Goal: Task Accomplishment & Management: Manage account settings

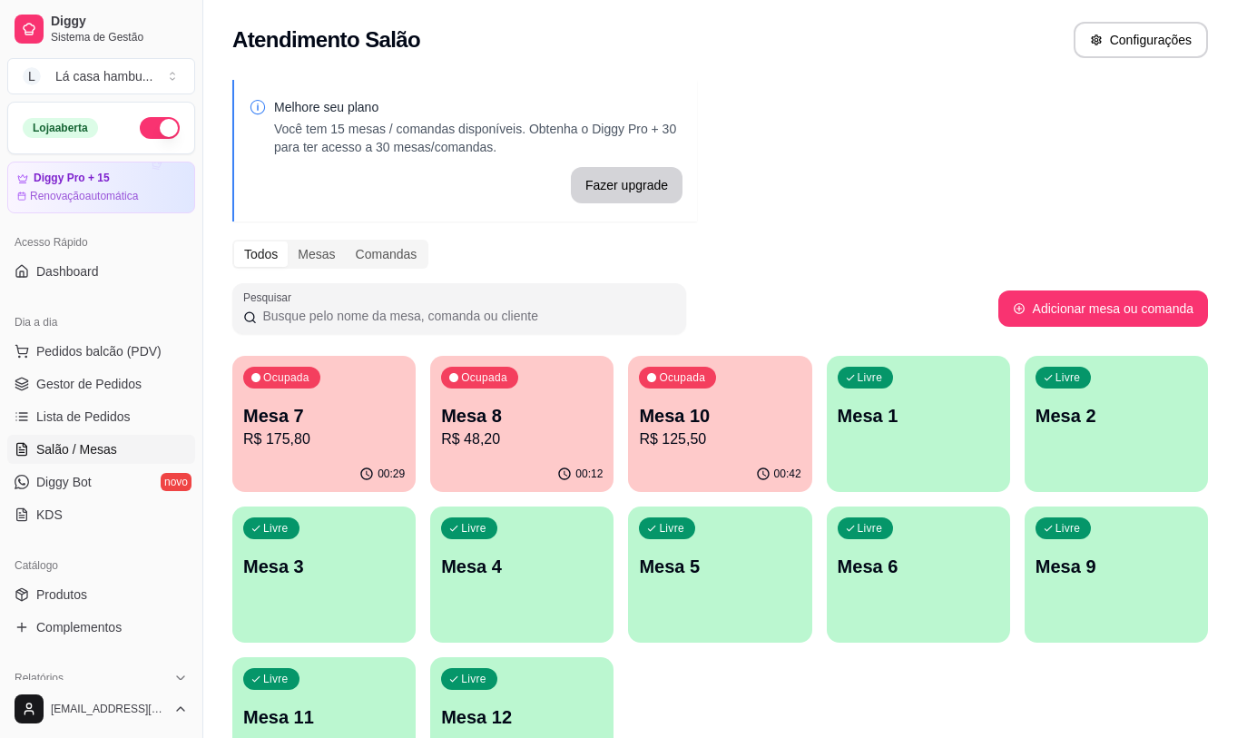
click at [1093, 422] on p "Mesa 2" at bounding box center [1115, 415] width 161 height 25
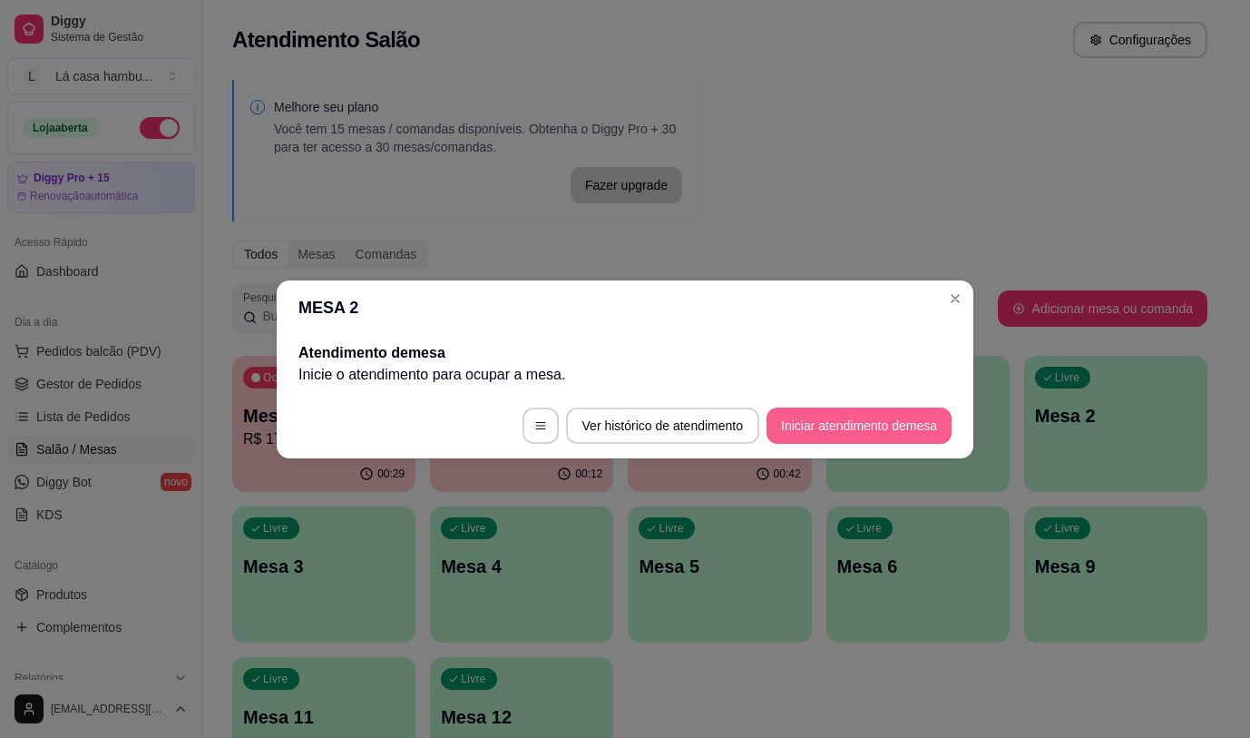
click at [865, 424] on button "Iniciar atendimento de mesa" at bounding box center [859, 425] width 185 height 36
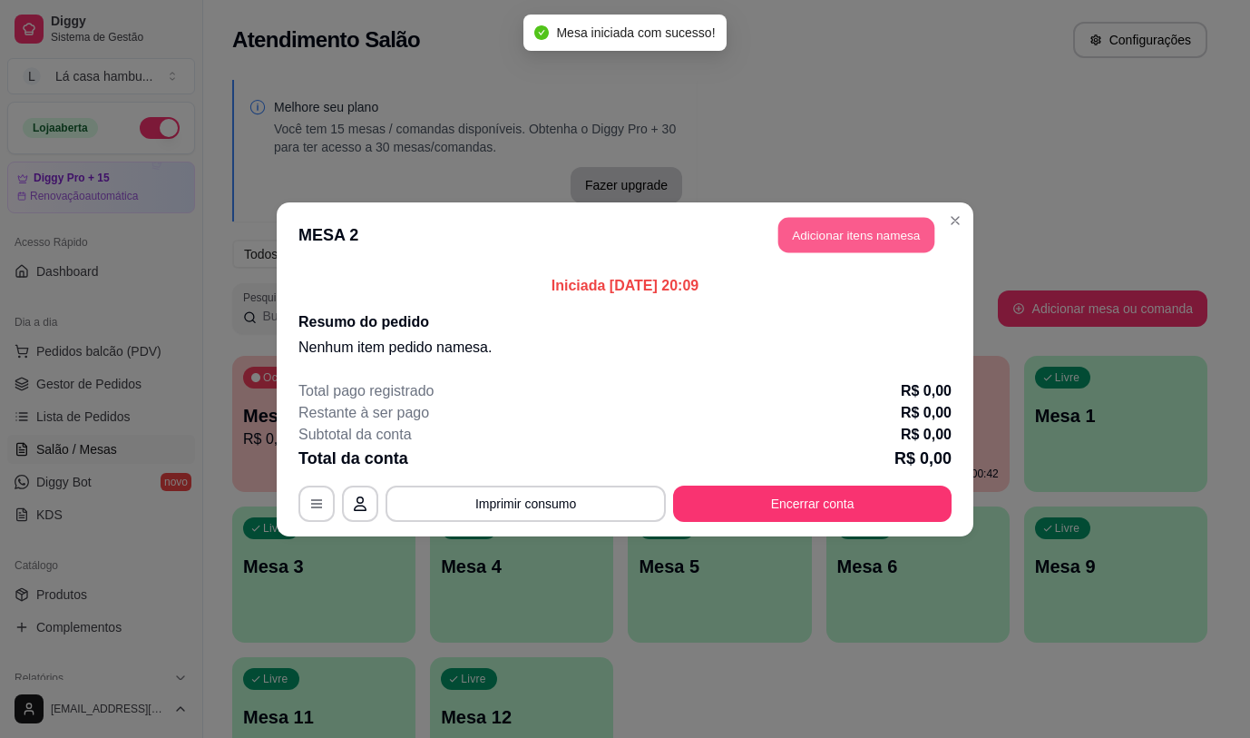
click at [873, 241] on button "Adicionar itens na mesa" at bounding box center [856, 234] width 156 height 35
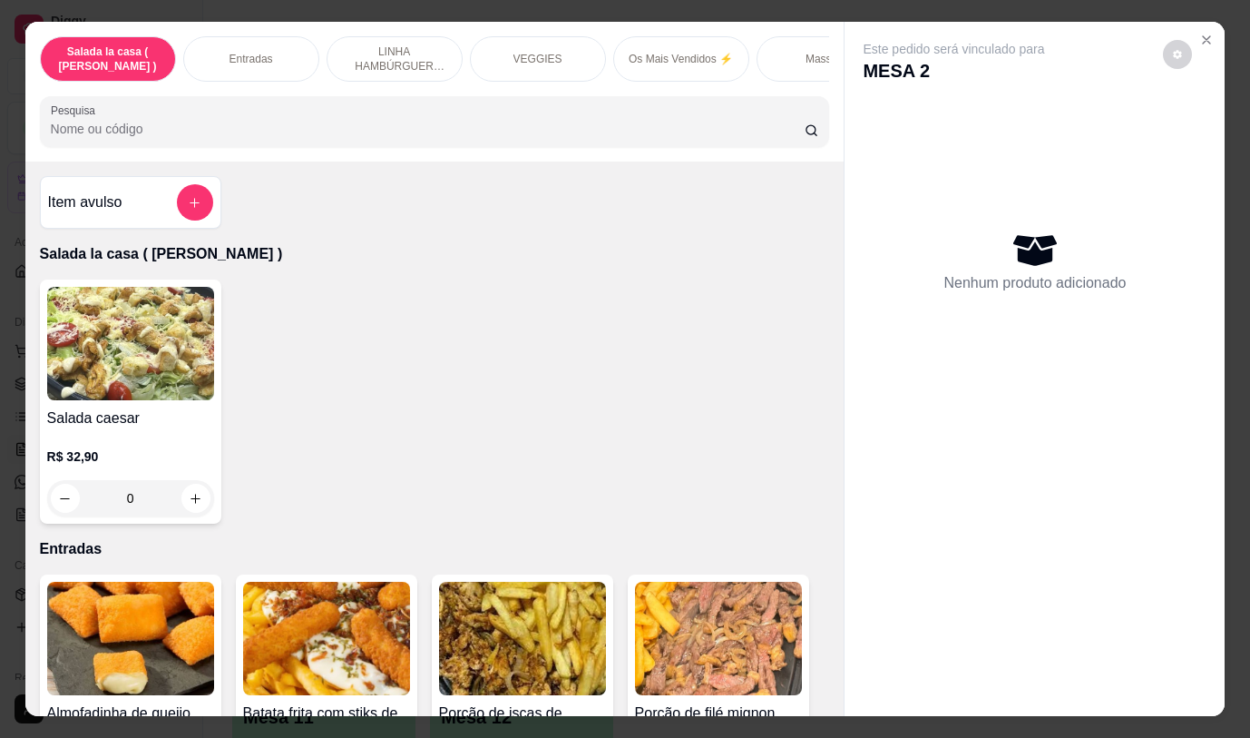
drag, startPoint x: 964, startPoint y: 662, endPoint x: 967, endPoint y: 677, distance: 15.0
click at [965, 669] on div "Este pedido será vinculado para MESA 2 Nenhum produto adicionado" at bounding box center [1035, 354] width 380 height 664
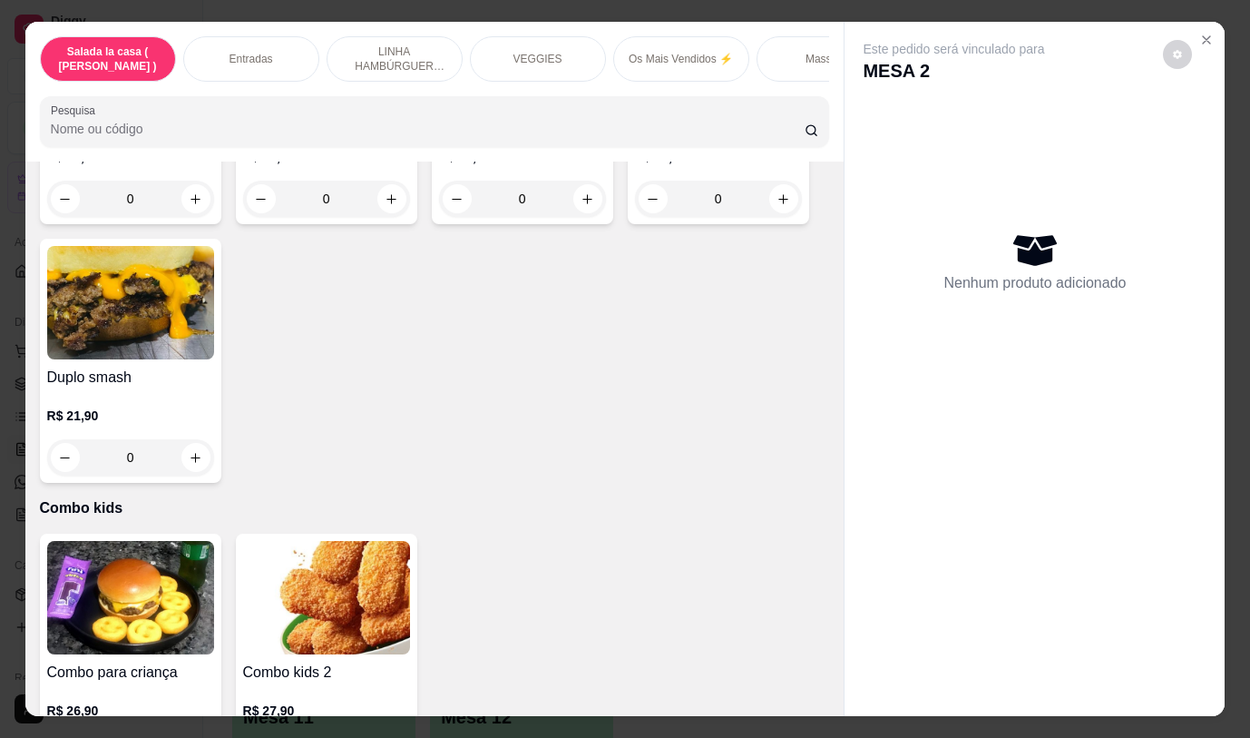
scroll to position [9183, 0]
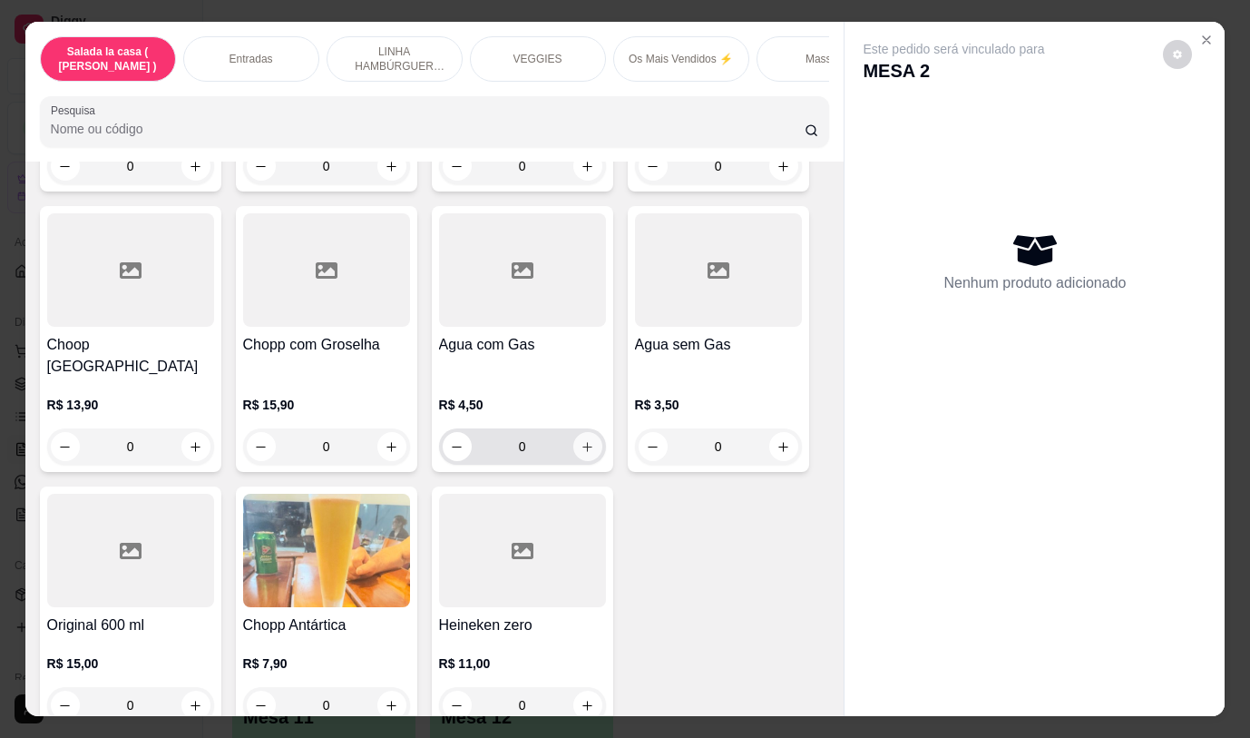
click at [582, 442] on icon "increase-product-quantity" at bounding box center [587, 447] width 10 height 10
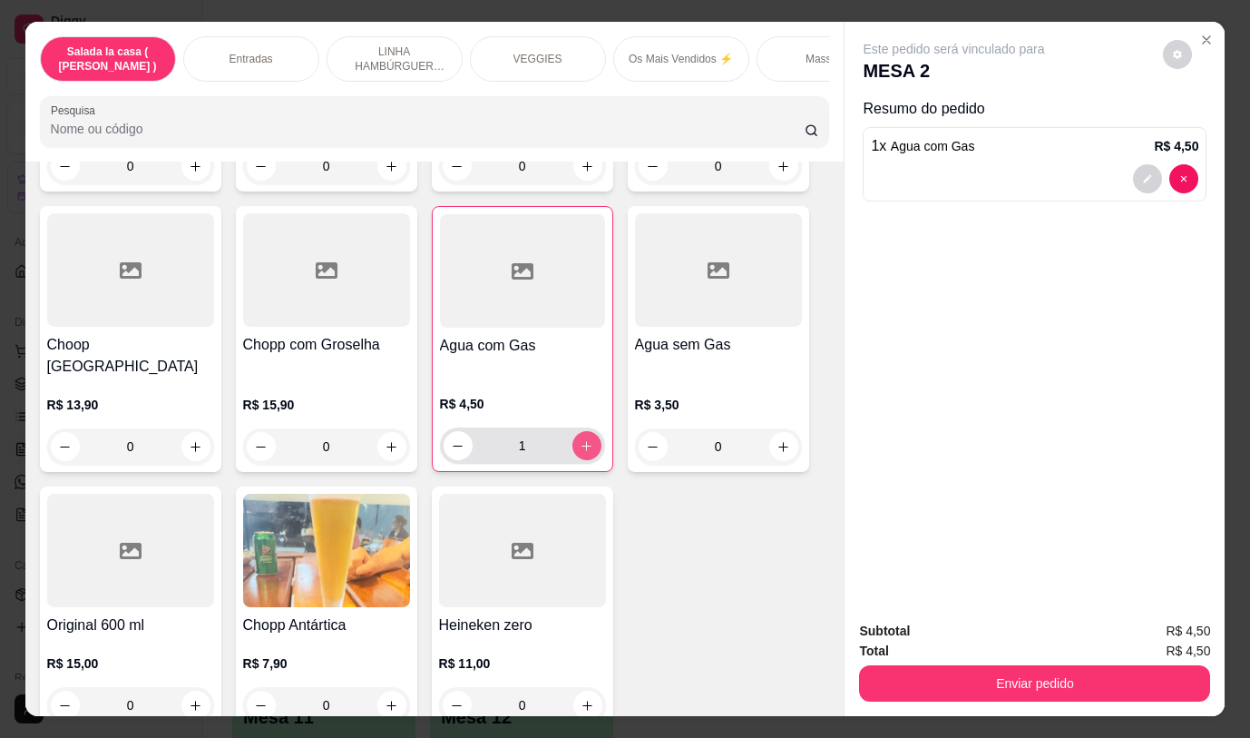
type input "1"
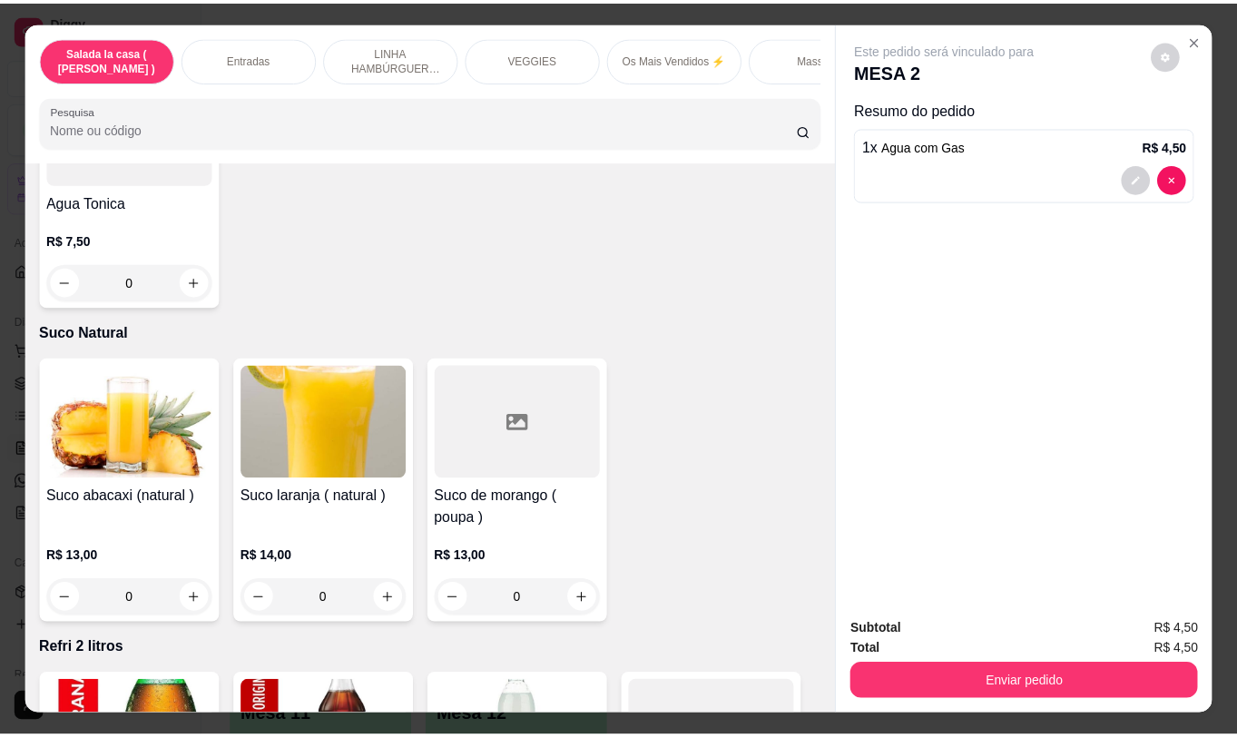
scroll to position [7844, 0]
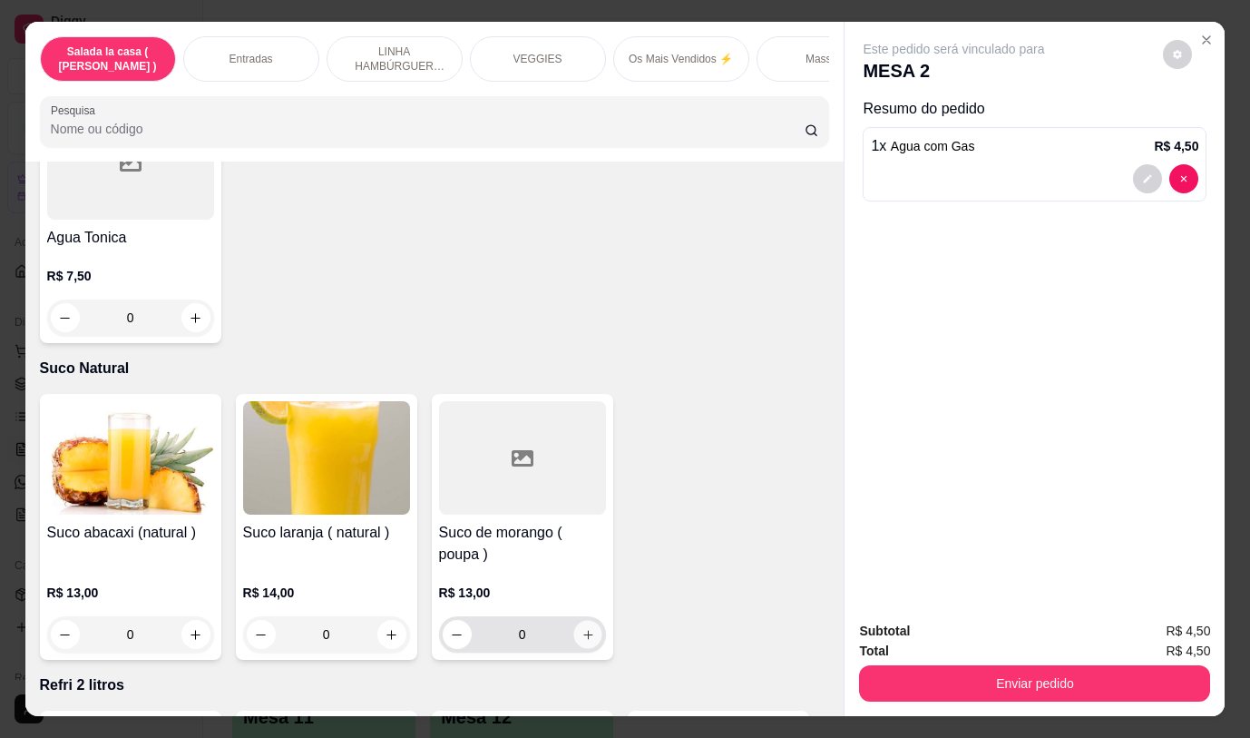
click at [581, 628] on icon "increase-product-quantity" at bounding box center [588, 635] width 14 height 14
type input "1"
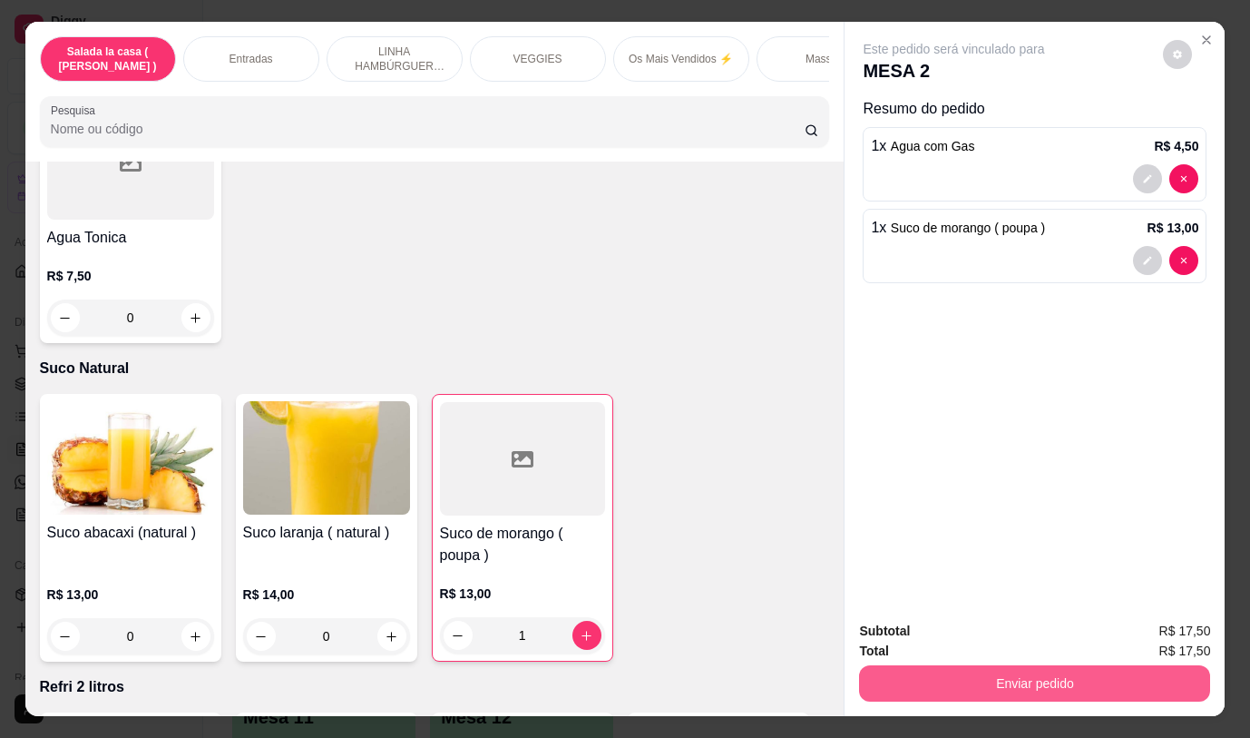
click at [944, 667] on button "Enviar pedido" at bounding box center [1034, 683] width 351 height 36
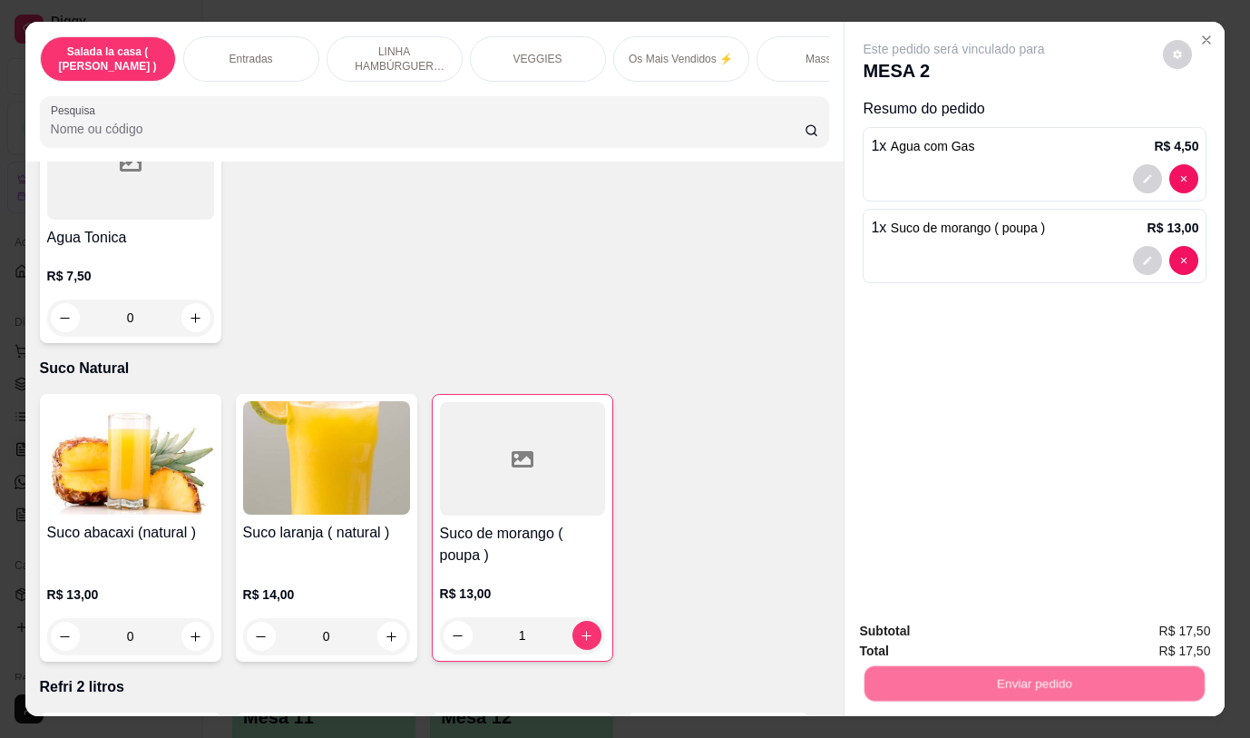
click at [943, 631] on button "Não registrar e enviar pedido" at bounding box center [975, 631] width 189 height 34
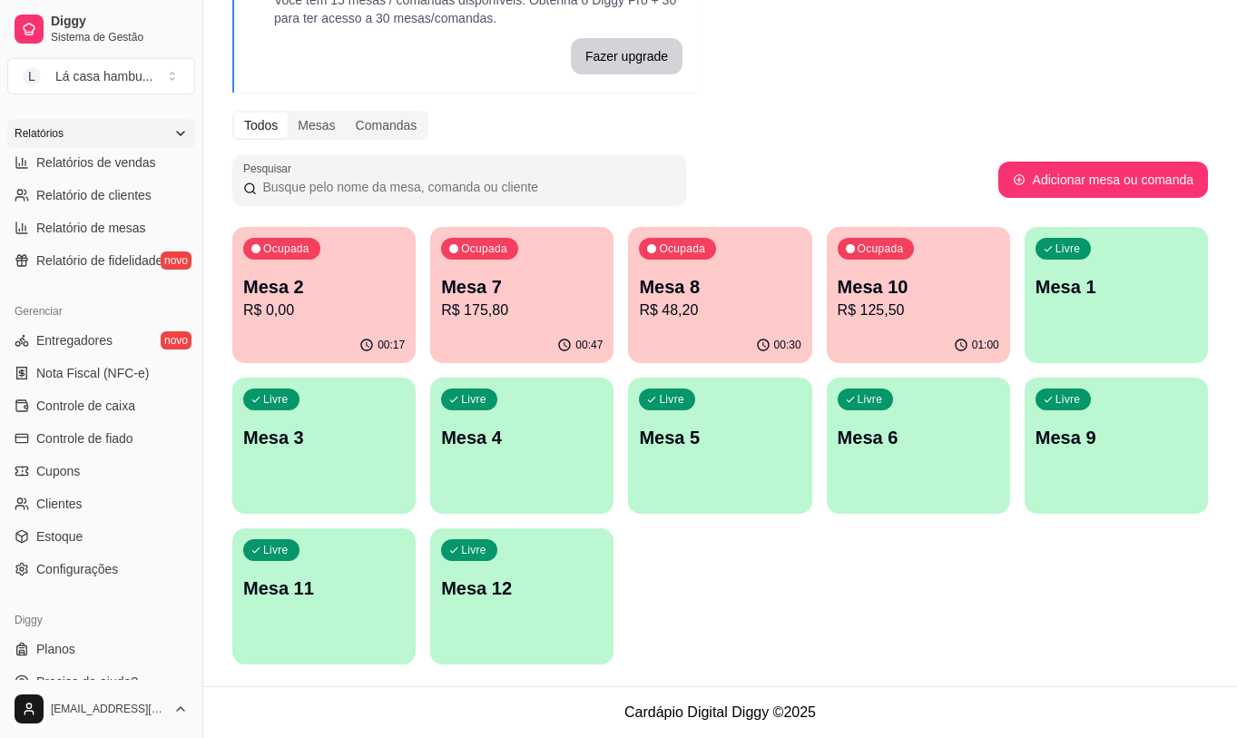
scroll to position [363, 0]
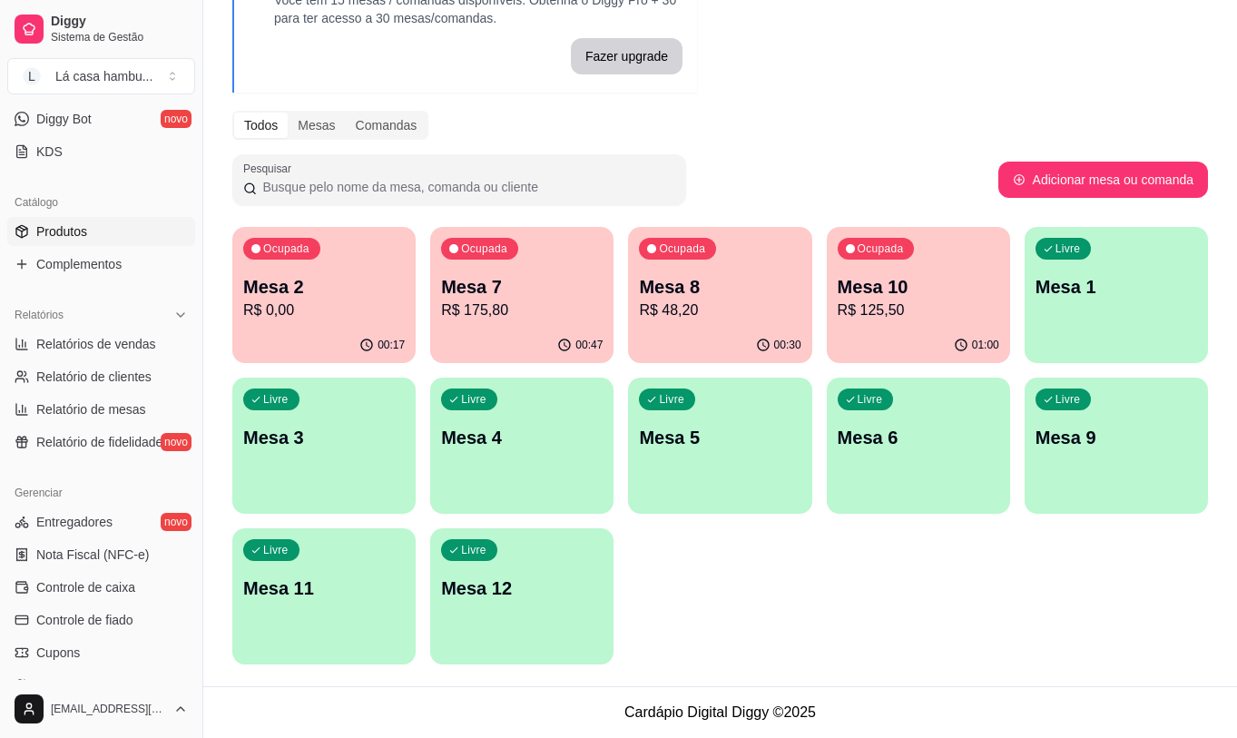
click at [133, 235] on link "Produtos" at bounding box center [101, 231] width 188 height 29
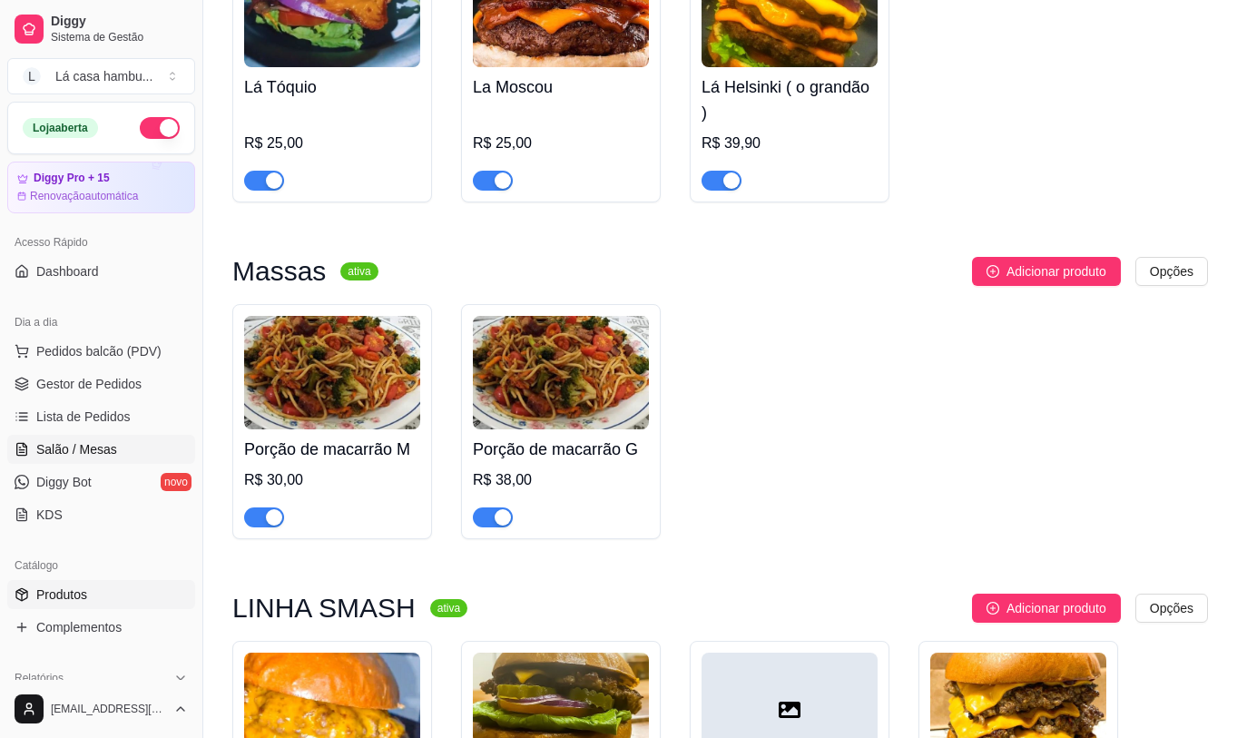
click at [102, 450] on span "Salão / Mesas" at bounding box center [76, 449] width 81 height 18
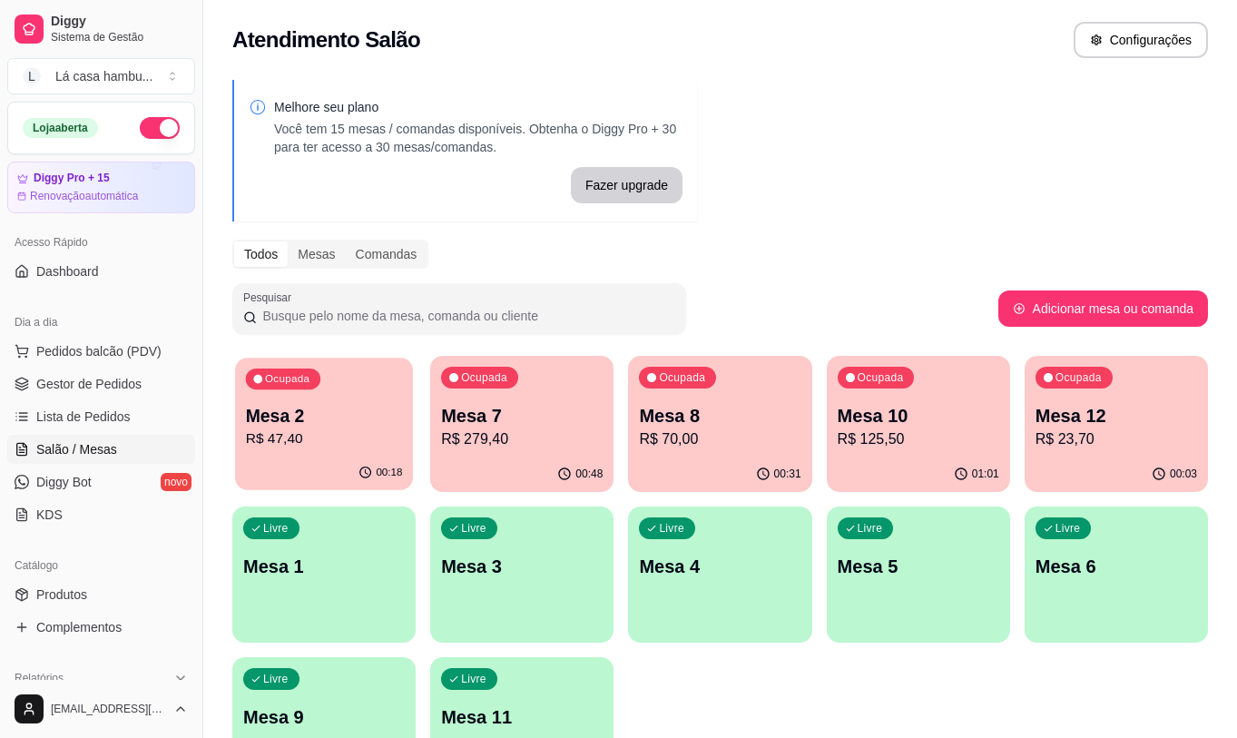
click at [325, 426] on p "Mesa 2" at bounding box center [324, 416] width 157 height 24
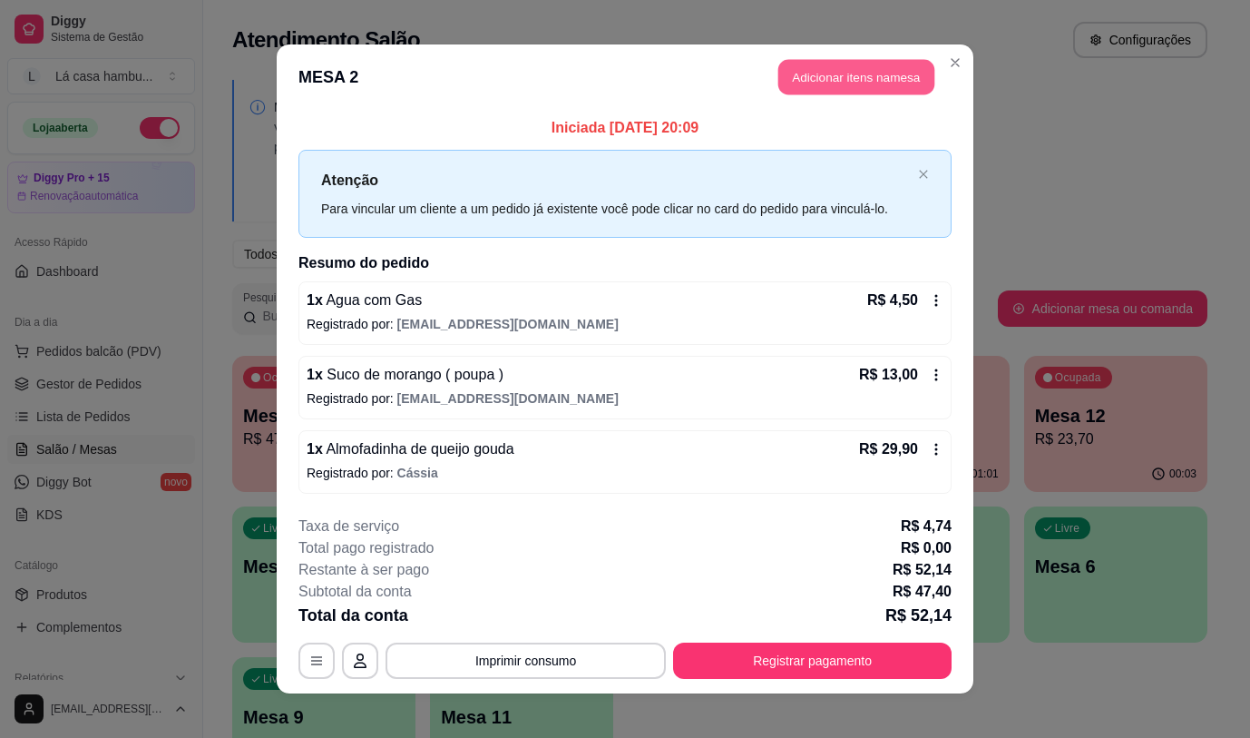
click at [875, 77] on button "Adicionar itens na mesa" at bounding box center [856, 77] width 156 height 35
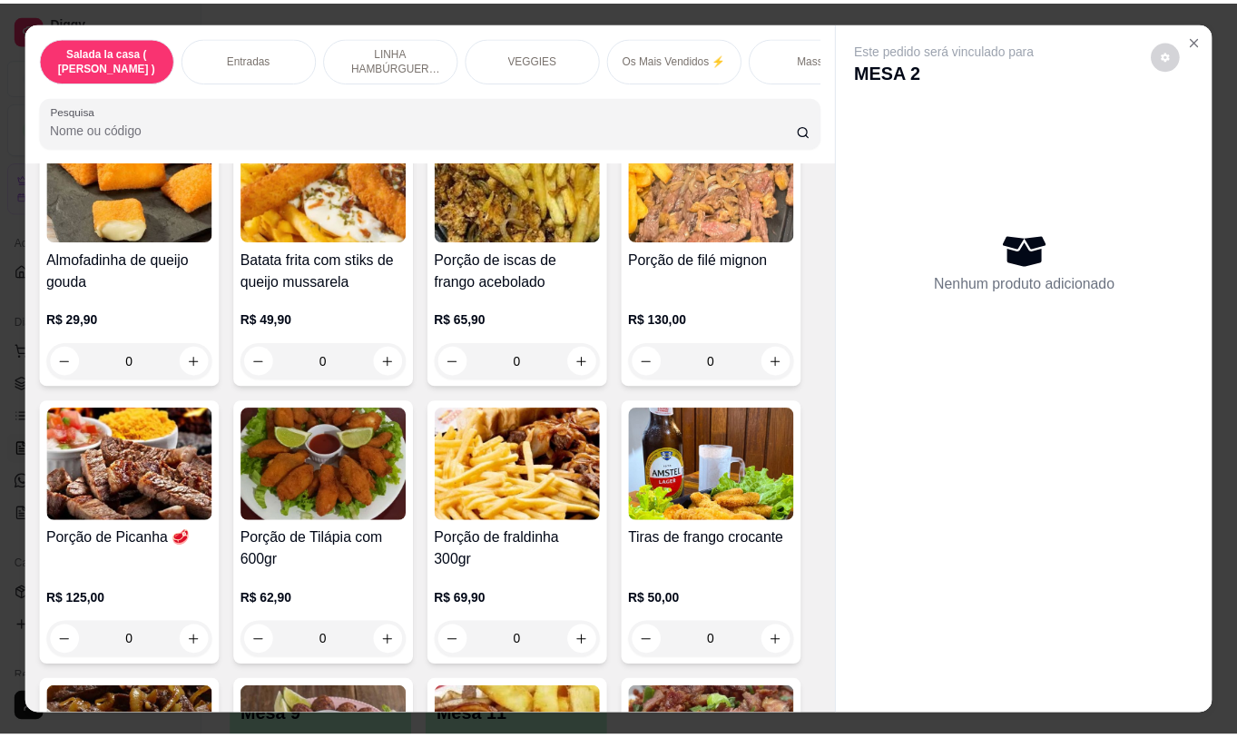
scroll to position [544, 0]
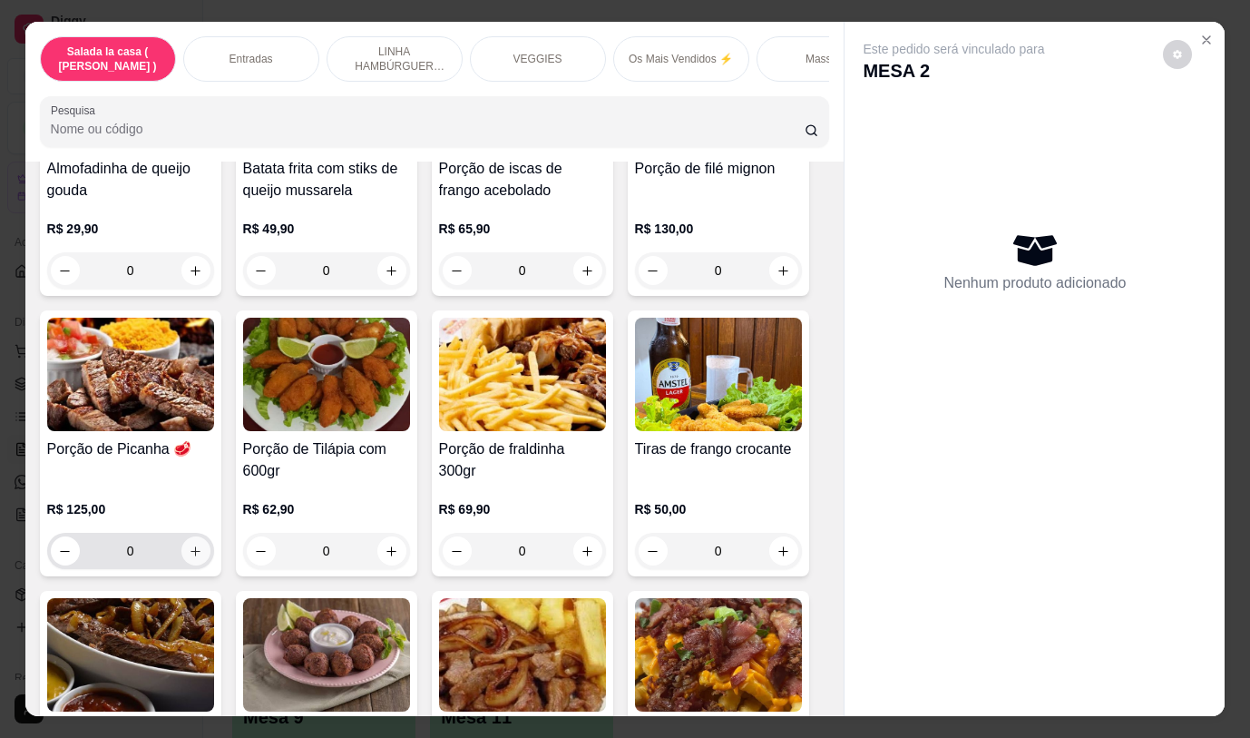
click at [191, 556] on icon "increase-product-quantity" at bounding box center [196, 551] width 10 height 10
type input "1"
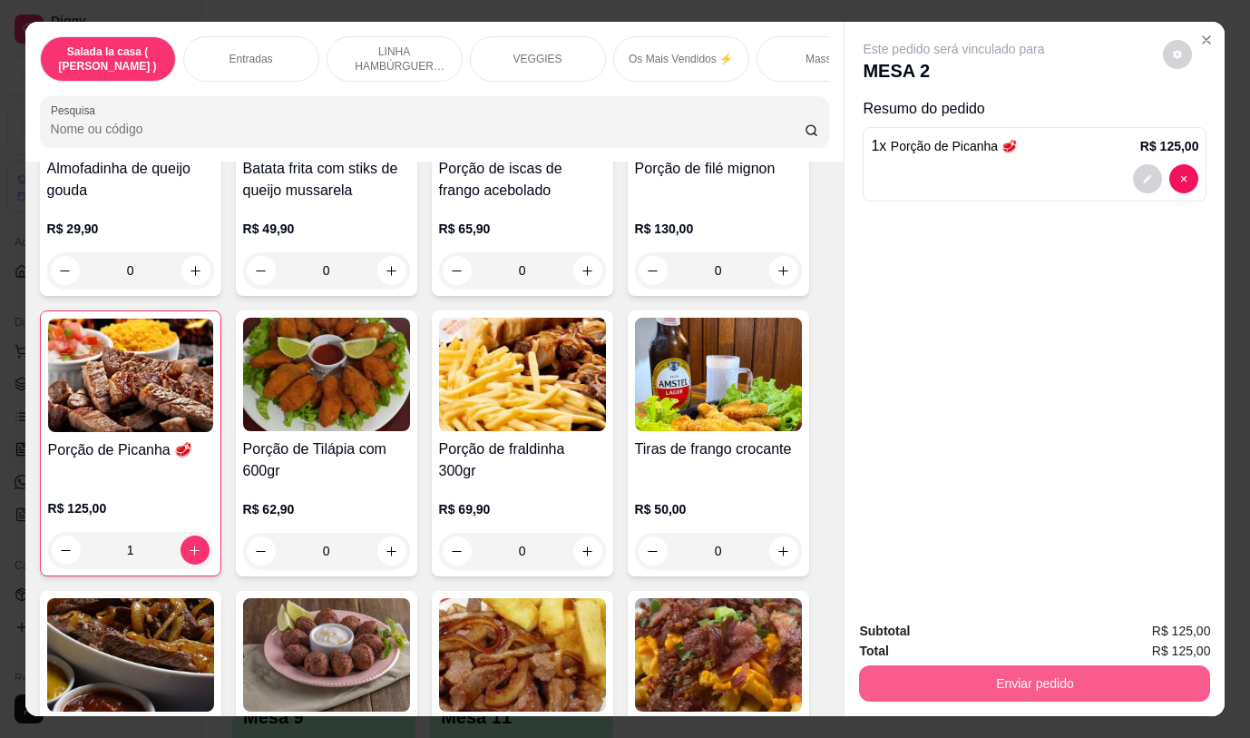
click at [1016, 667] on button "Enviar pedido" at bounding box center [1034, 683] width 351 height 36
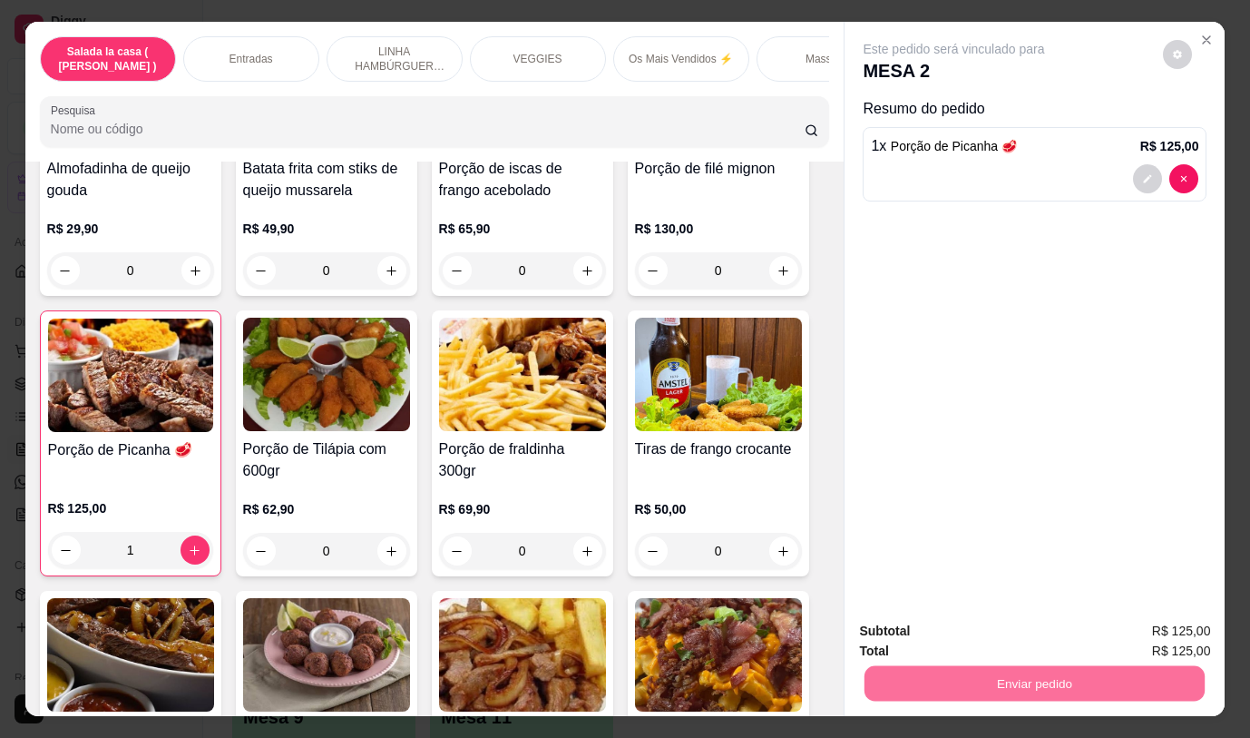
click at [994, 631] on button "Não registrar e enviar pedido" at bounding box center [975, 631] width 189 height 34
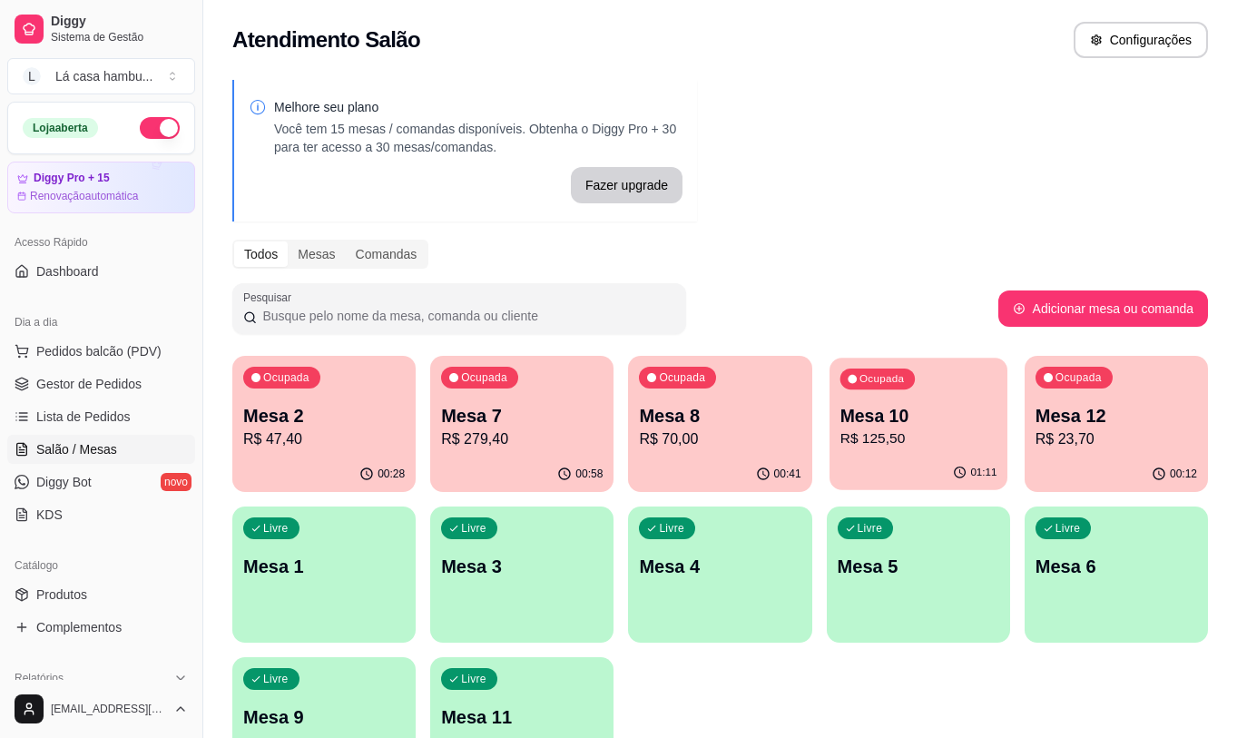
click at [887, 435] on p "R$ 125,50" at bounding box center [917, 438] width 157 height 21
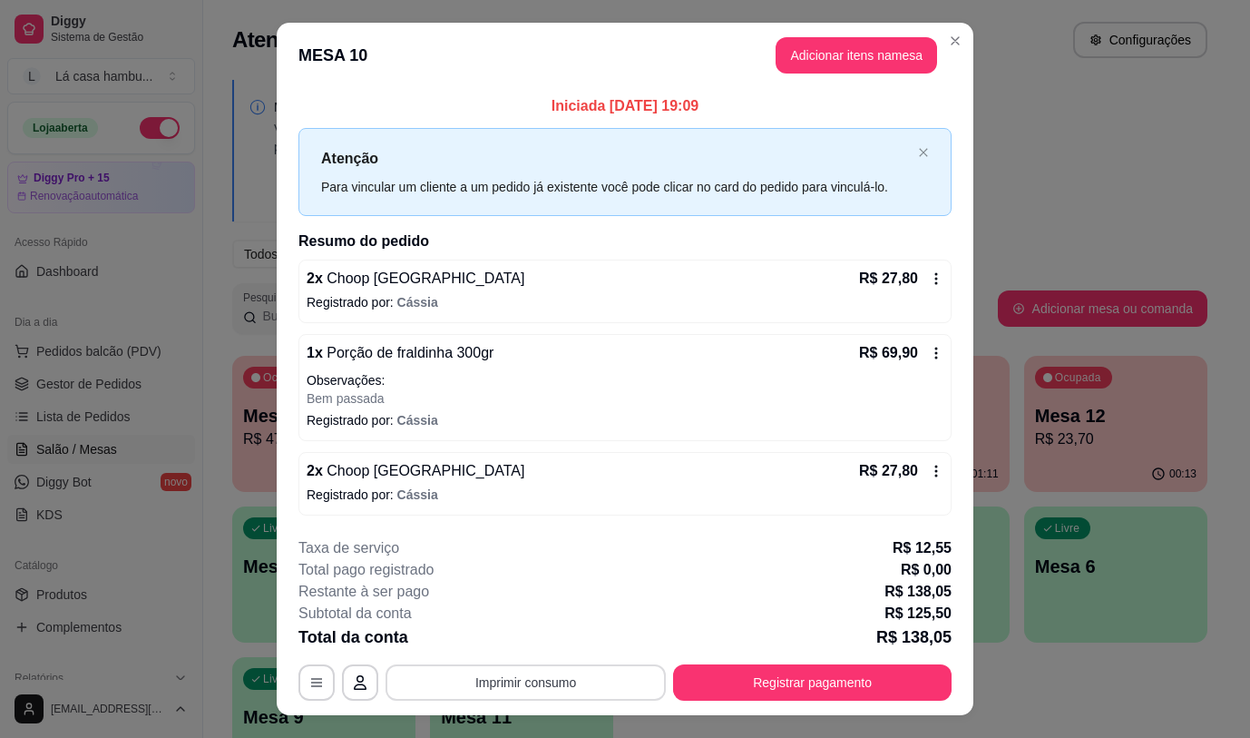
click at [490, 687] on button "Imprimir consumo" at bounding box center [526, 682] width 280 height 36
click at [530, 641] on button "IMPRESSORA" at bounding box center [525, 640] width 132 height 29
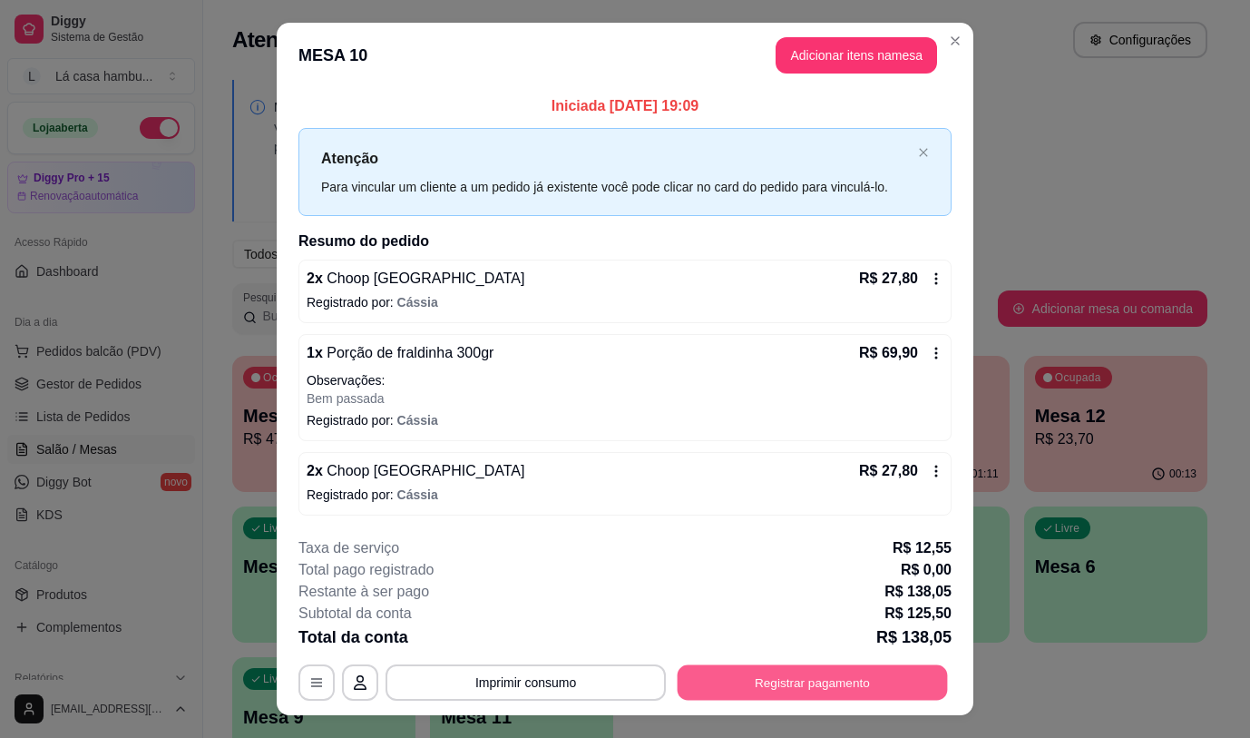
click at [741, 680] on button "Registrar pagamento" at bounding box center [813, 682] width 270 height 35
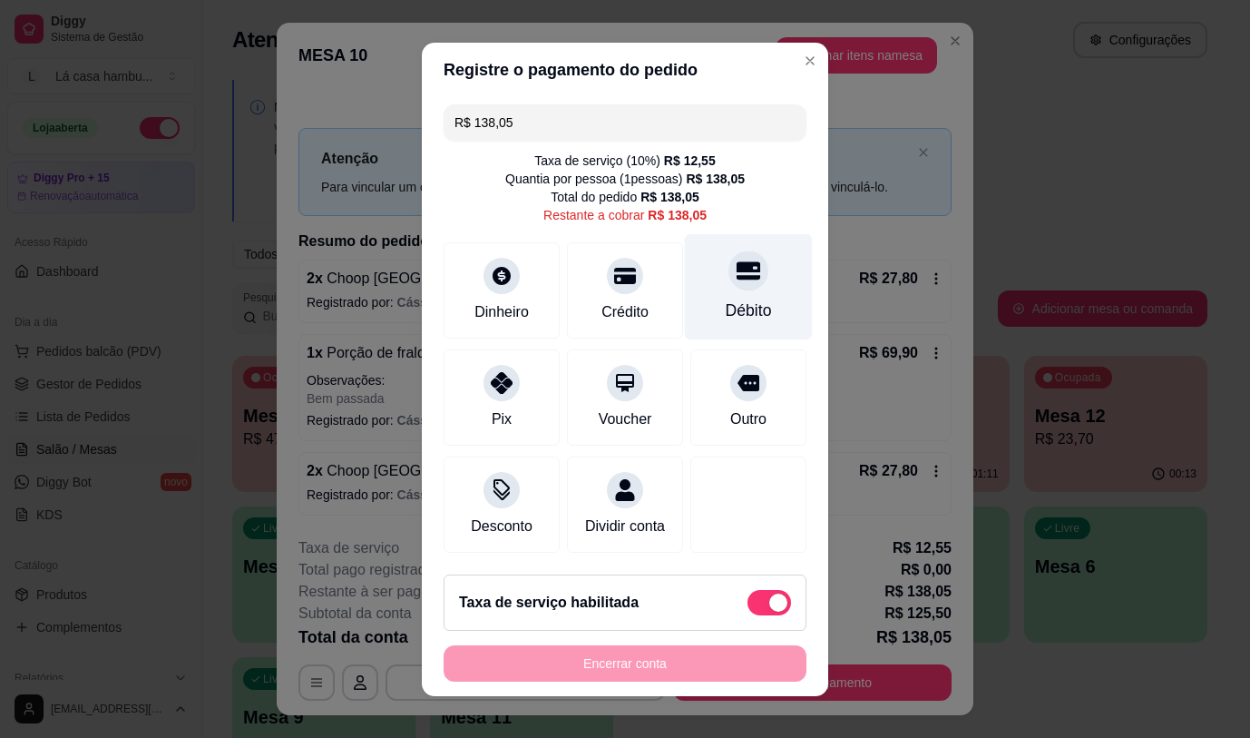
click at [738, 282] on div "Débito" at bounding box center [749, 286] width 128 height 106
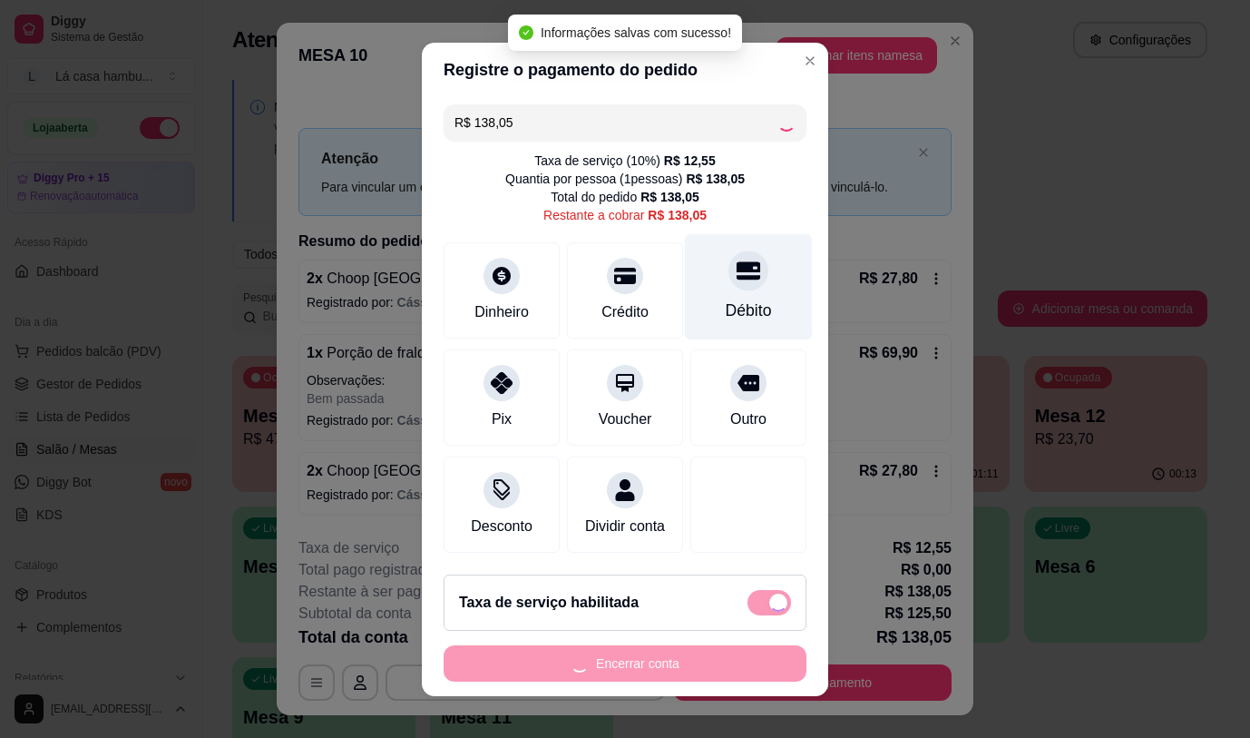
type input "R$ 0,00"
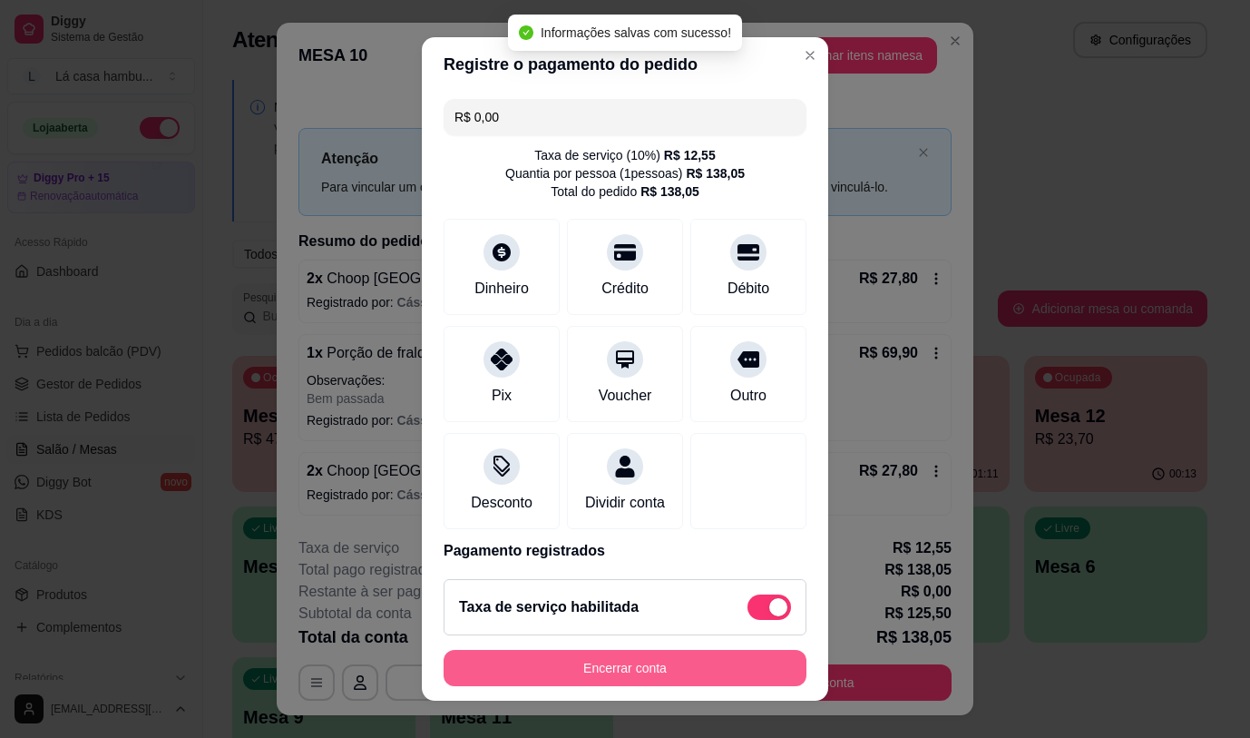
click at [676, 667] on button "Encerrar conta" at bounding box center [625, 668] width 363 height 36
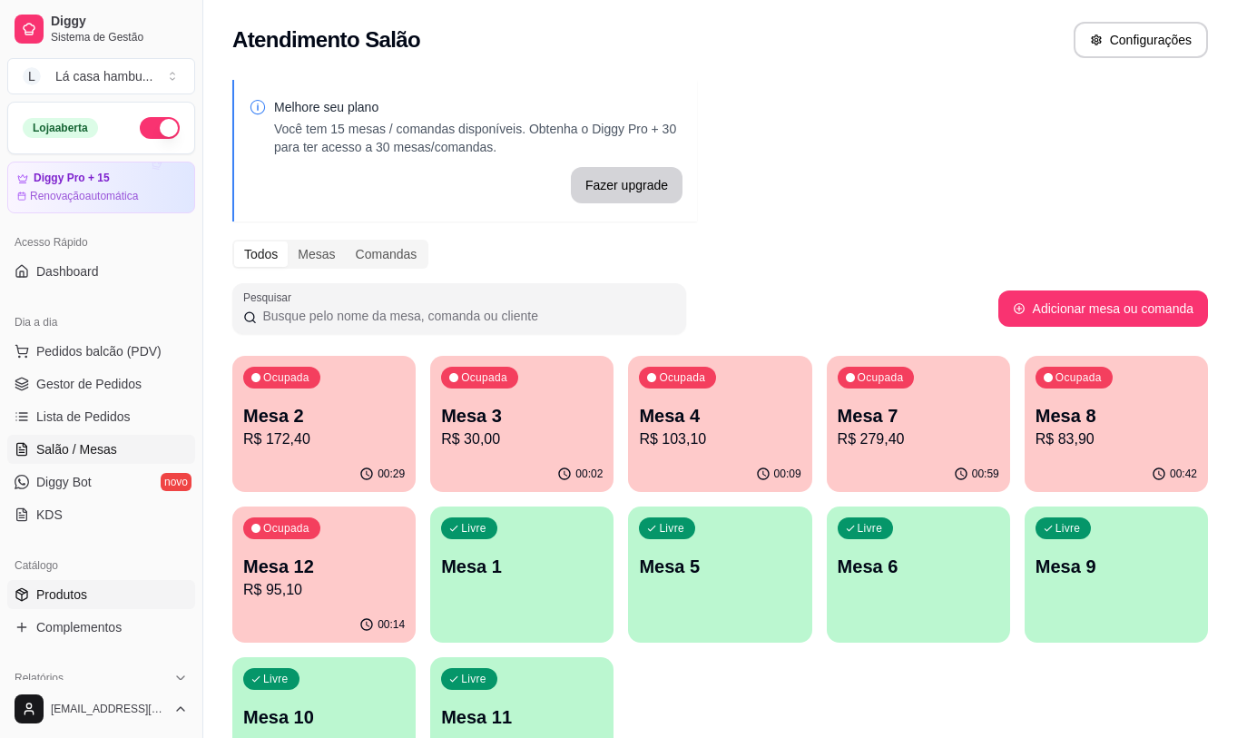
click at [90, 597] on link "Produtos" at bounding box center [101, 594] width 188 height 29
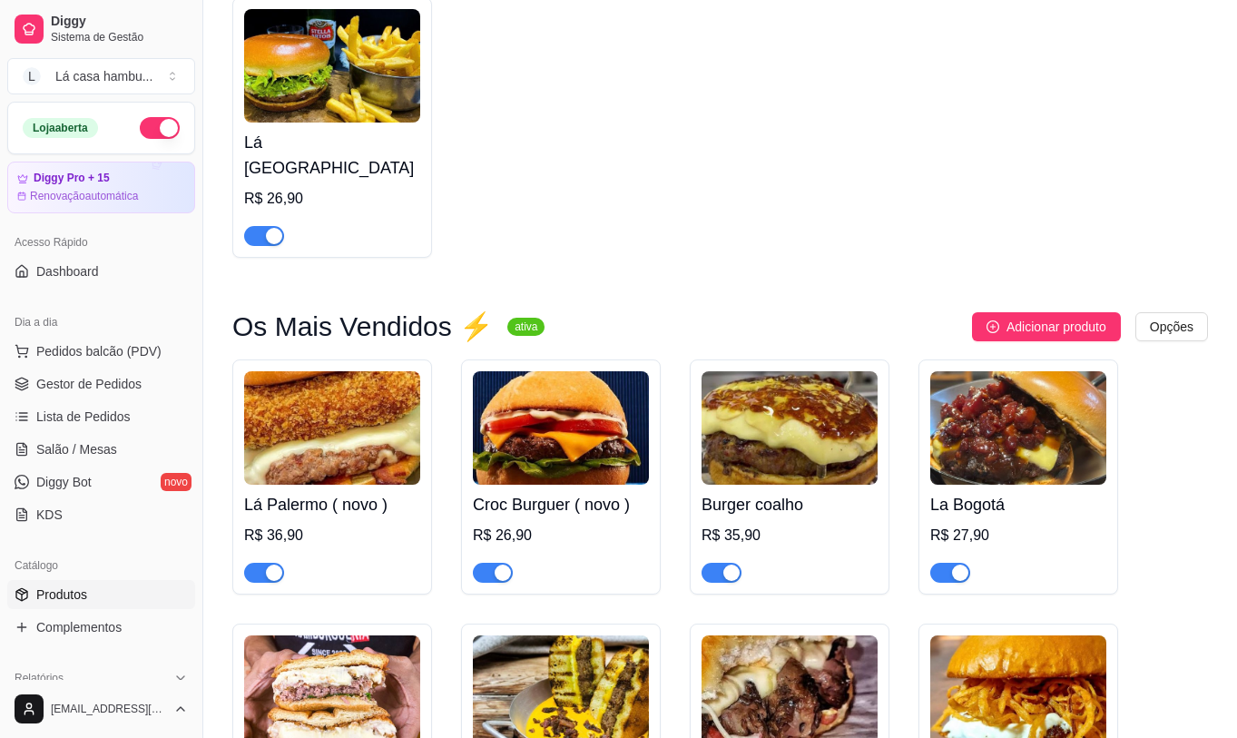
scroll to position [3629, 0]
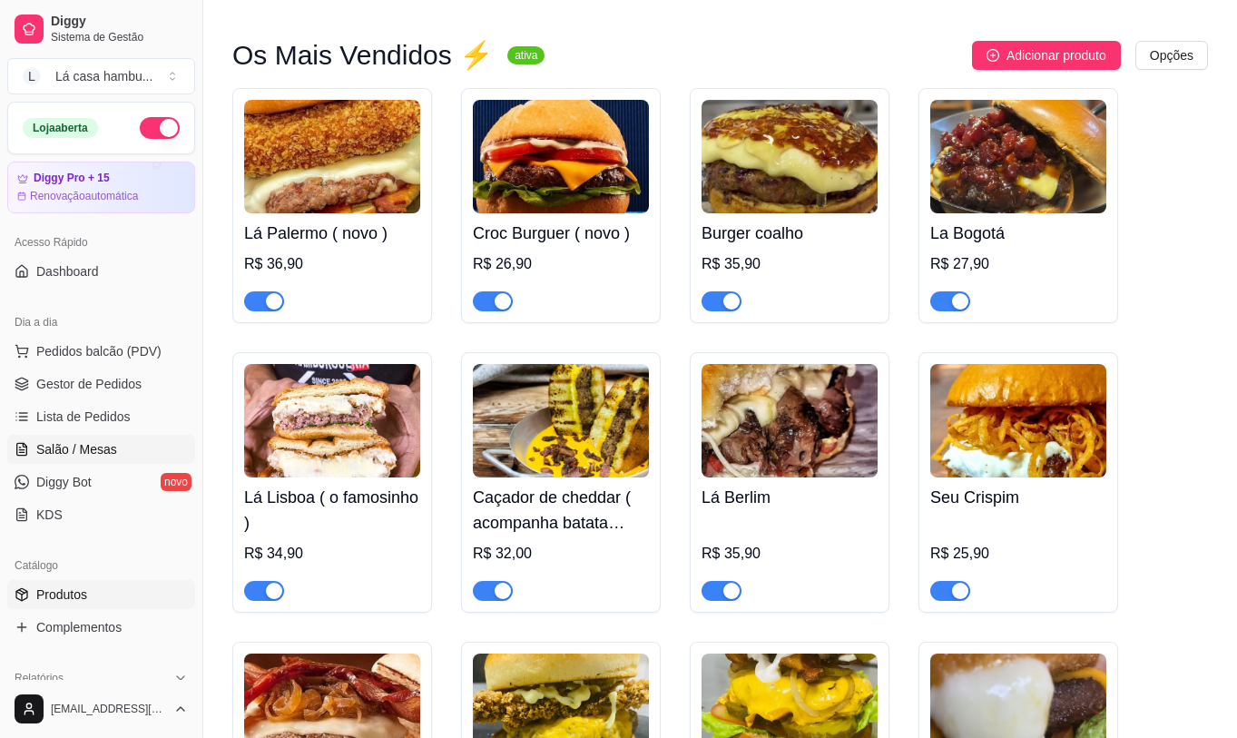
click at [124, 450] on link "Salão / Mesas" at bounding box center [101, 449] width 188 height 29
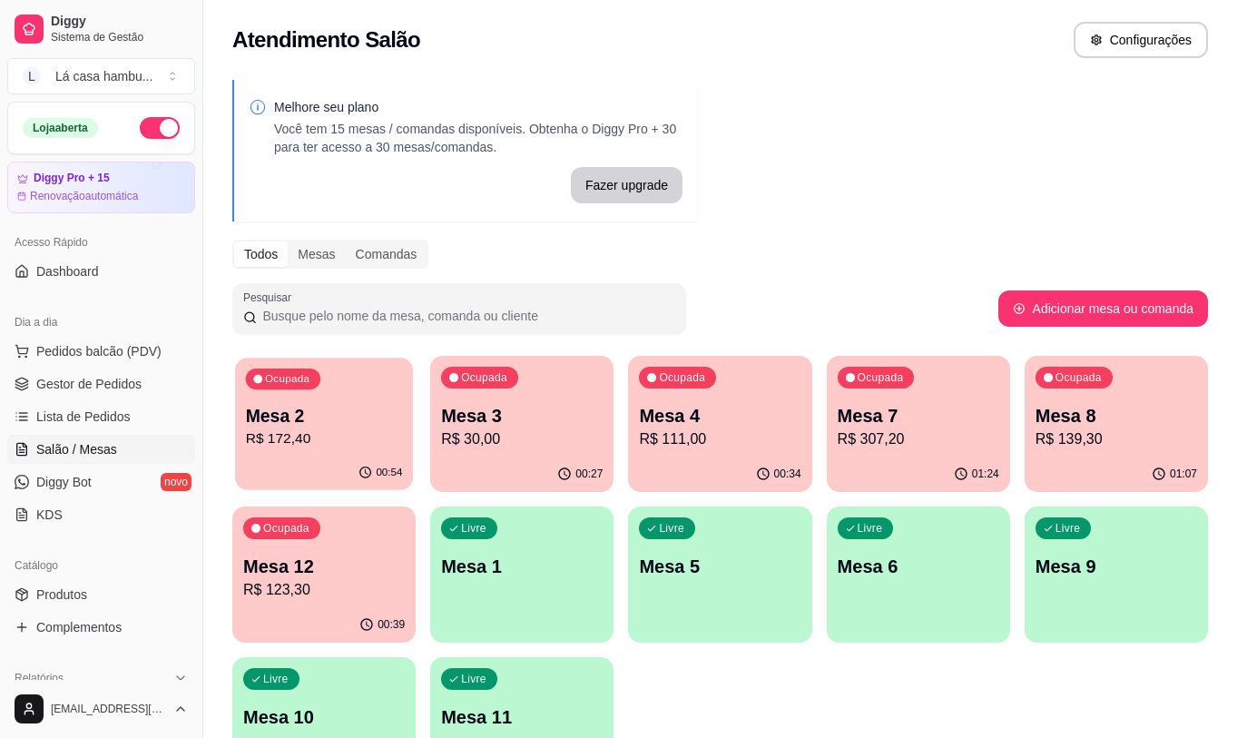
click at [344, 434] on p "R$ 172,40" at bounding box center [324, 438] width 157 height 21
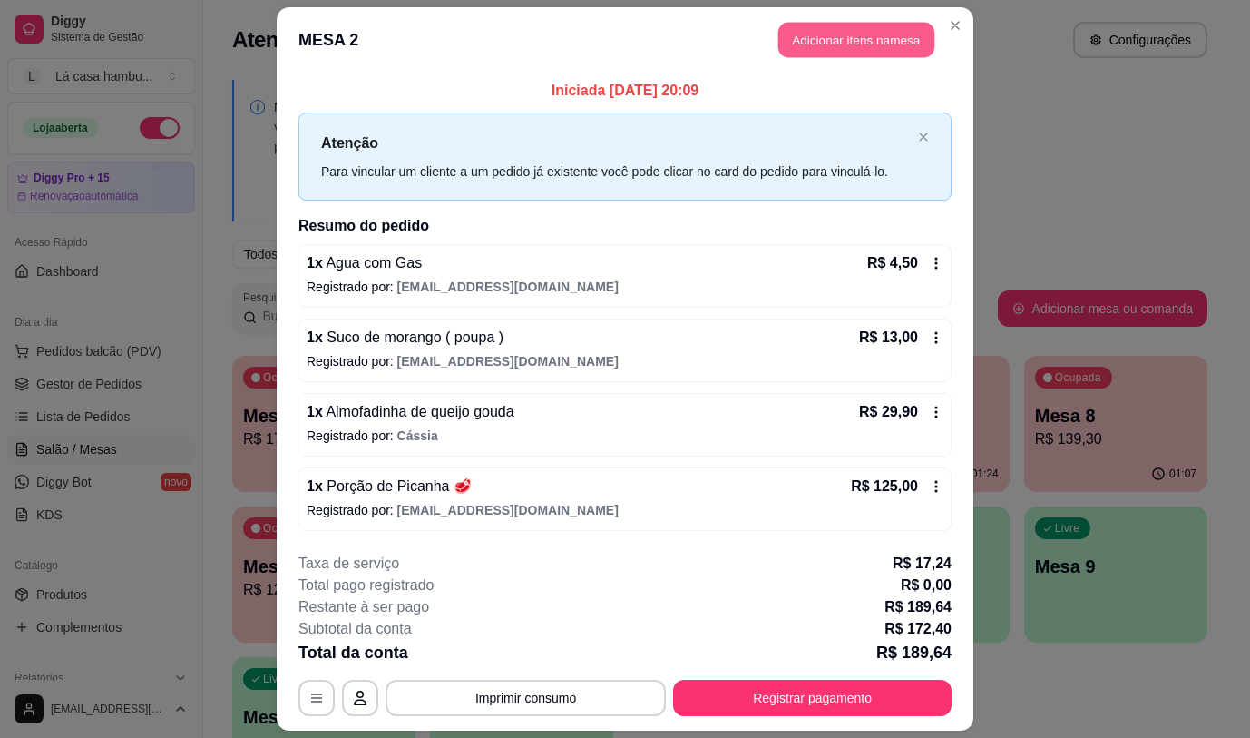
click at [813, 38] on button "Adicionar itens na mesa" at bounding box center [856, 40] width 156 height 35
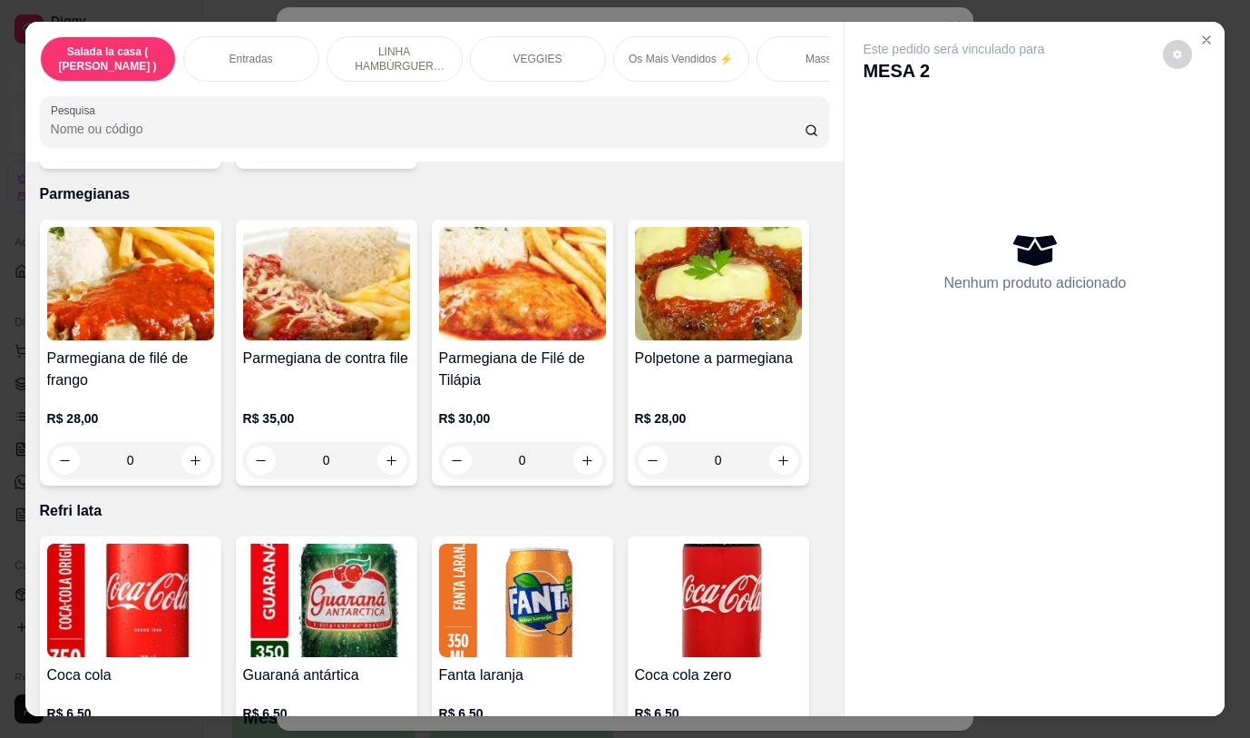
scroll to position [8661, 0]
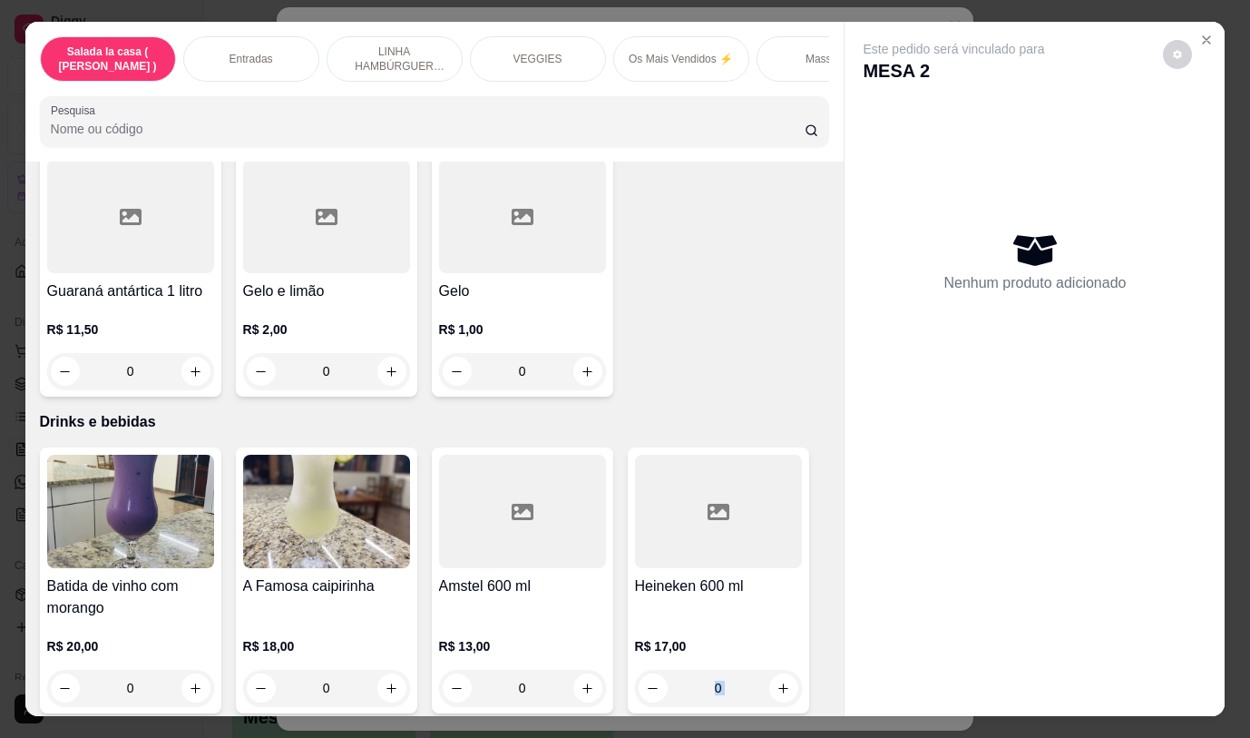
drag, startPoint x: 820, startPoint y: 637, endPoint x: 827, endPoint y: 736, distance: 99.1
click at [827, 737] on div "Salada la casa ( CAESAR ) Entradas LINHA HAMBÚRGUER ANGUS VEGGIES Os Mais Vendi…" at bounding box center [625, 369] width 1250 height 738
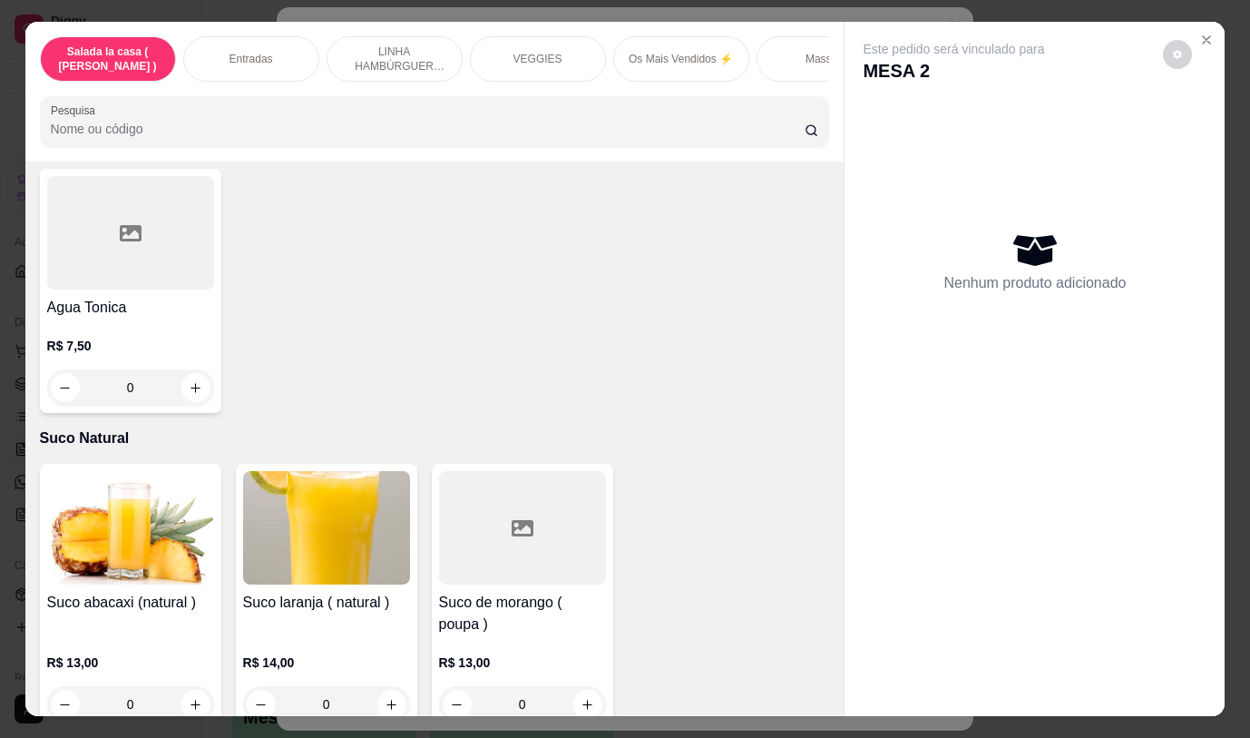
scroll to position [8087, 0]
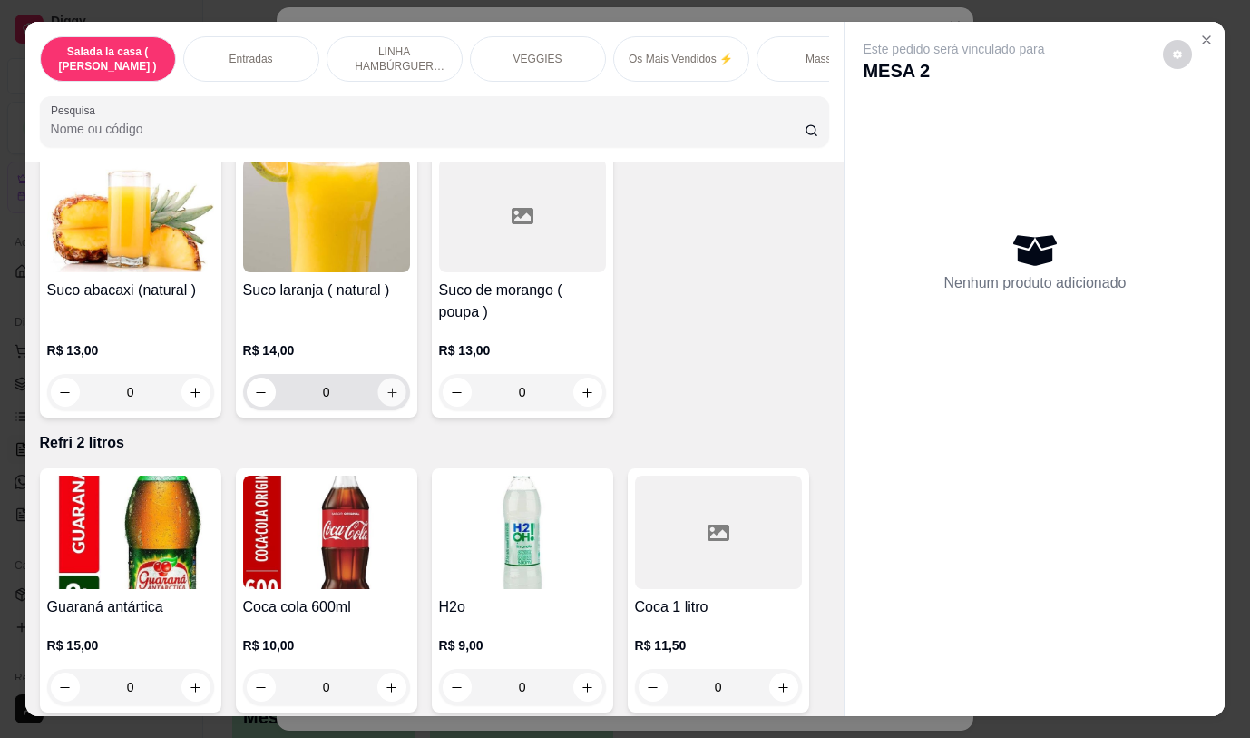
click at [385, 386] on icon "increase-product-quantity" at bounding box center [392, 393] width 14 height 14
type input "1"
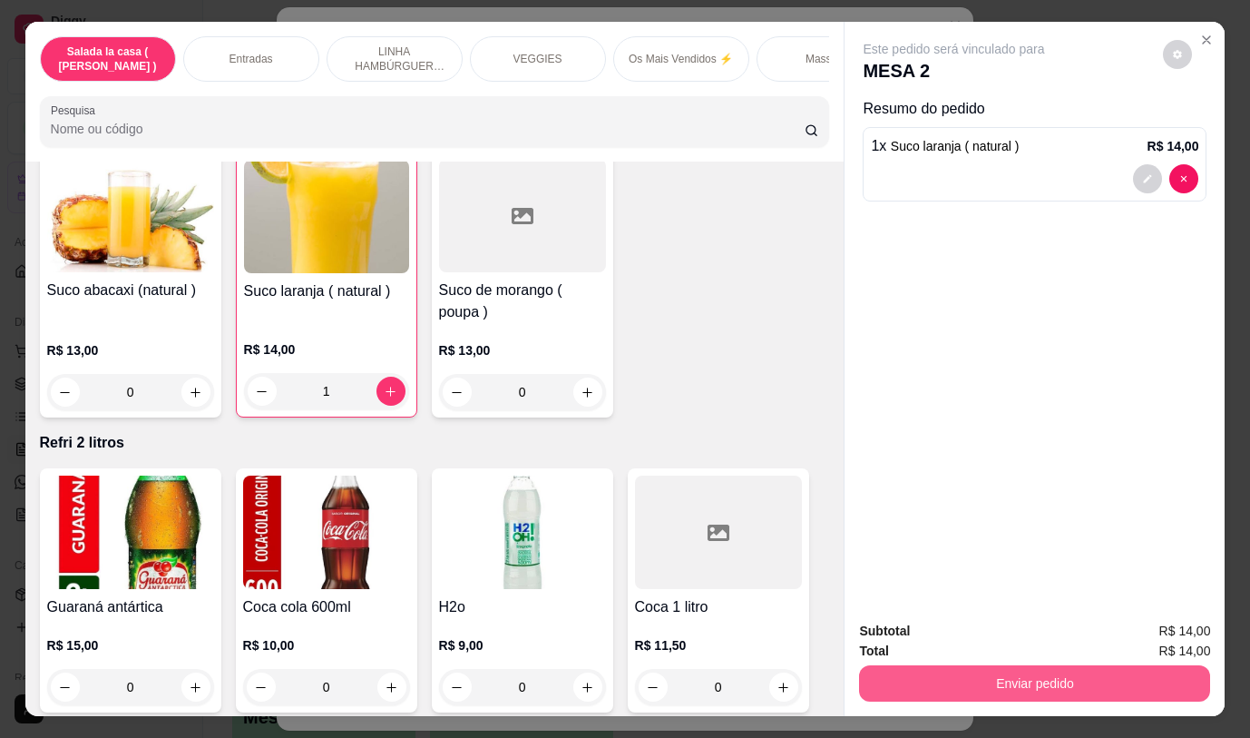
click at [896, 675] on button "Enviar pedido" at bounding box center [1034, 683] width 351 height 36
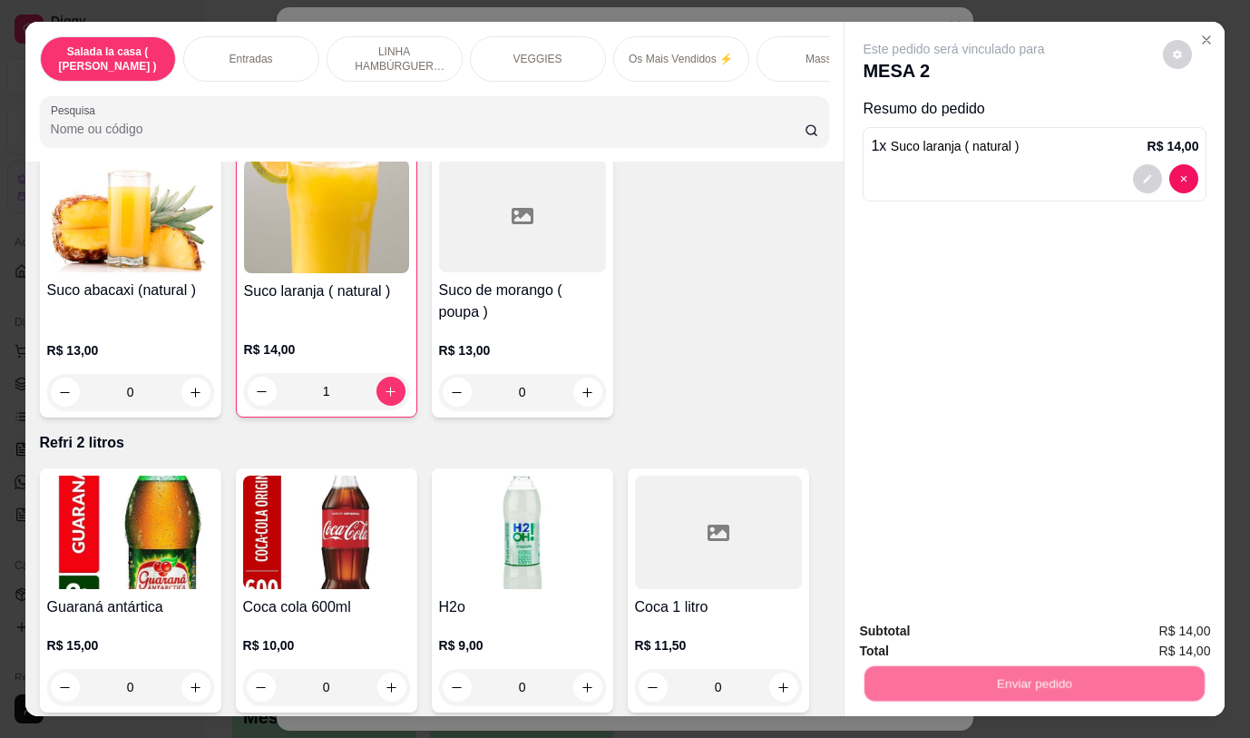
click at [909, 635] on button "Não registrar e enviar pedido" at bounding box center [975, 631] width 183 height 34
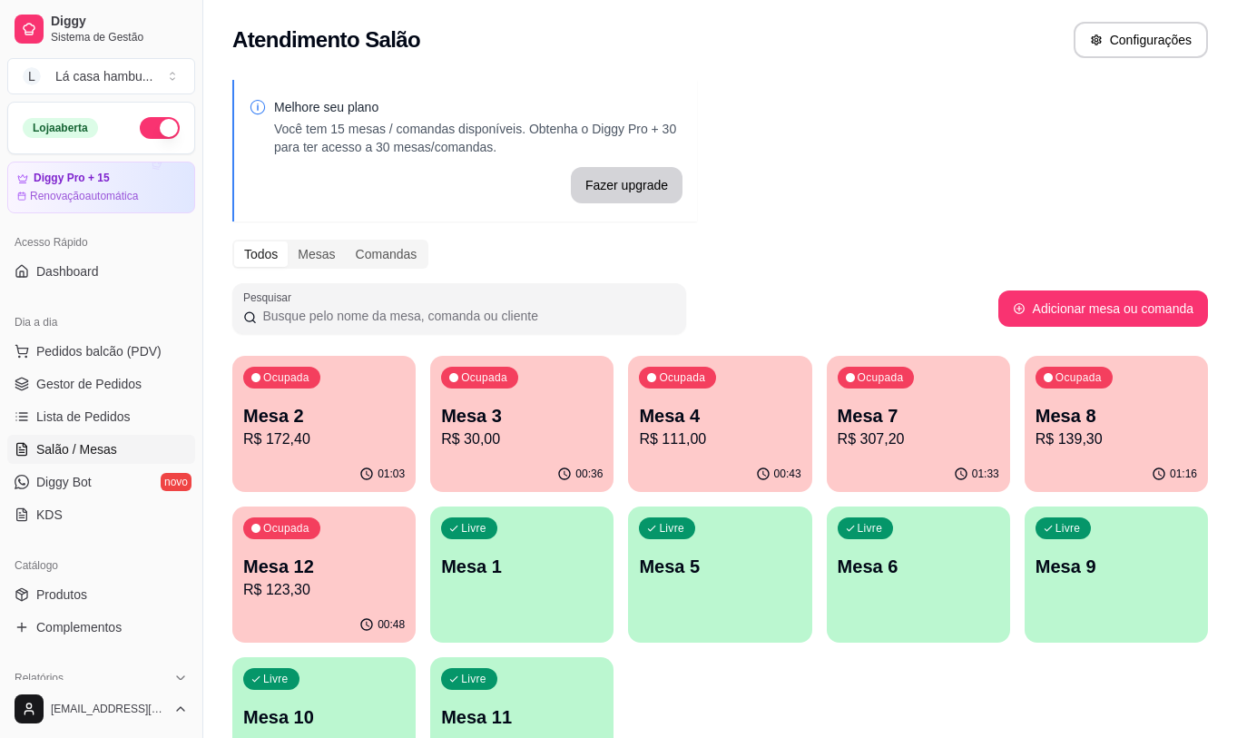
click at [369, 567] on p "Mesa 12" at bounding box center [323, 565] width 161 height 25
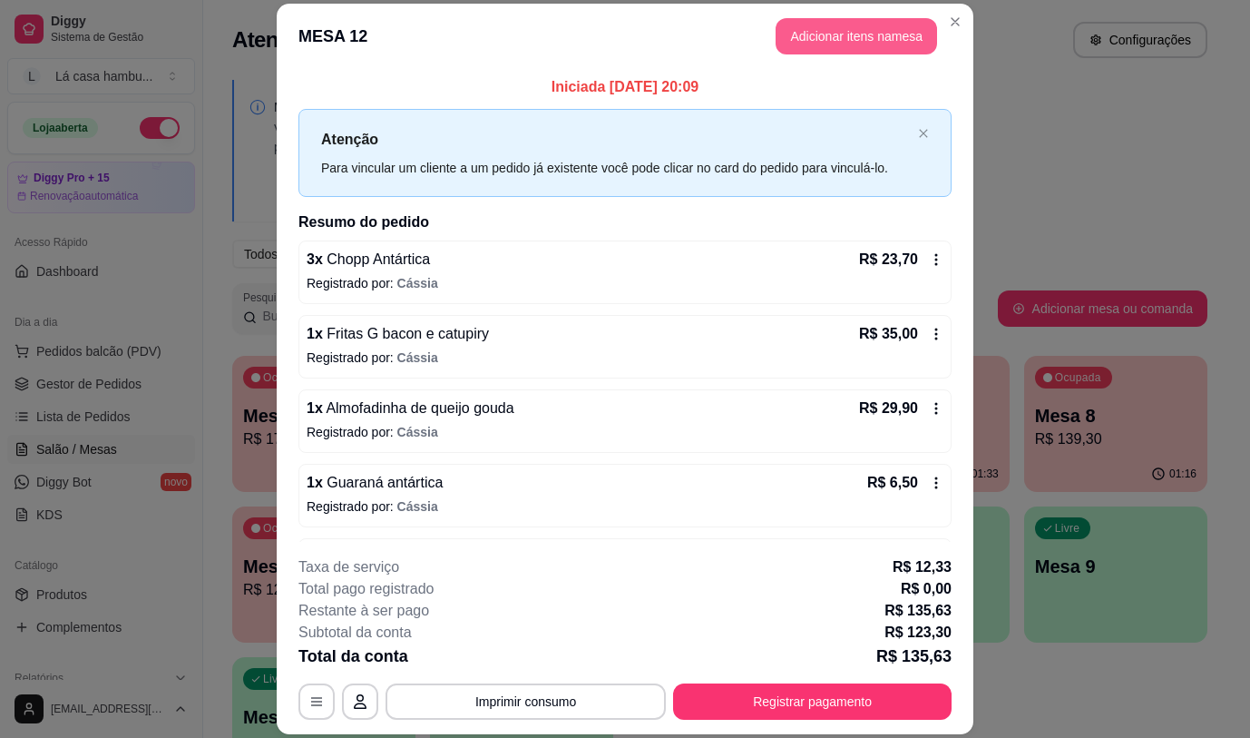
click at [818, 40] on button "Adicionar itens na mesa" at bounding box center [856, 36] width 161 height 36
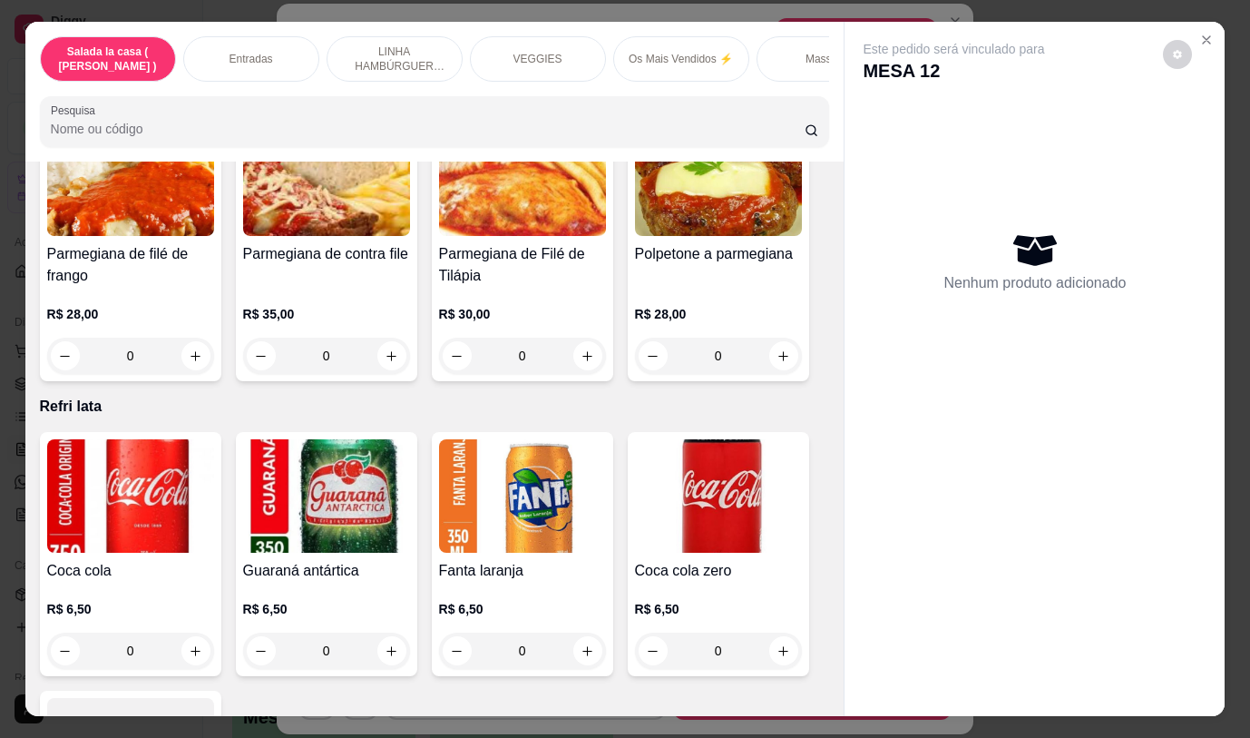
scroll to position [7286, 0]
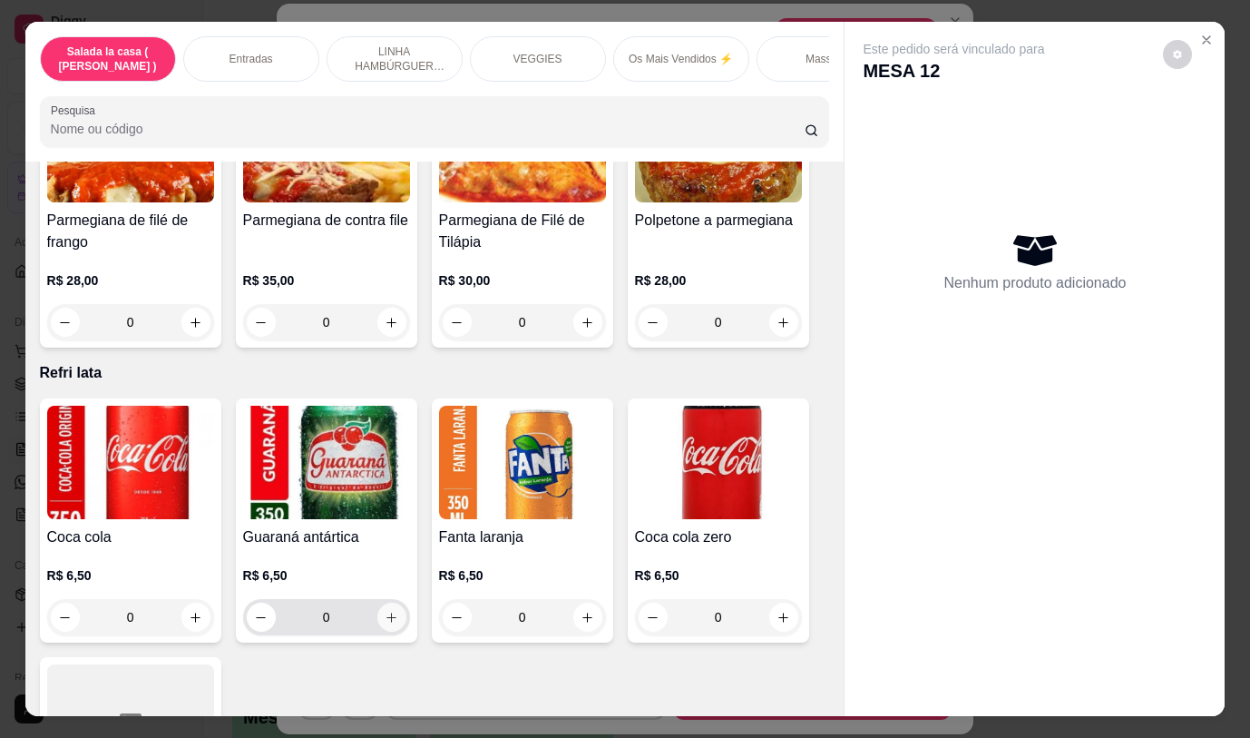
click at [387, 611] on icon "increase-product-quantity" at bounding box center [392, 618] width 14 height 14
type input "1"
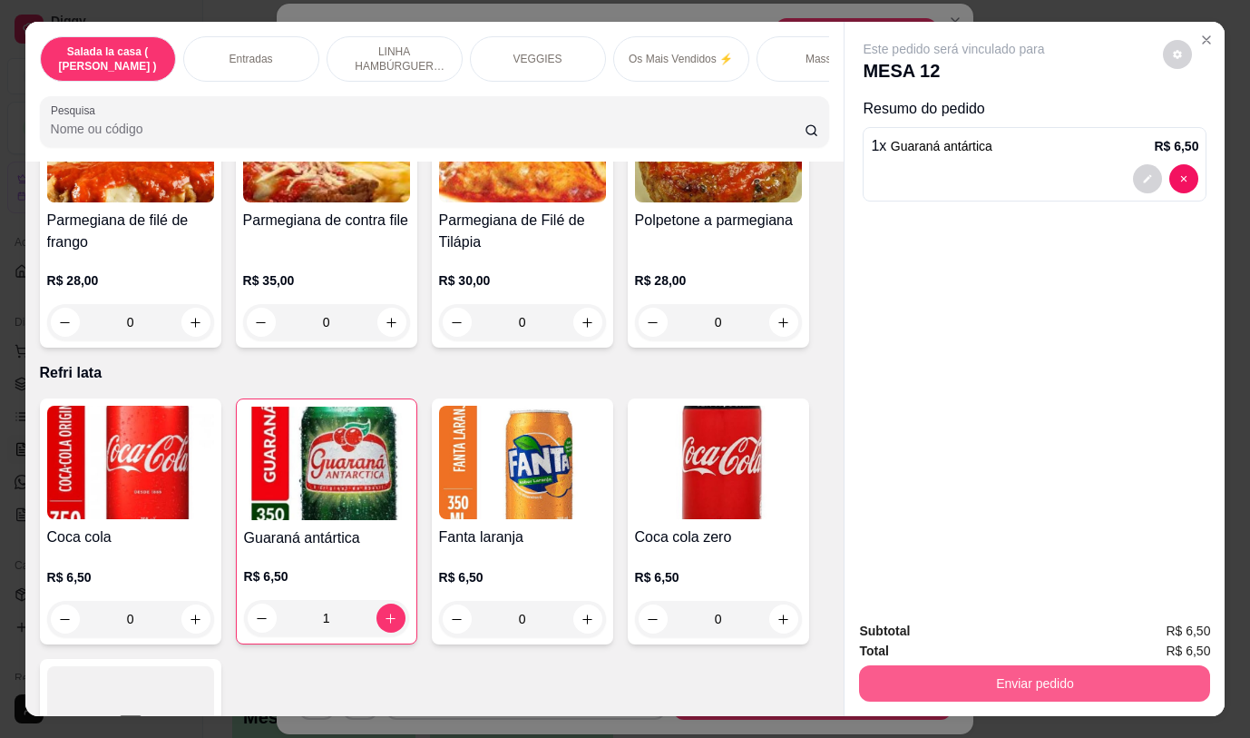
click at [915, 675] on button "Enviar pedido" at bounding box center [1034, 683] width 351 height 36
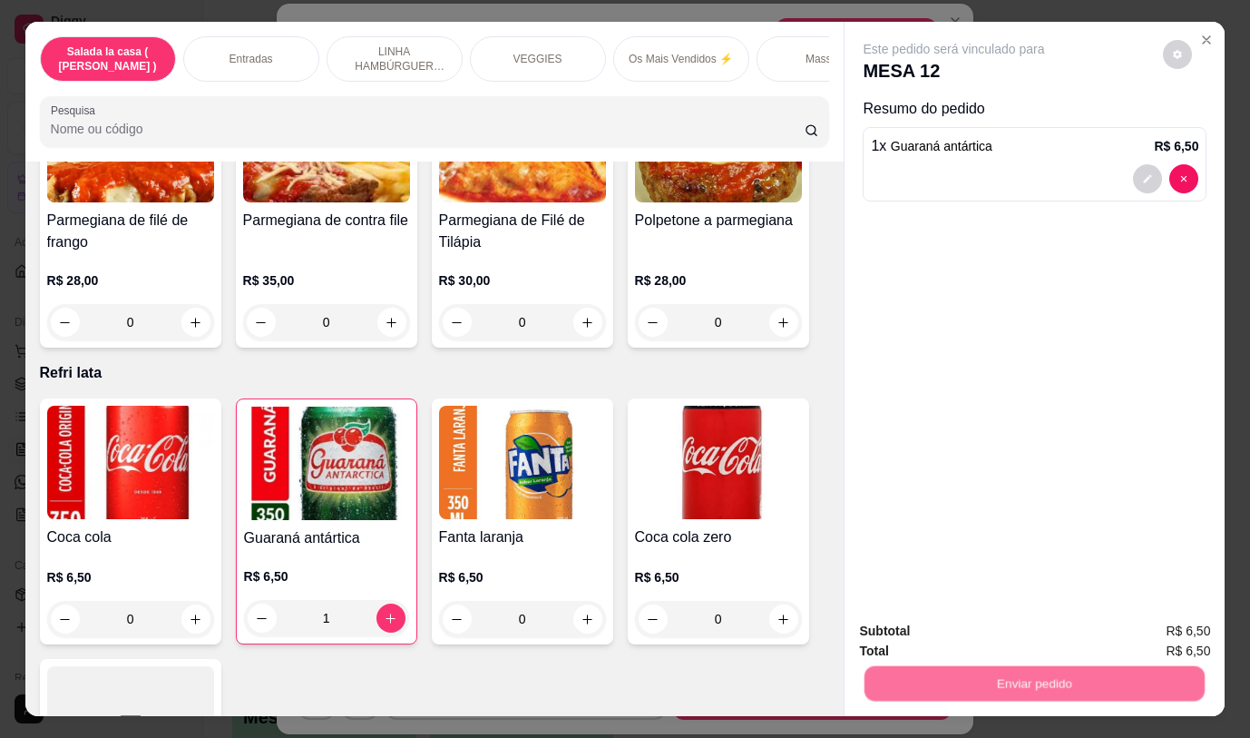
click at [925, 636] on button "Não registrar e enviar pedido" at bounding box center [975, 631] width 189 height 34
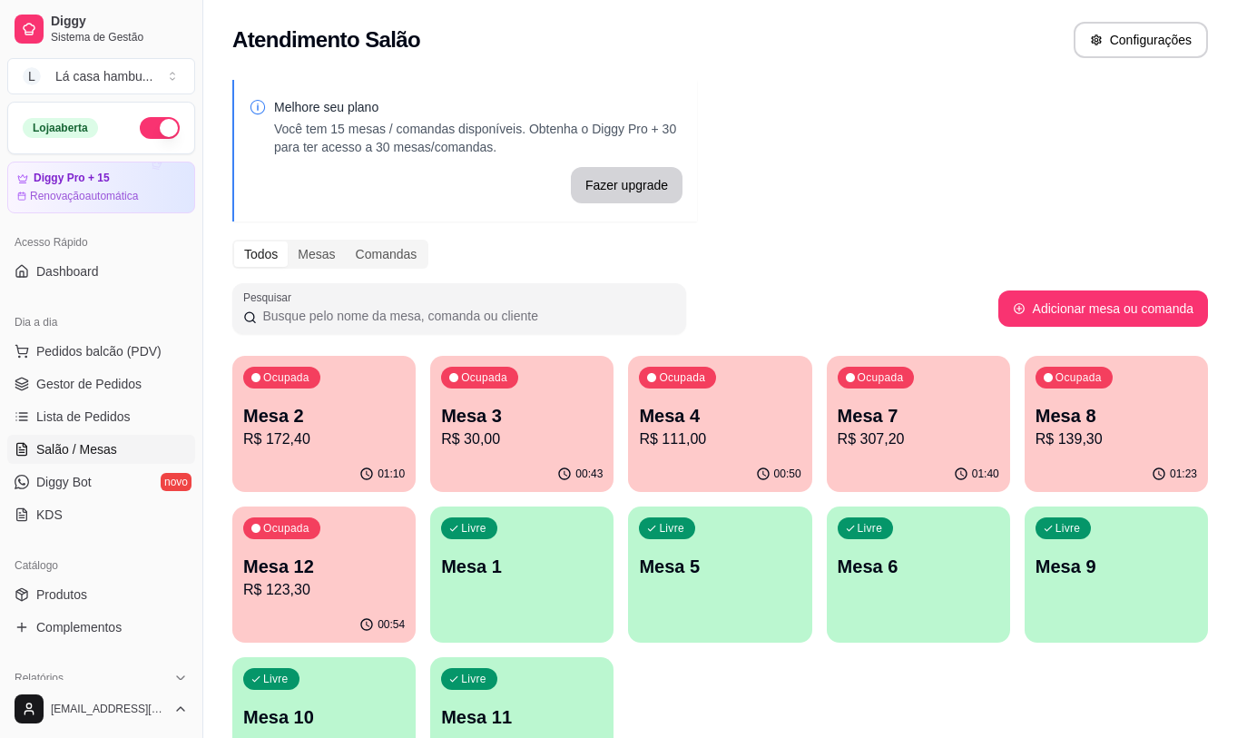
click at [719, 441] on p "R$ 111,00" at bounding box center [719, 439] width 161 height 22
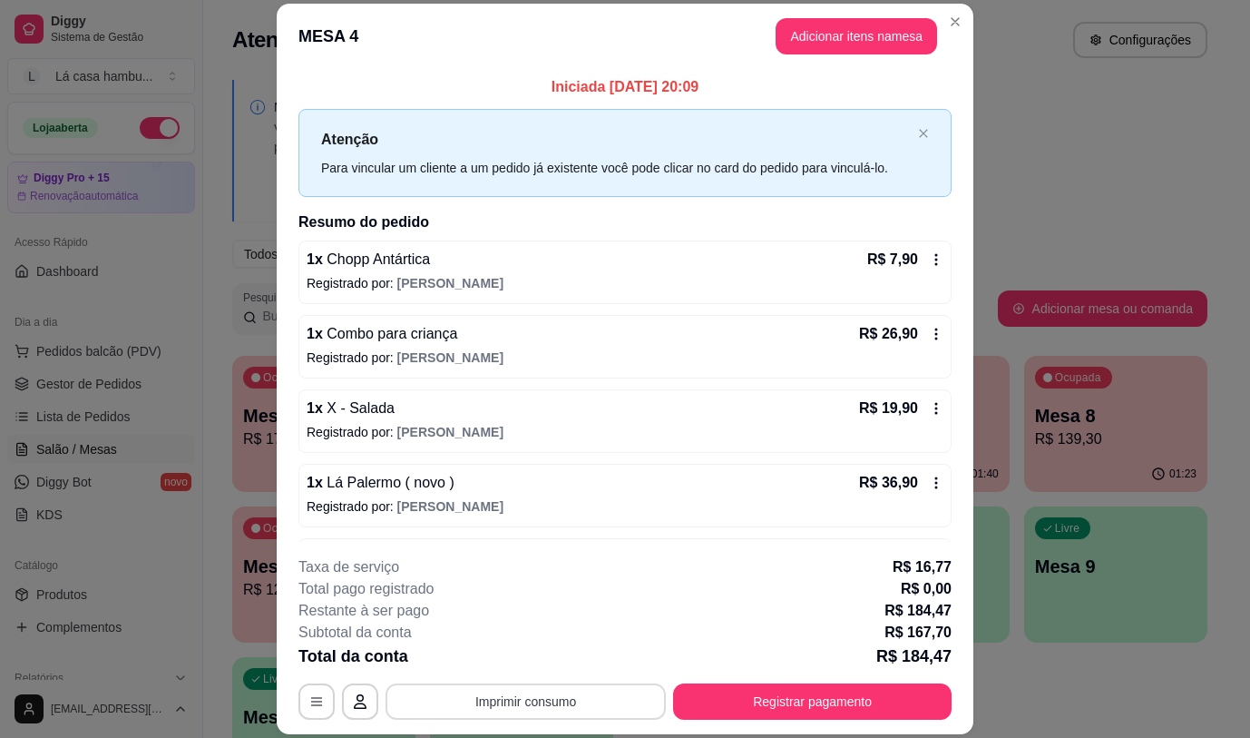
click at [497, 701] on button "Imprimir consumo" at bounding box center [526, 701] width 280 height 36
click at [521, 703] on button "Imprimir consumo" at bounding box center [526, 701] width 272 height 35
click at [522, 703] on button "Imprimir consumo" at bounding box center [526, 701] width 272 height 35
click at [524, 650] on button "IMPRESSORA" at bounding box center [524, 659] width 127 height 28
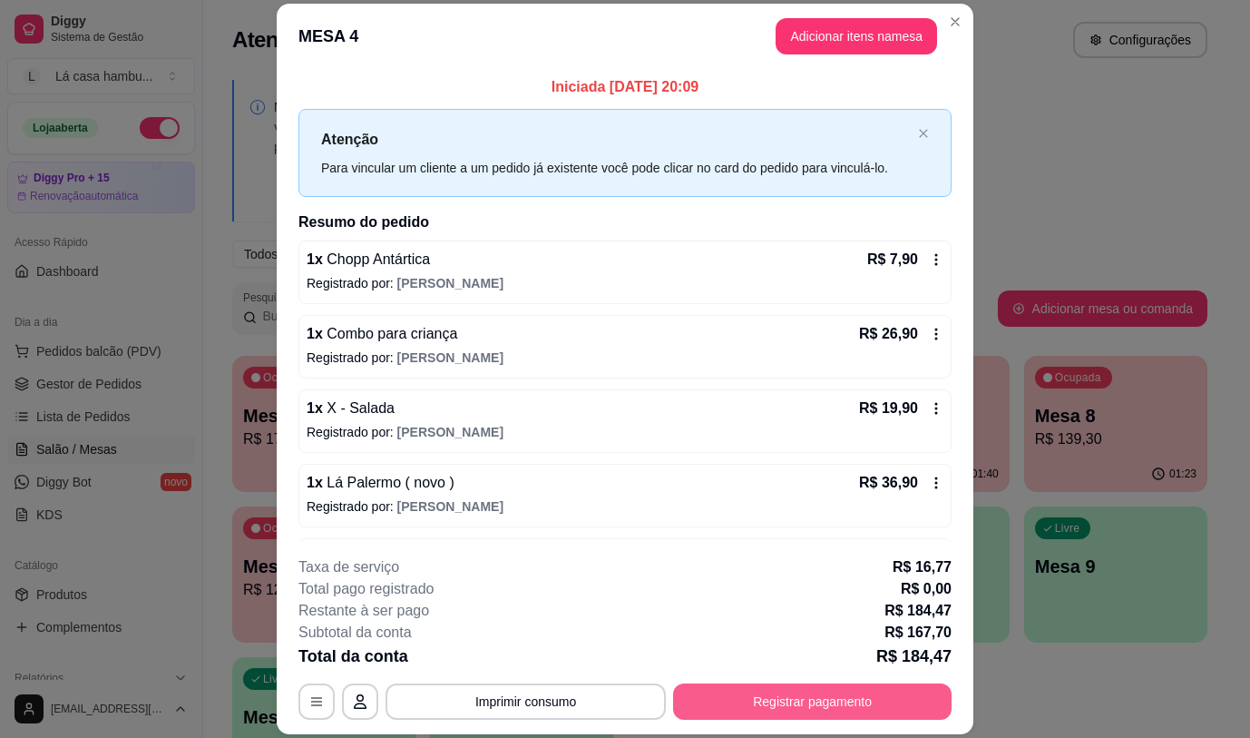
click at [903, 698] on button "Registrar pagamento" at bounding box center [812, 701] width 279 height 36
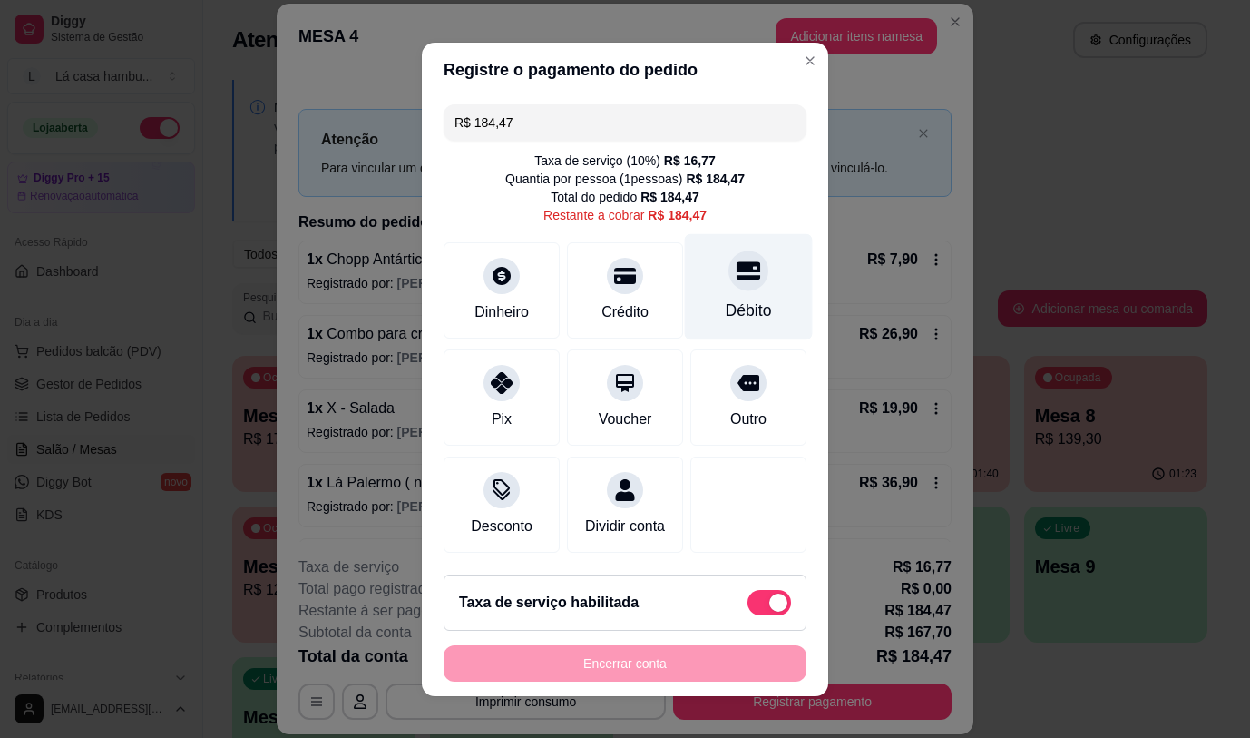
click at [729, 250] on div at bounding box center [749, 270] width 40 height 40
type input "R$ 0,00"
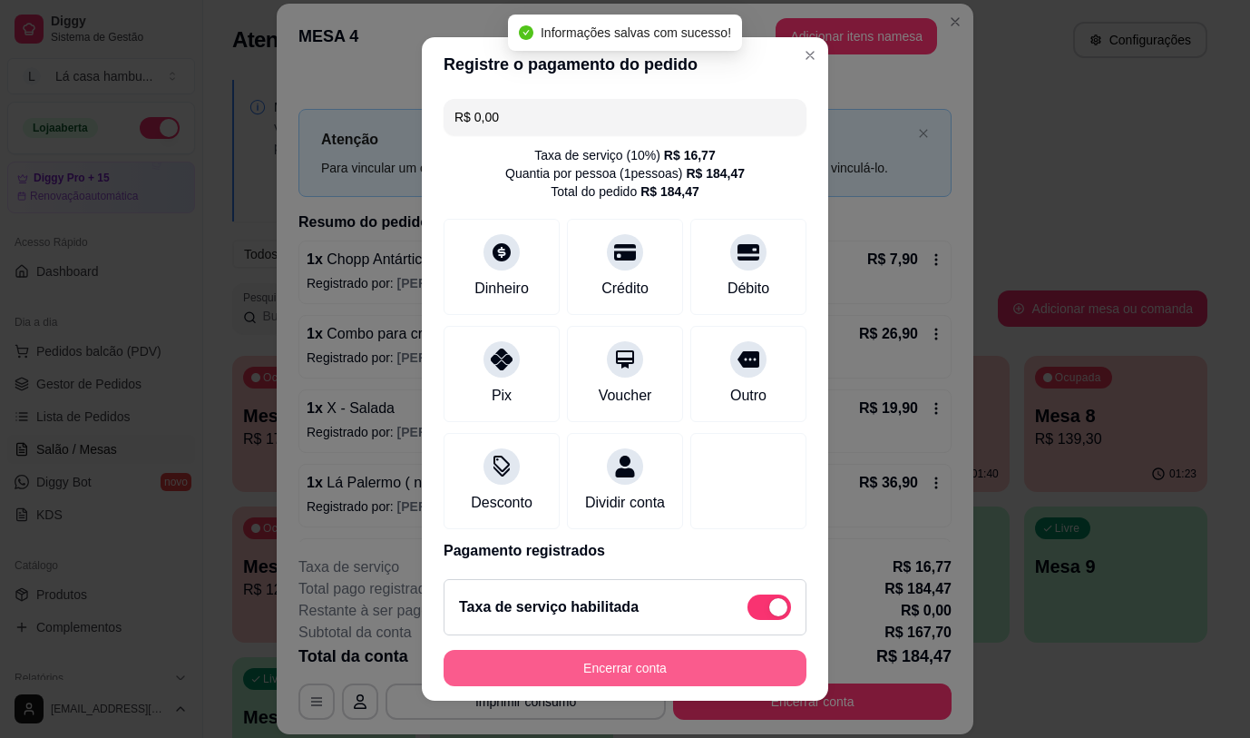
click at [645, 673] on button "Encerrar conta" at bounding box center [625, 668] width 363 height 36
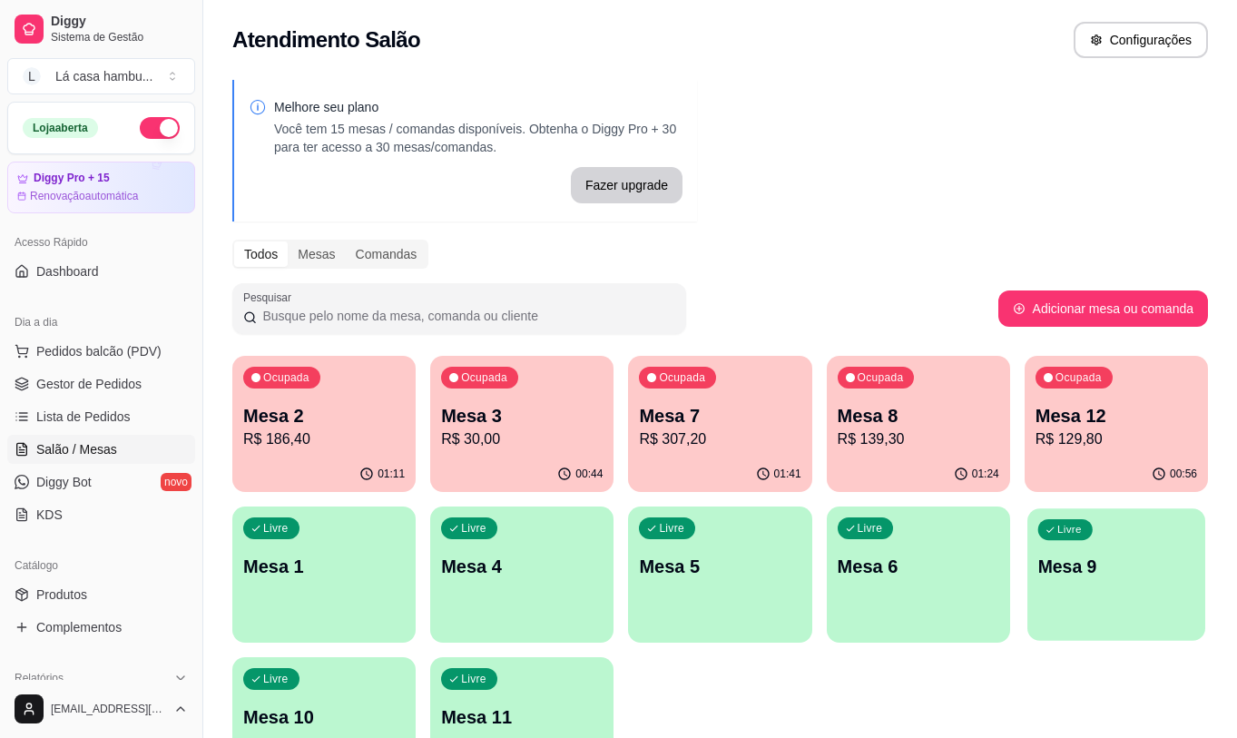
click at [1159, 567] on p "Mesa 9" at bounding box center [1115, 566] width 157 height 24
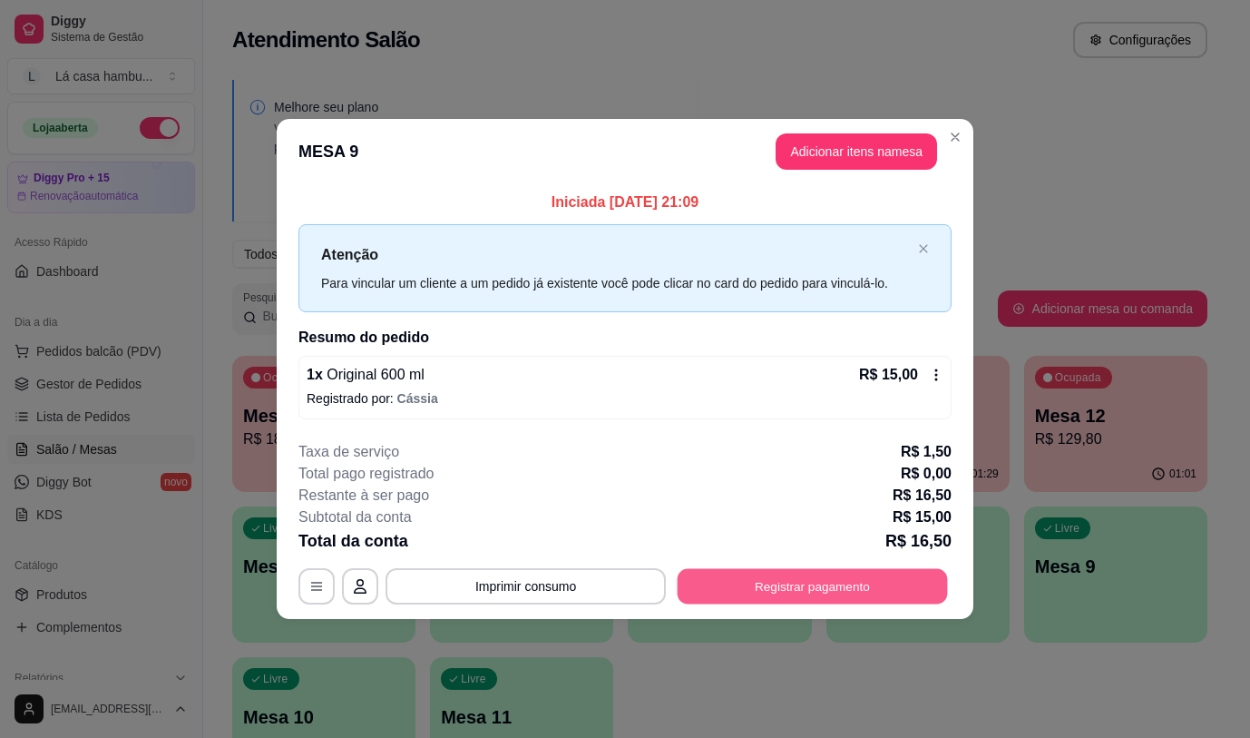
click at [879, 591] on button "Registrar pagamento" at bounding box center [813, 586] width 270 height 35
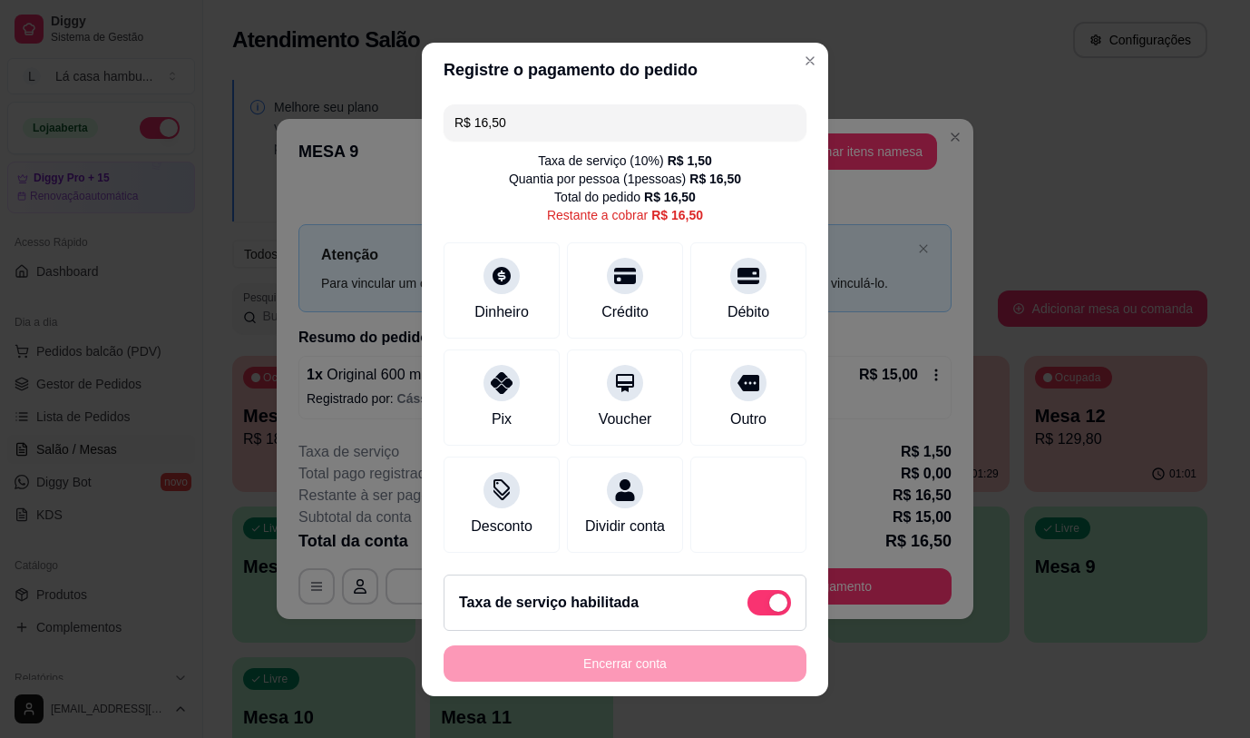
click at [688, 586] on div "Taxa de serviço habilitada" at bounding box center [625, 602] width 363 height 56
type input "R$ 15,00"
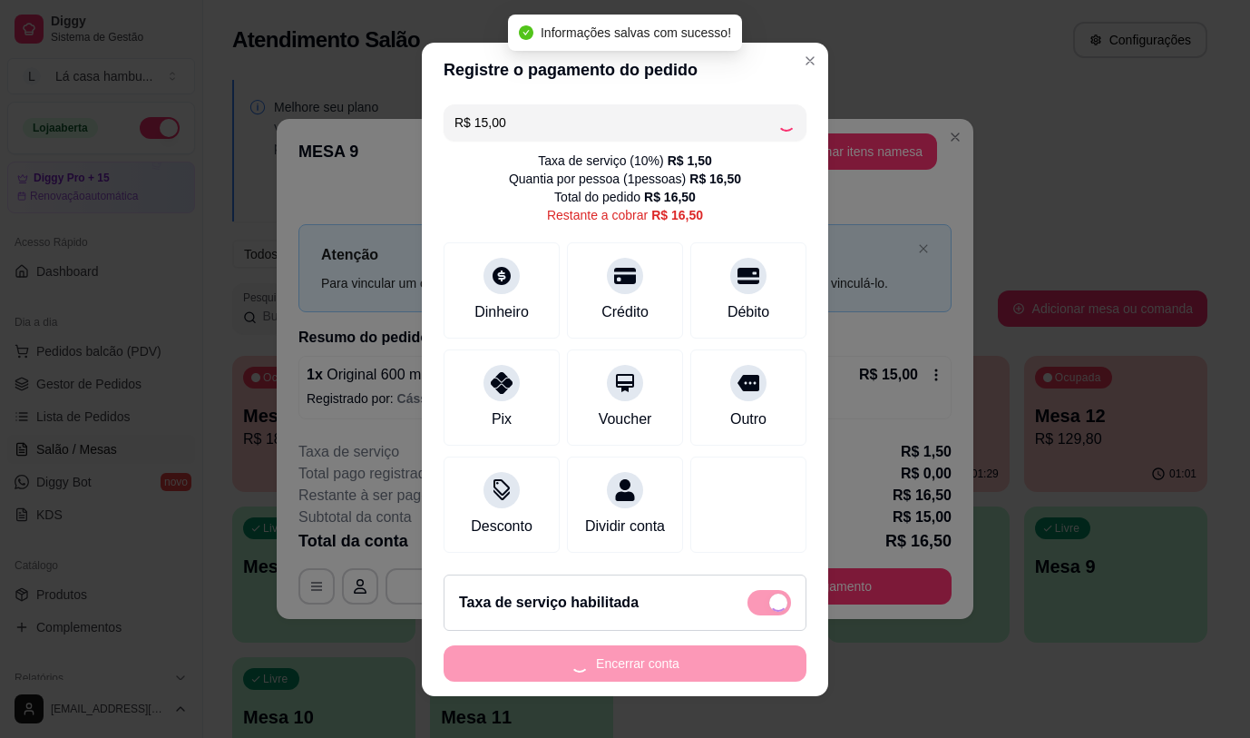
checkbox input "false"
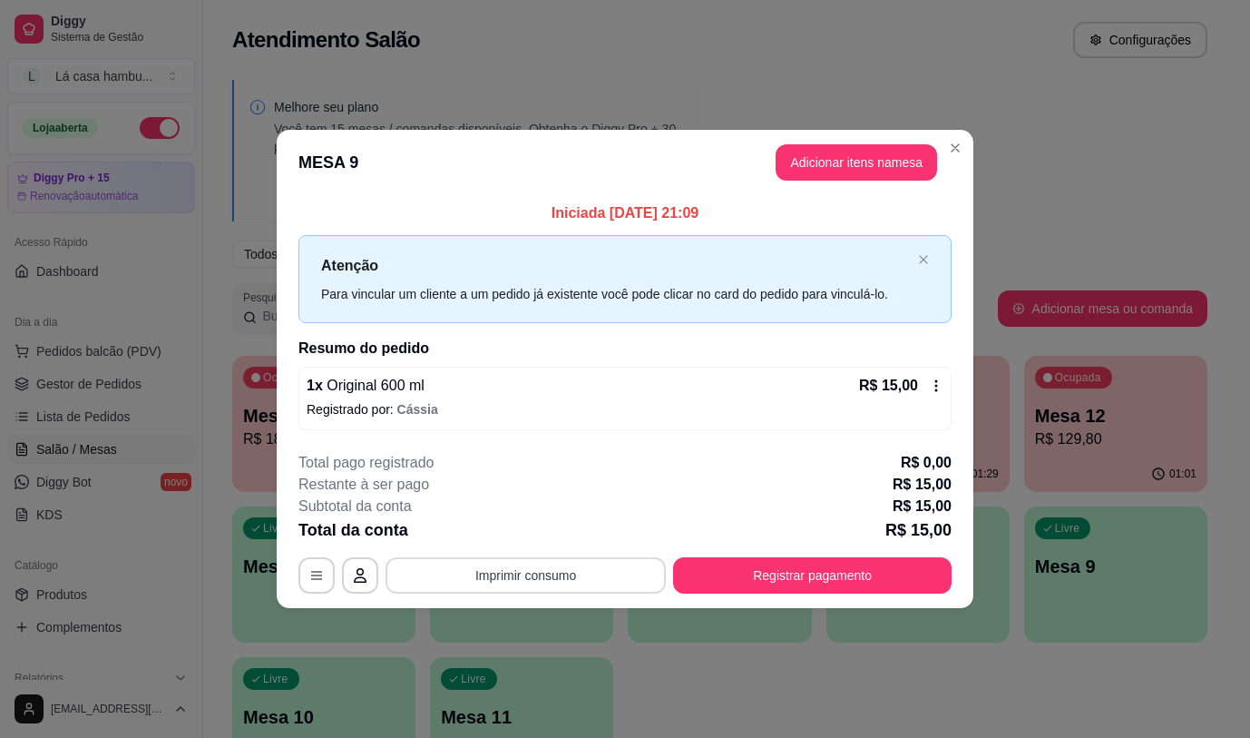
click at [584, 567] on button "Imprimir consumo" at bounding box center [526, 575] width 280 height 36
click at [557, 533] on button "IMPRESSORA" at bounding box center [531, 533] width 127 height 28
click at [845, 580] on button "Registrar pagamento" at bounding box center [812, 575] width 279 height 36
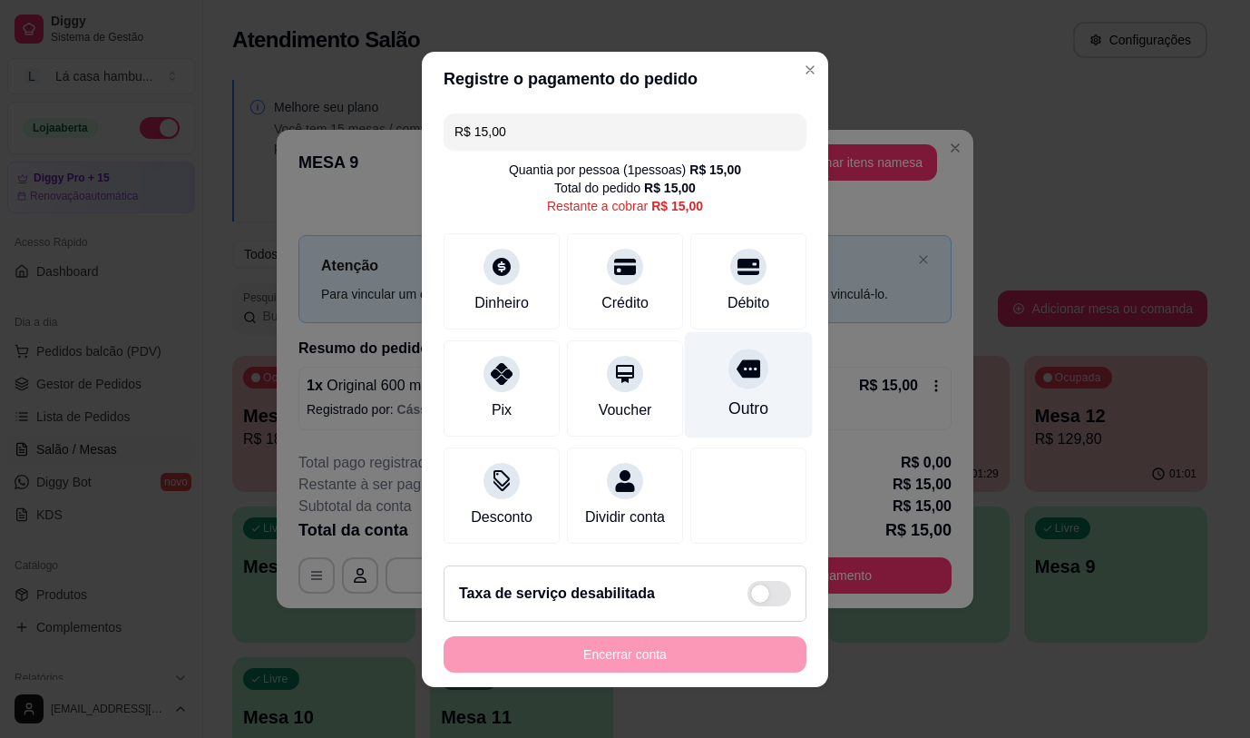
click at [737, 363] on icon at bounding box center [749, 368] width 24 height 18
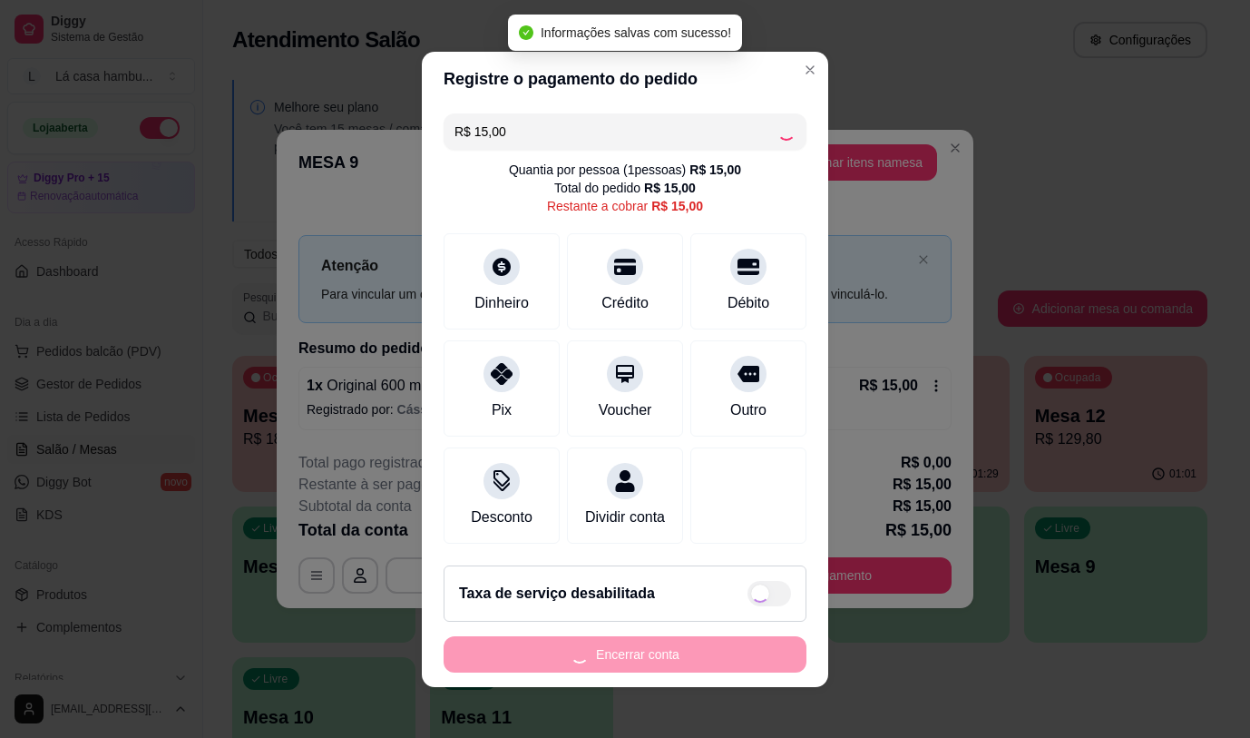
type input "R$ 0,00"
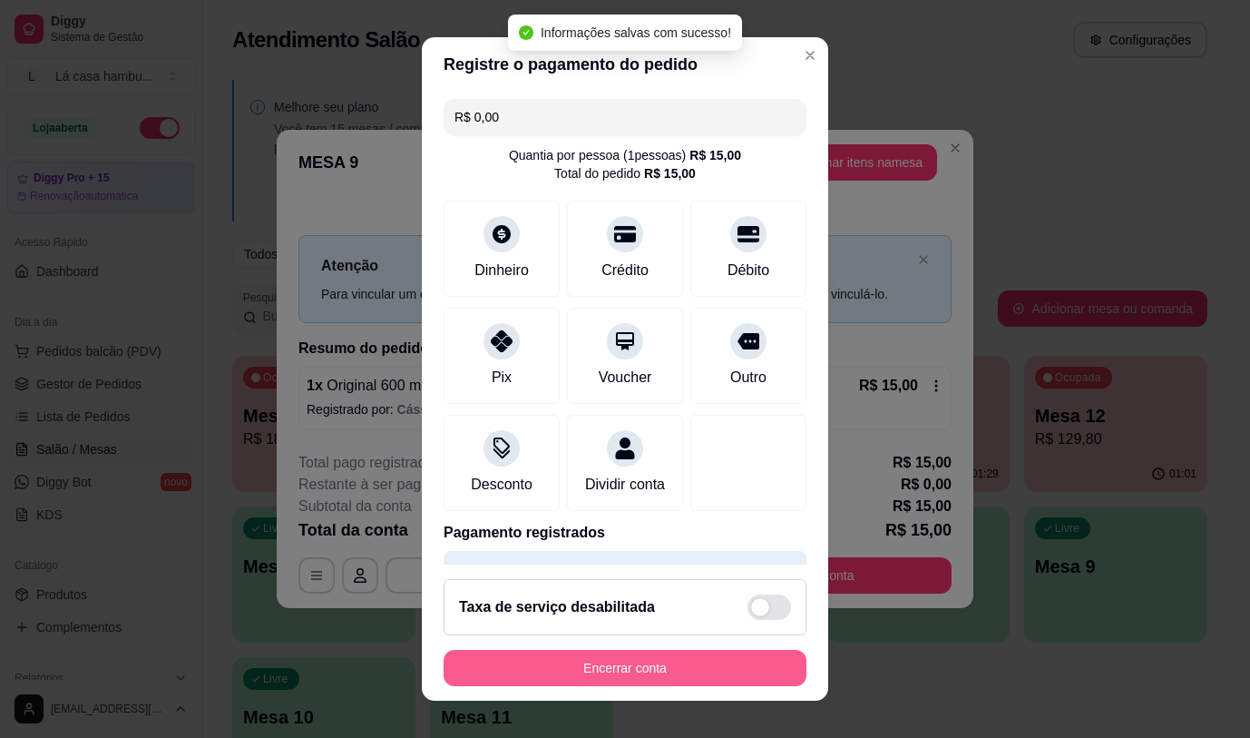
click at [752, 662] on button "Encerrar conta" at bounding box center [625, 668] width 363 height 36
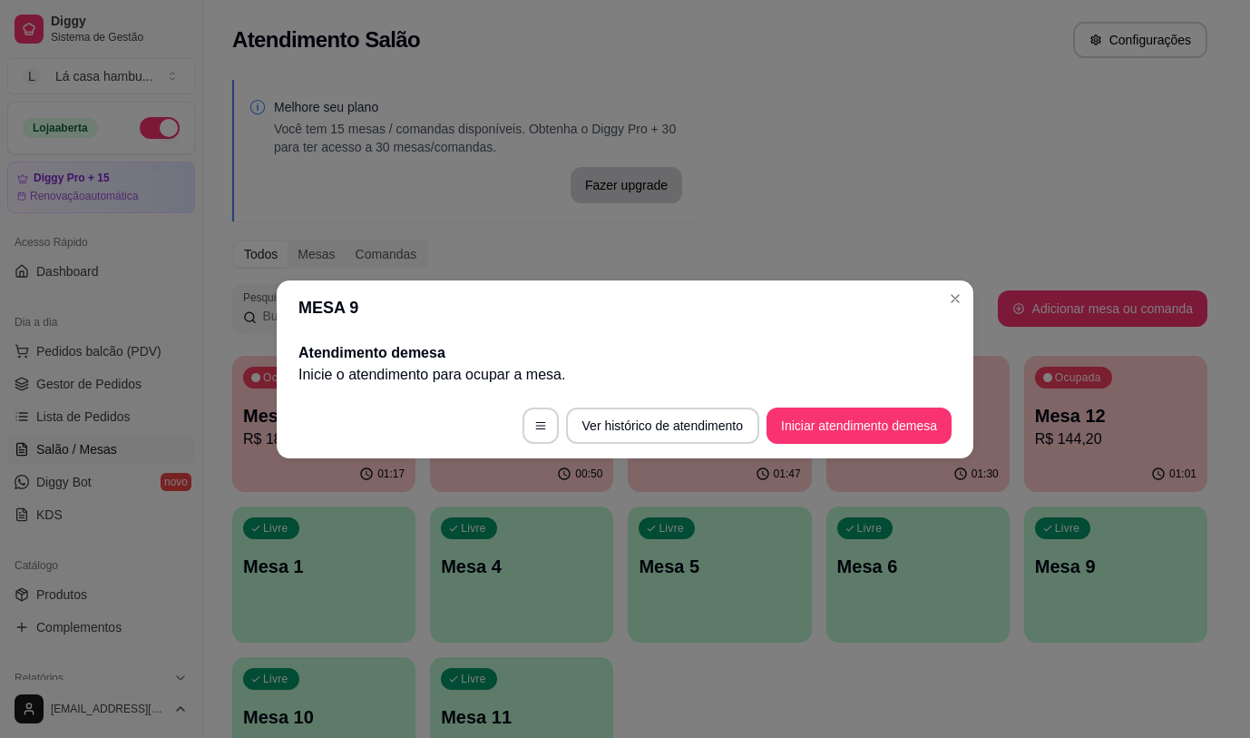
drag, startPoint x: 970, startPoint y: 301, endPoint x: 999, endPoint y: 286, distance: 32.9
click at [999, 286] on div "MESA 9 Atendimento de mesa Inicie o atendimento para ocupar a mesa . Ver histór…" at bounding box center [625, 369] width 1250 height 738
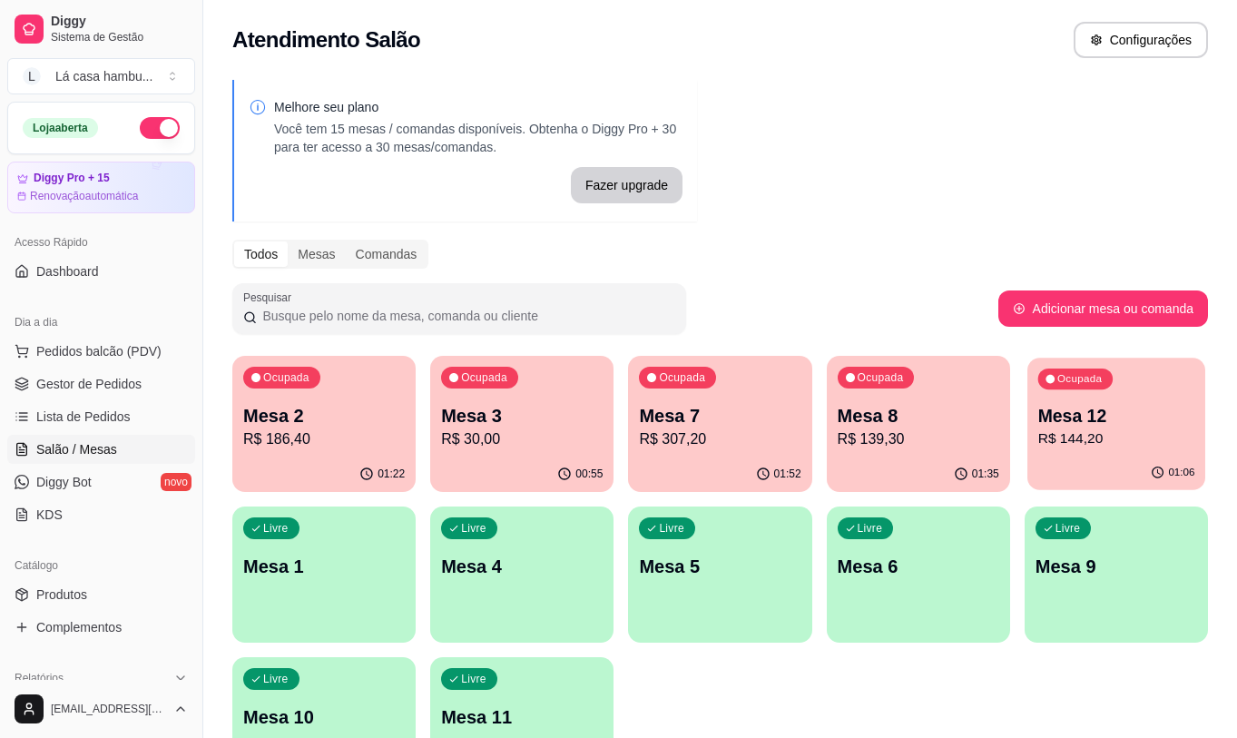
click at [1108, 439] on p "R$ 144,20" at bounding box center [1115, 438] width 157 height 21
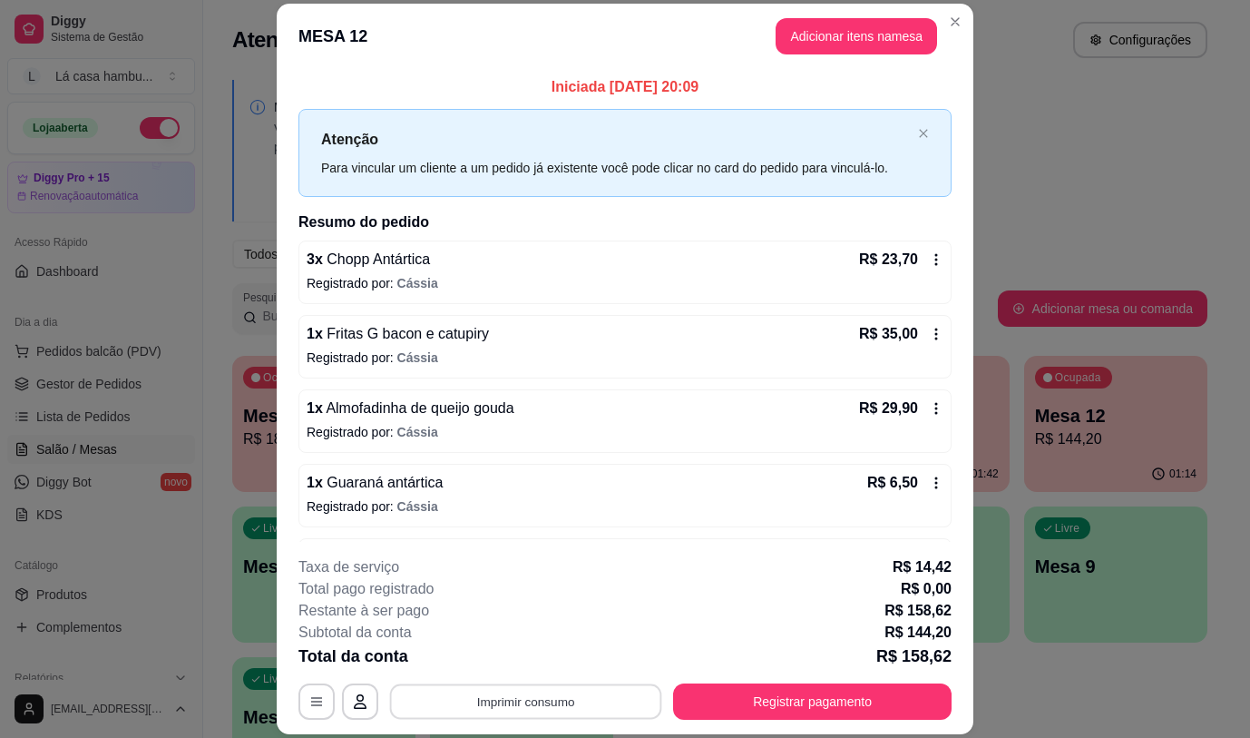
click at [532, 696] on button "Imprimir consumo" at bounding box center [526, 701] width 272 height 35
click at [540, 648] on button "IMPRESSORA" at bounding box center [525, 659] width 132 height 29
click at [478, 720] on footer "**********" at bounding box center [625, 638] width 697 height 192
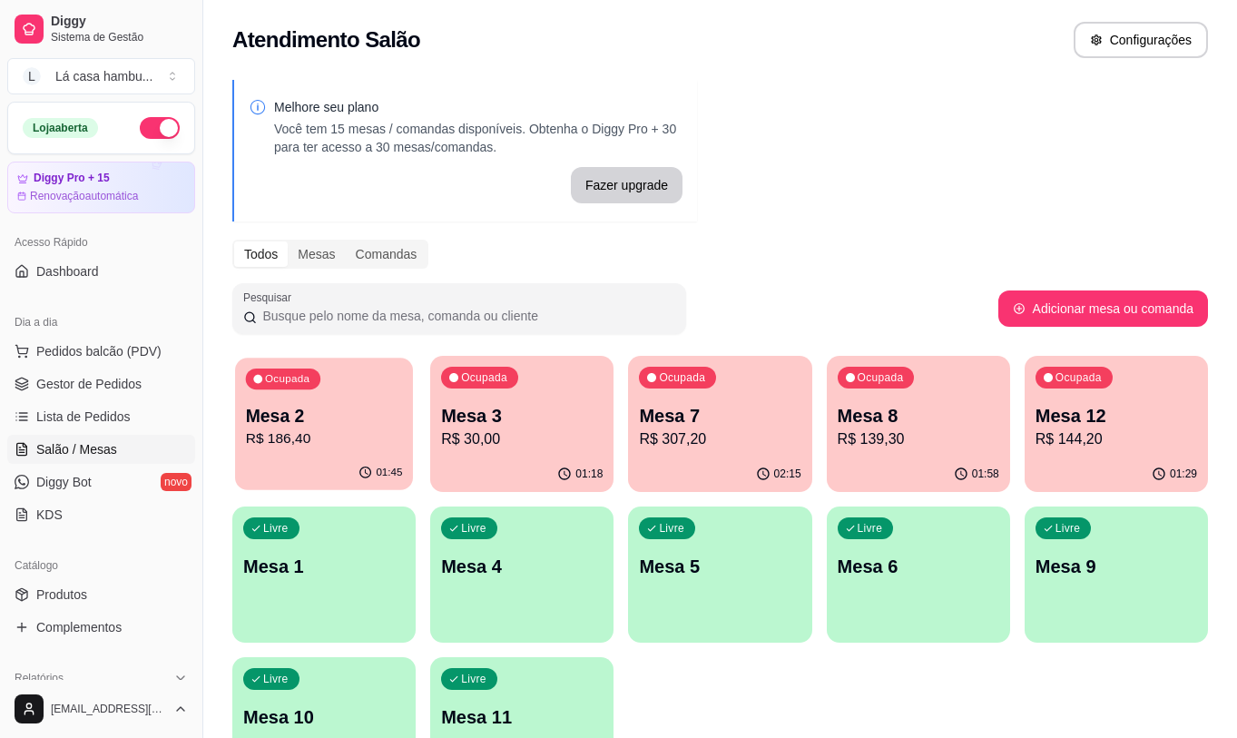
click at [362, 453] on div "Ocupada Mesa 2 R$ 186,40" at bounding box center [324, 406] width 178 height 98
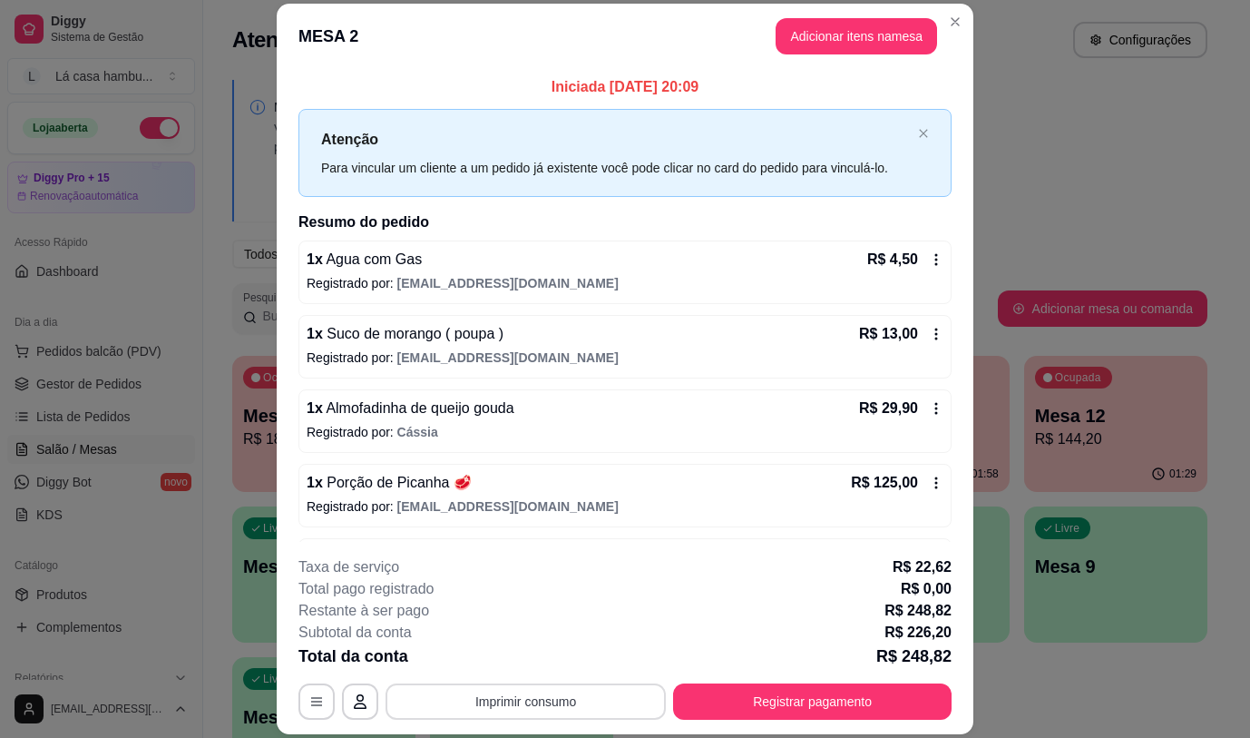
click at [575, 695] on button "Imprimir consumo" at bounding box center [526, 701] width 280 height 36
click at [546, 656] on button "IMPRESSORA" at bounding box center [524, 659] width 127 height 28
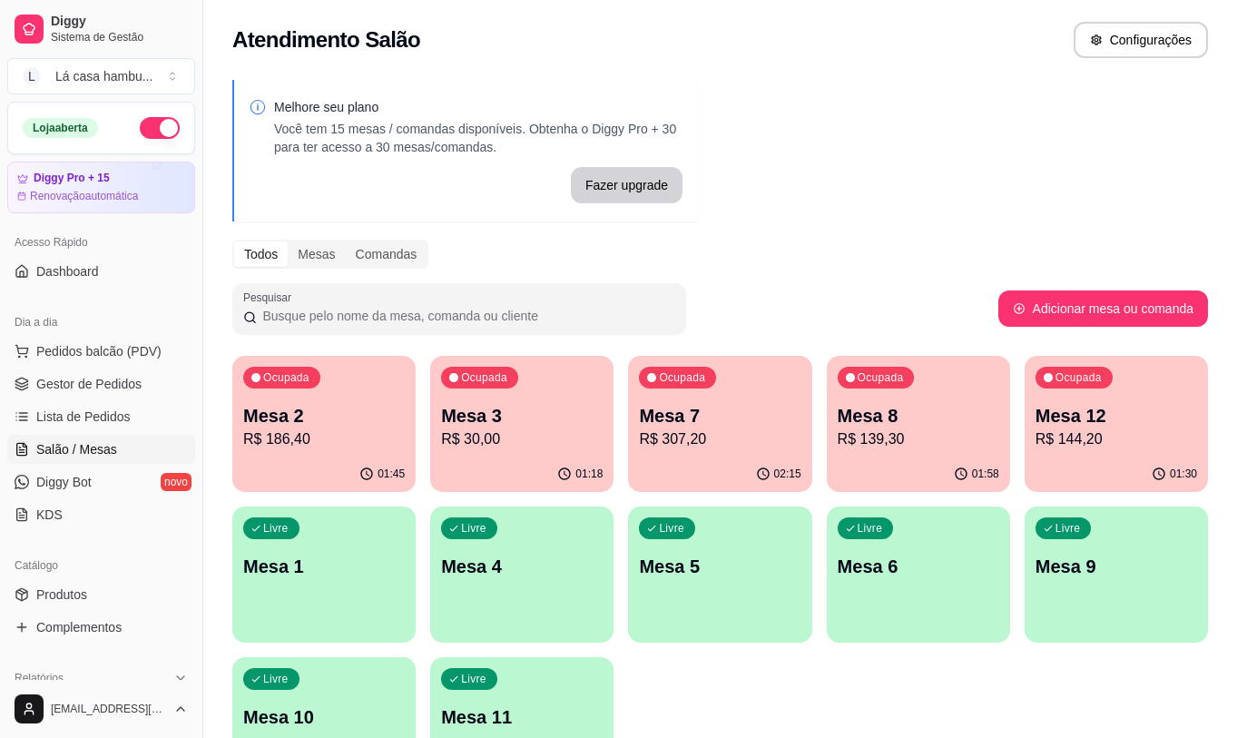
click at [567, 409] on p "Mesa 3" at bounding box center [521, 415] width 161 height 25
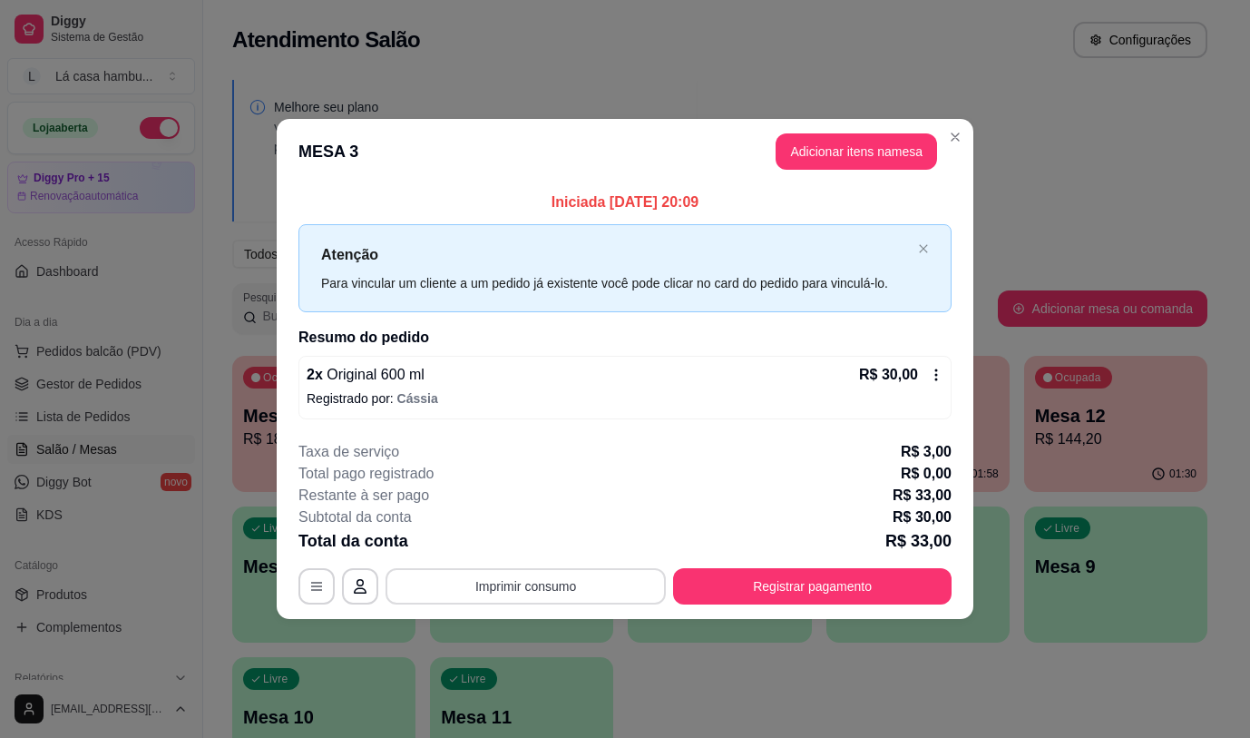
click at [575, 595] on button "Imprimir consumo" at bounding box center [526, 586] width 280 height 36
click at [561, 542] on button "IMPRESSORA" at bounding box center [531, 544] width 132 height 29
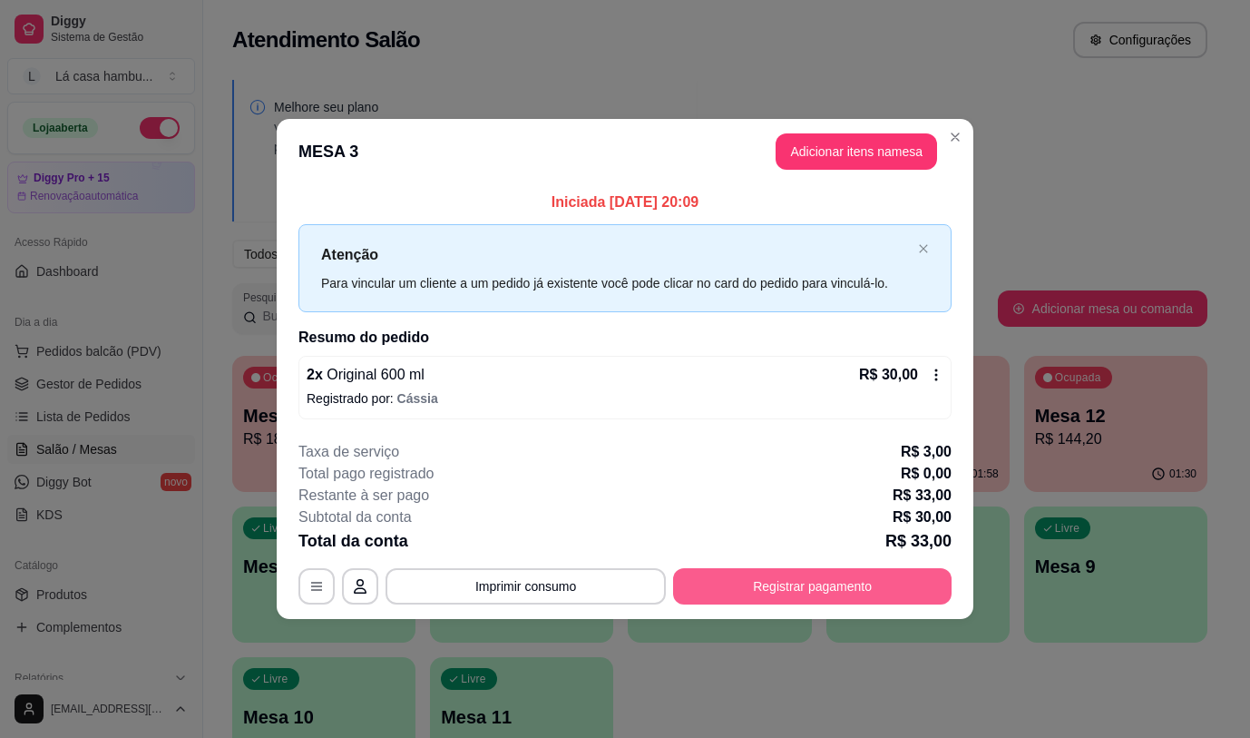
click at [814, 579] on button "Registrar pagamento" at bounding box center [812, 586] width 279 height 36
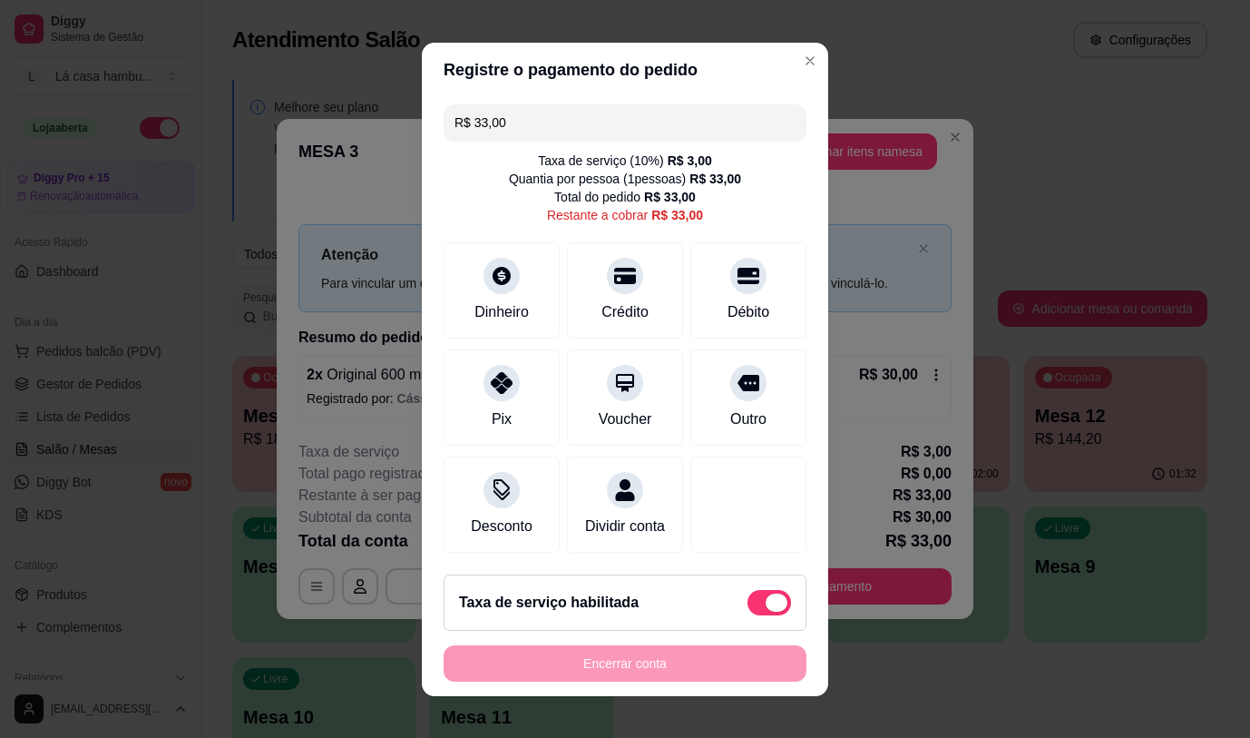
click at [724, 612] on div "Taxa de serviço habilitada" at bounding box center [625, 602] width 332 height 25
type input "R$ 30,00"
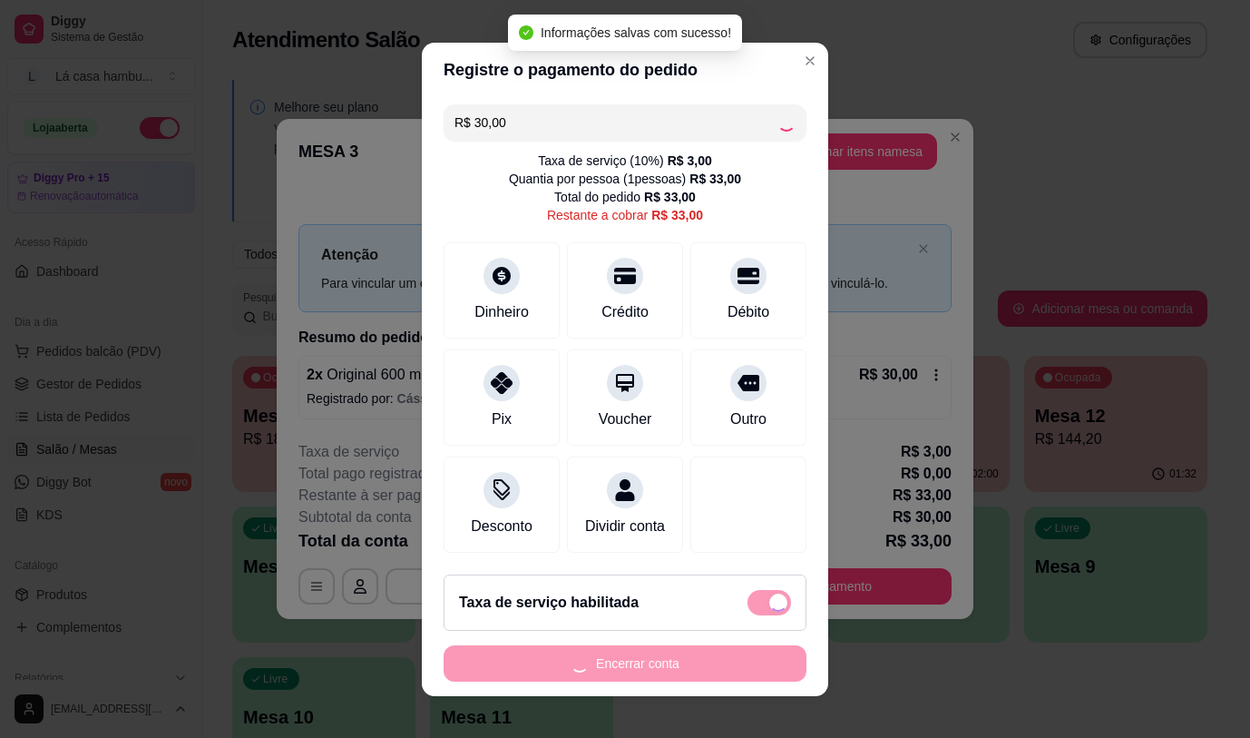
checkbox input "false"
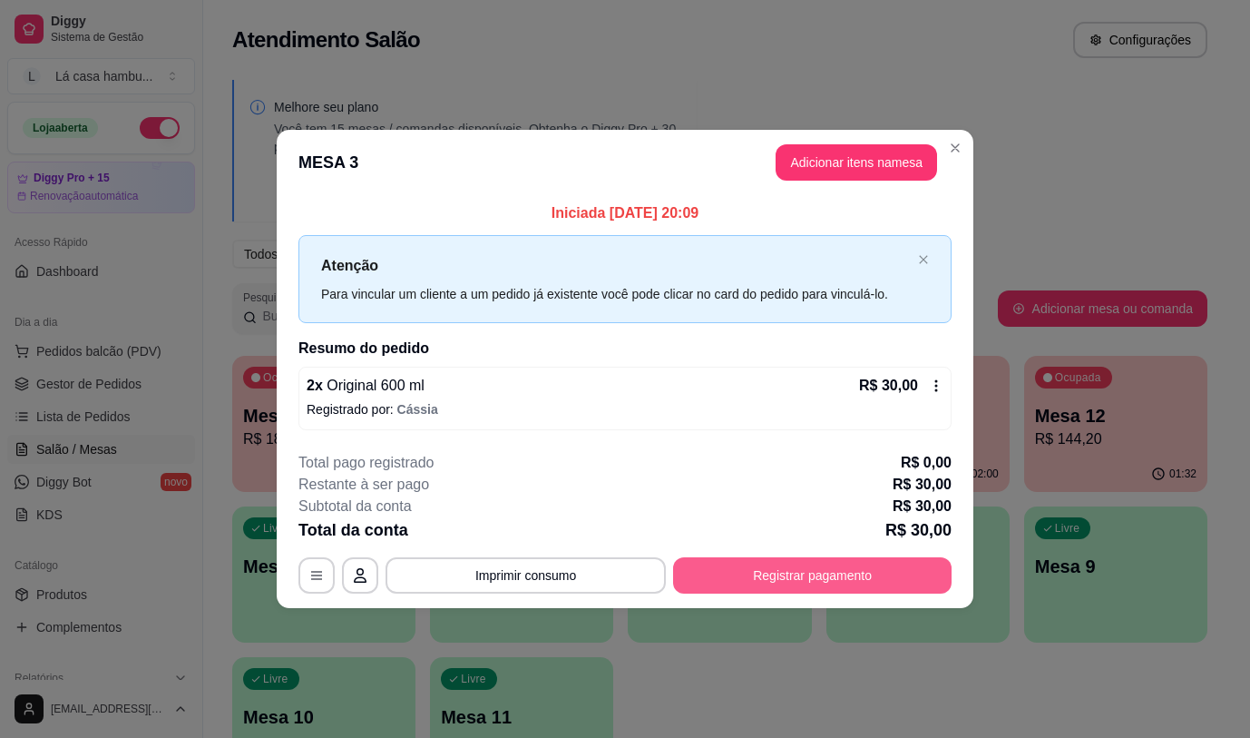
click at [775, 582] on button "Registrar pagamento" at bounding box center [812, 575] width 279 height 36
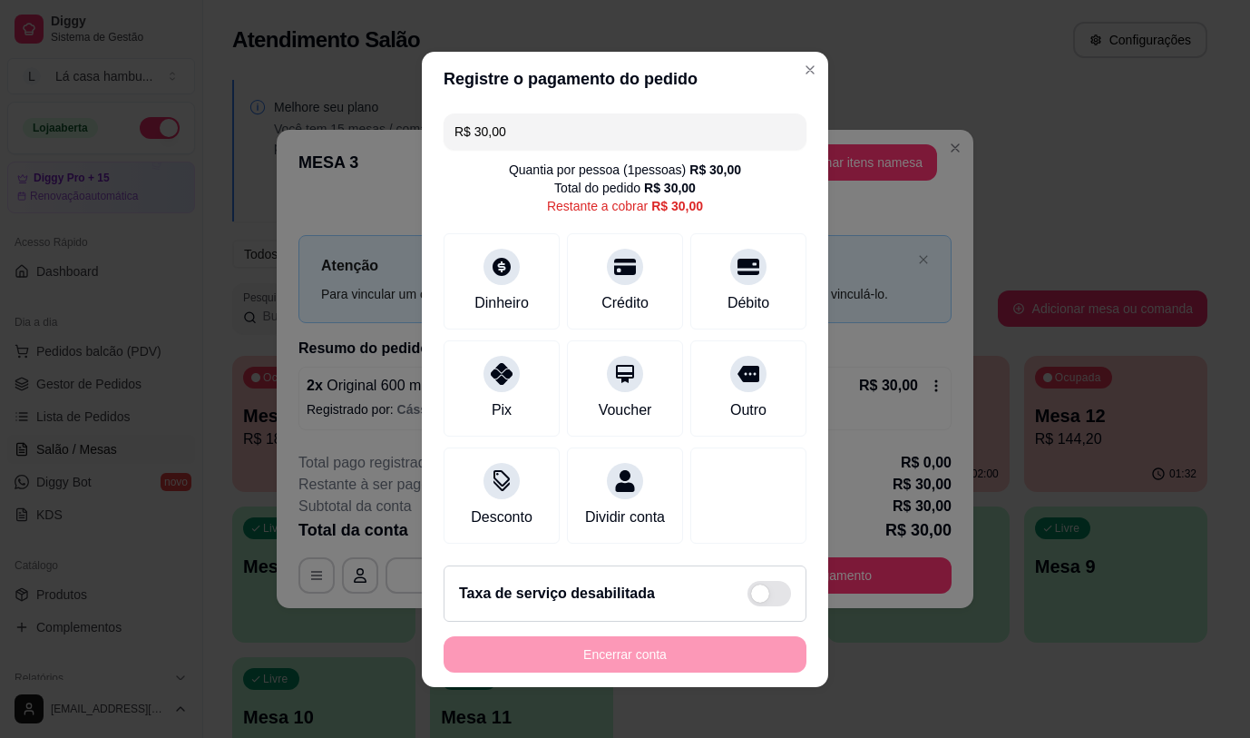
click at [691, 672] on div "Encerrar conta" at bounding box center [625, 654] width 363 height 36
click at [737, 369] on icon at bounding box center [749, 369] width 24 height 24
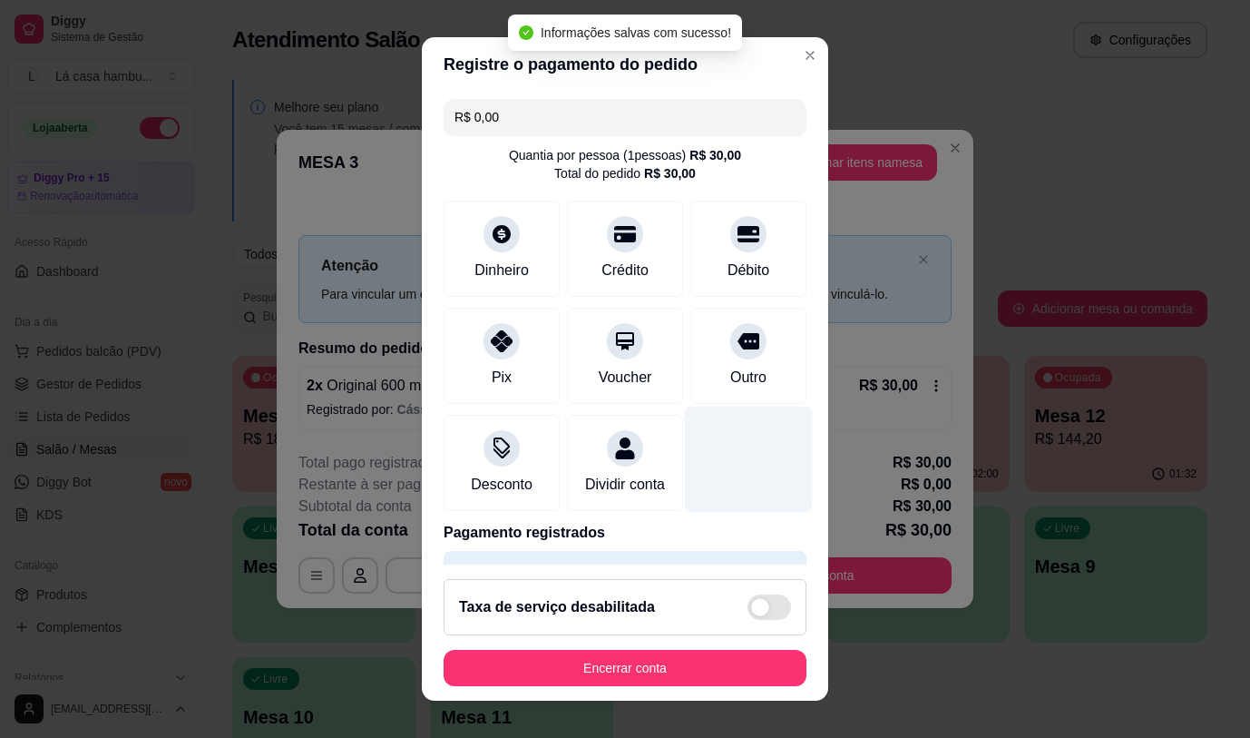
type input "R$ 0,00"
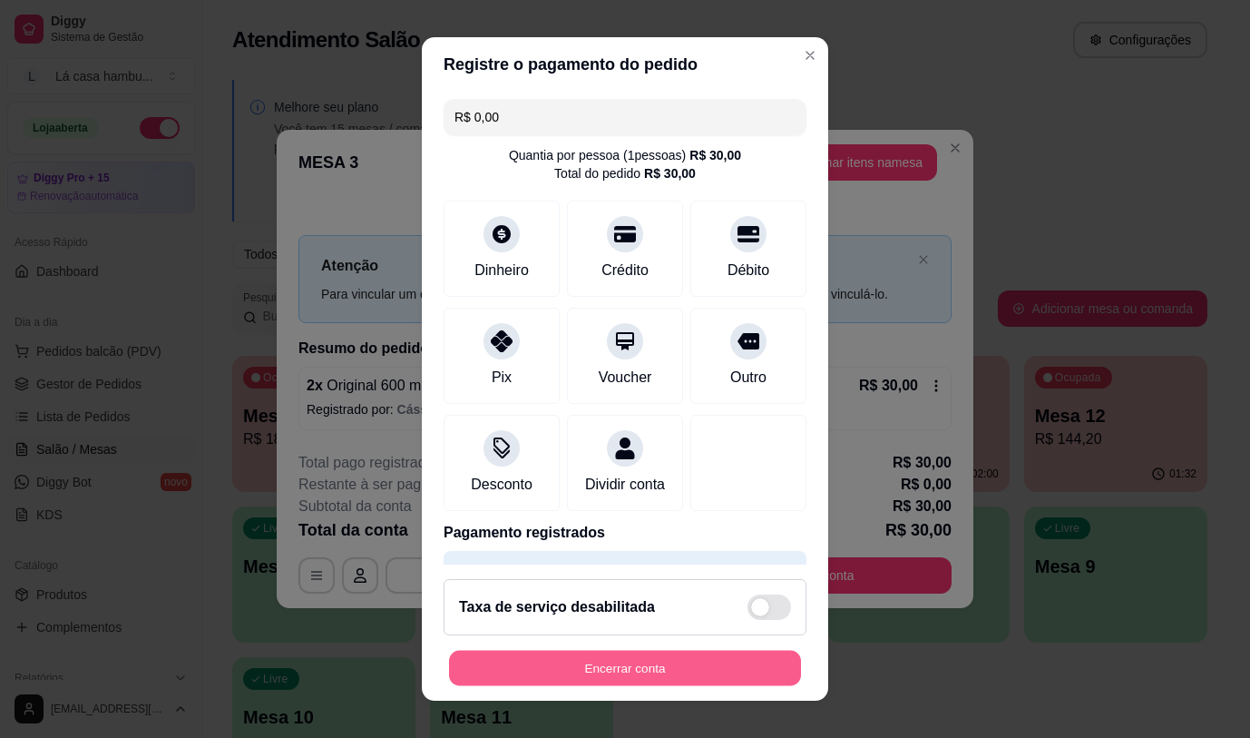
click at [612, 667] on button "Encerrar conta" at bounding box center [625, 668] width 352 height 35
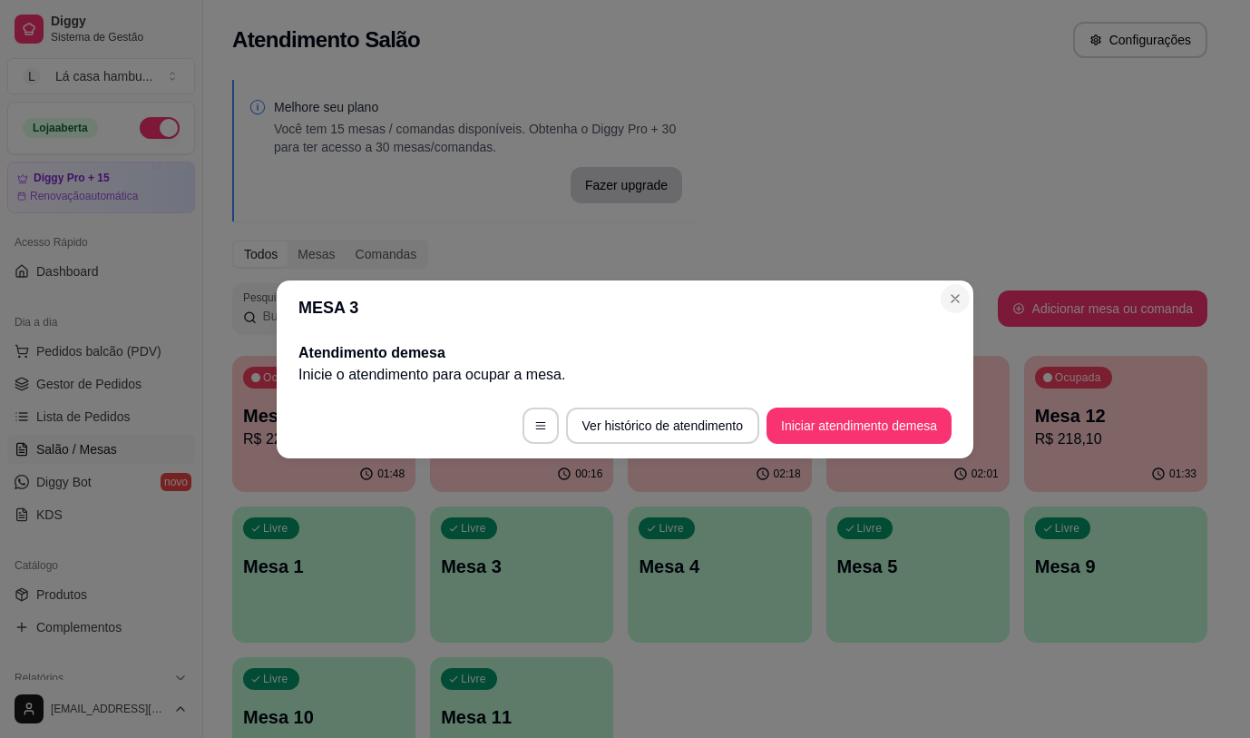
drag, startPoint x: 936, startPoint y: 296, endPoint x: 948, endPoint y: 292, distance: 12.3
click at [945, 293] on section "MESA 3 Atendimento de mesa Inicie o atendimento para ocupar a mesa . Ver histór…" at bounding box center [625, 369] width 697 height 178
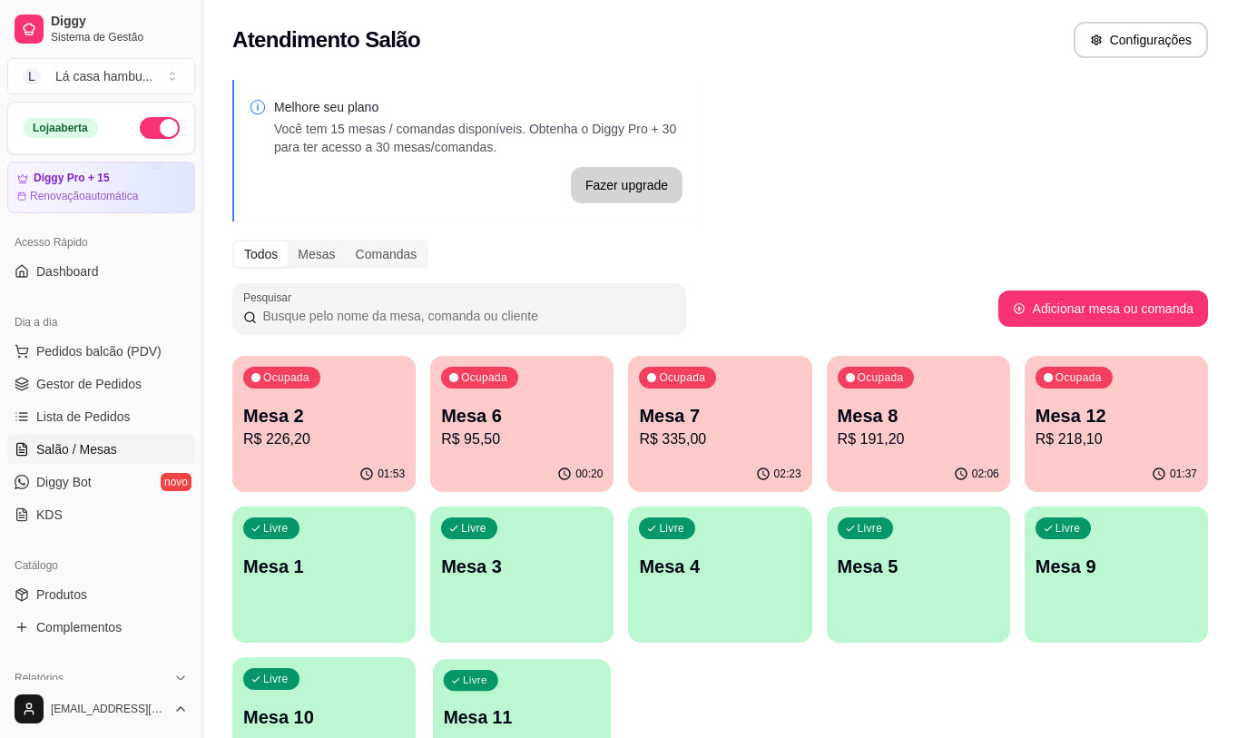
click at [537, 722] on p "Mesa 11" at bounding box center [522, 717] width 157 height 24
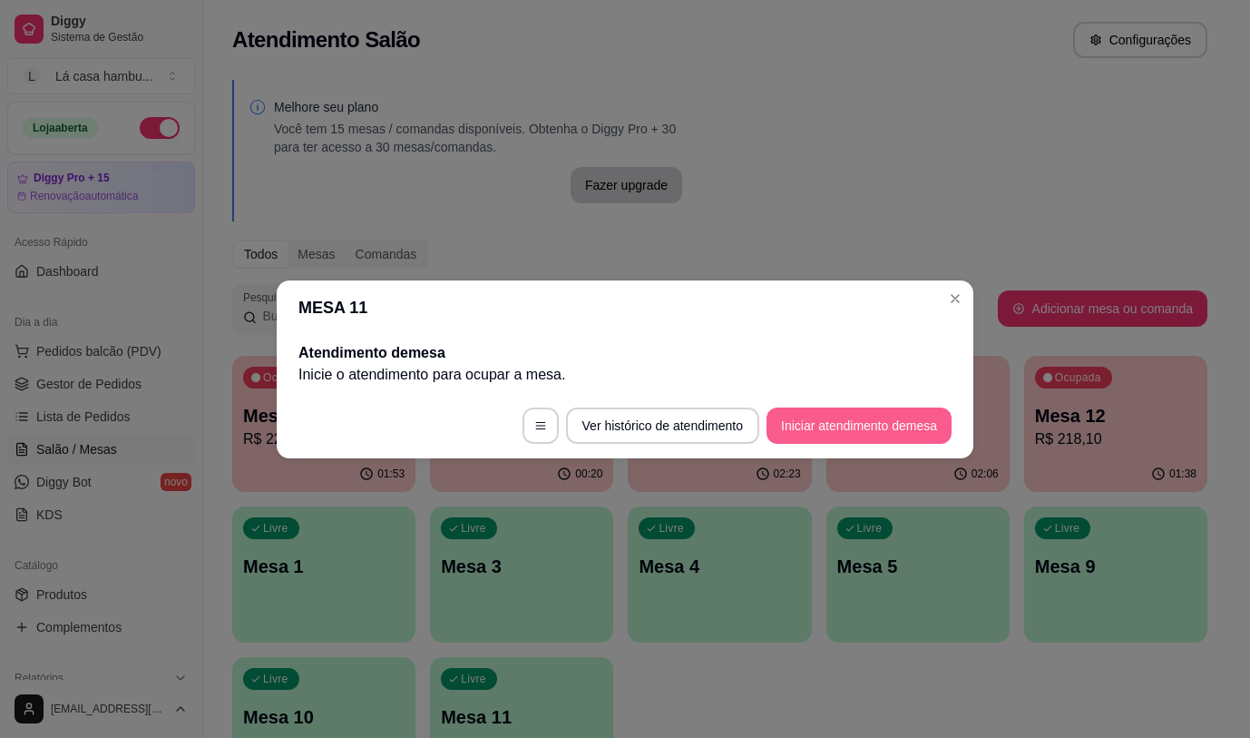
click at [841, 429] on button "Iniciar atendimento de mesa" at bounding box center [859, 425] width 185 height 36
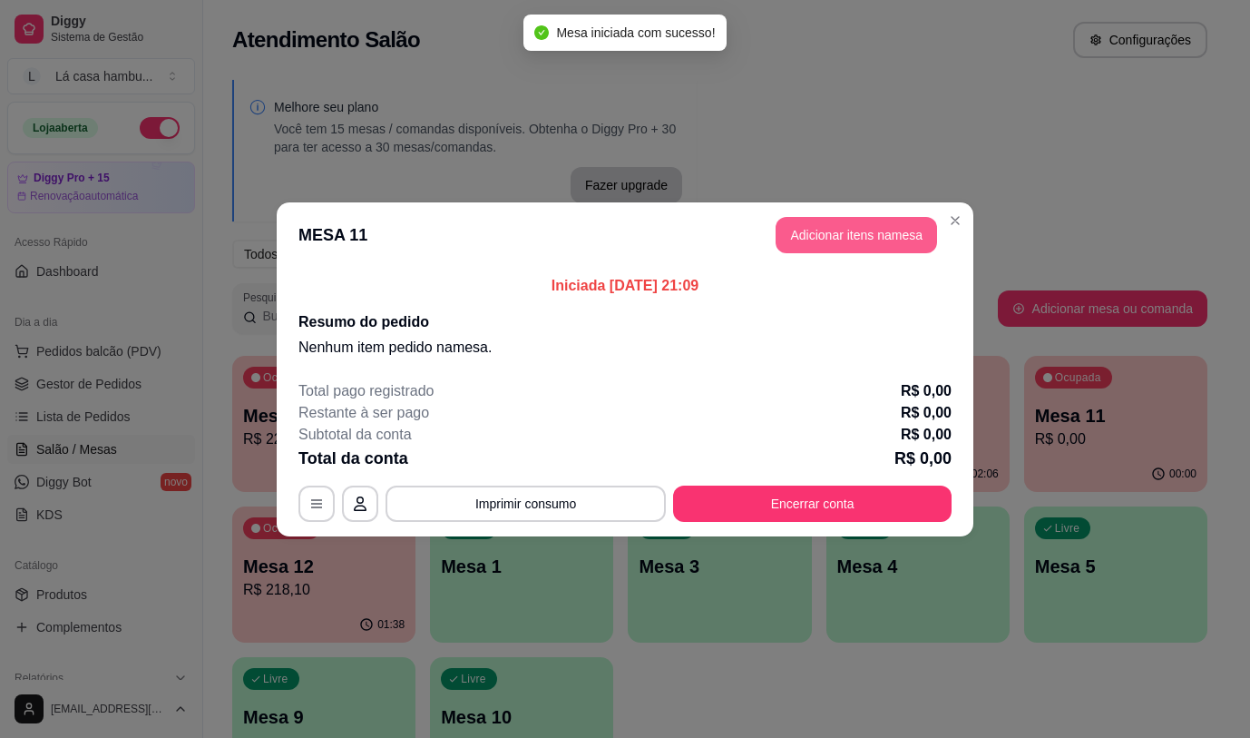
click at [846, 233] on button "Adicionar itens na mesa" at bounding box center [856, 235] width 161 height 36
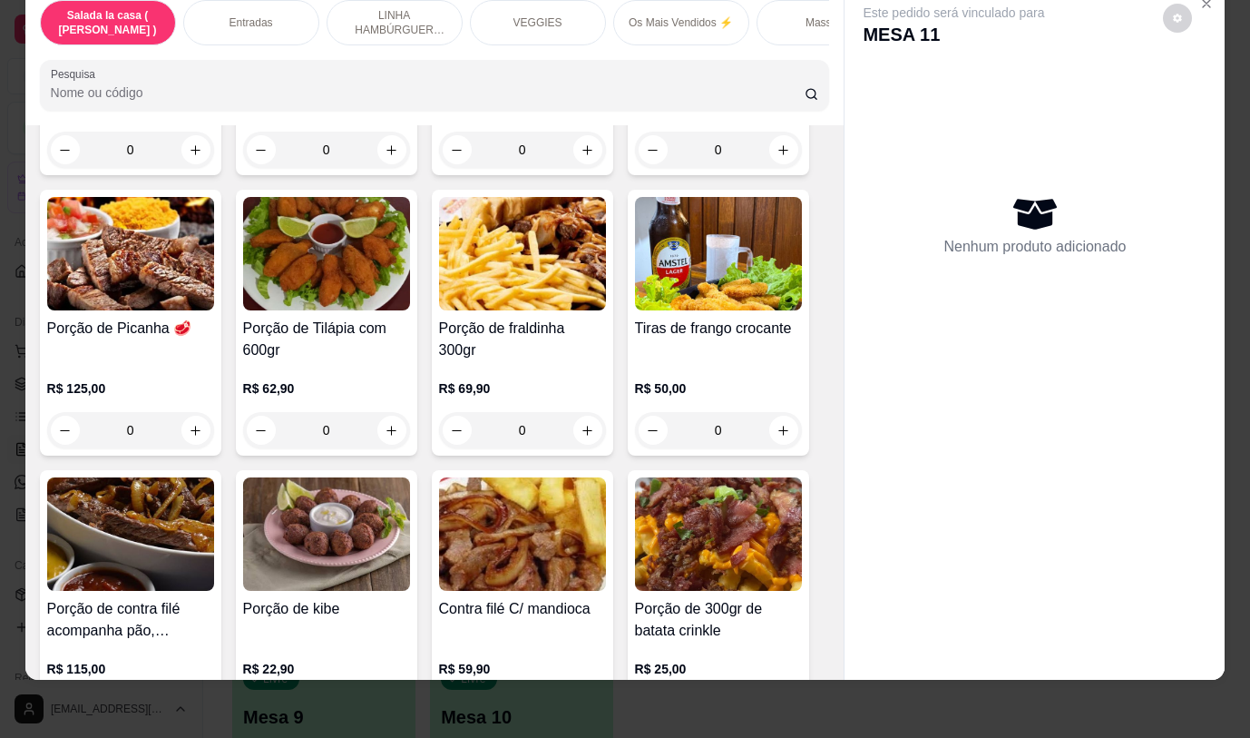
scroll to position [635, 0]
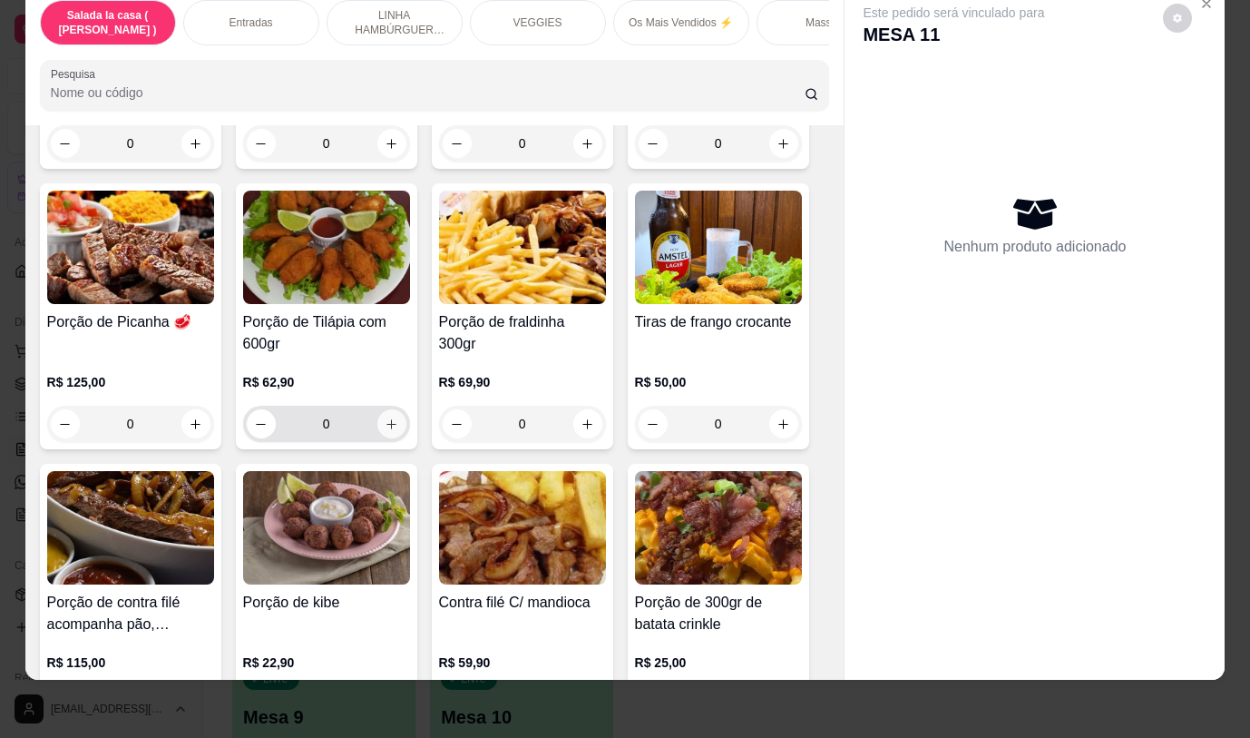
click at [393, 427] on button "increase-product-quantity" at bounding box center [391, 423] width 29 height 29
type input "1"
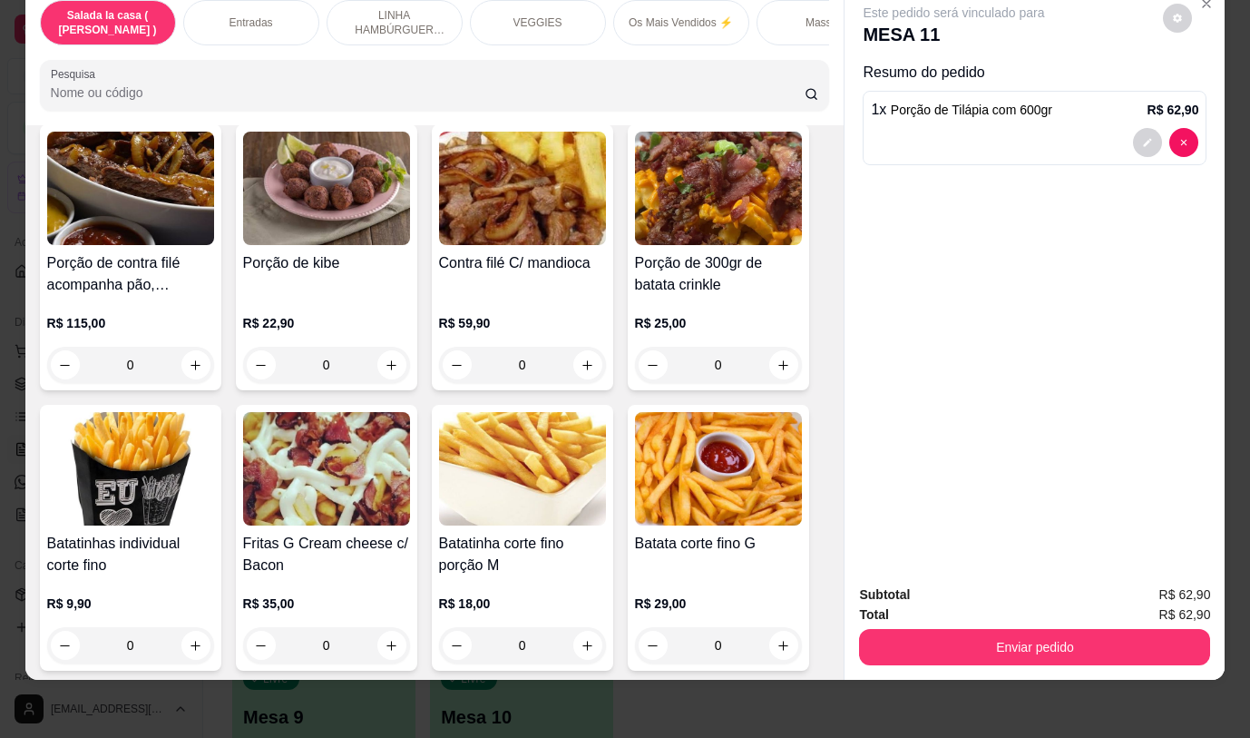
scroll to position [998, 0]
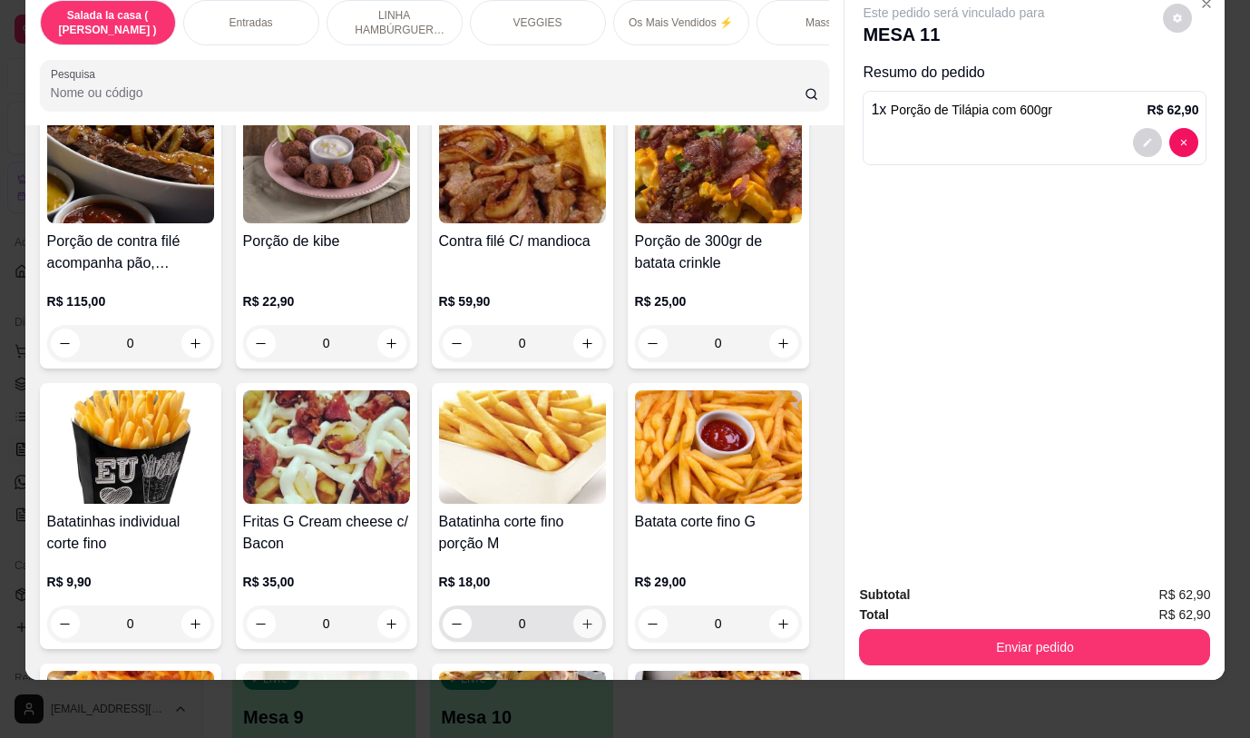
click at [590, 631] on button "increase-product-quantity" at bounding box center [587, 623] width 29 height 29
type input "1"
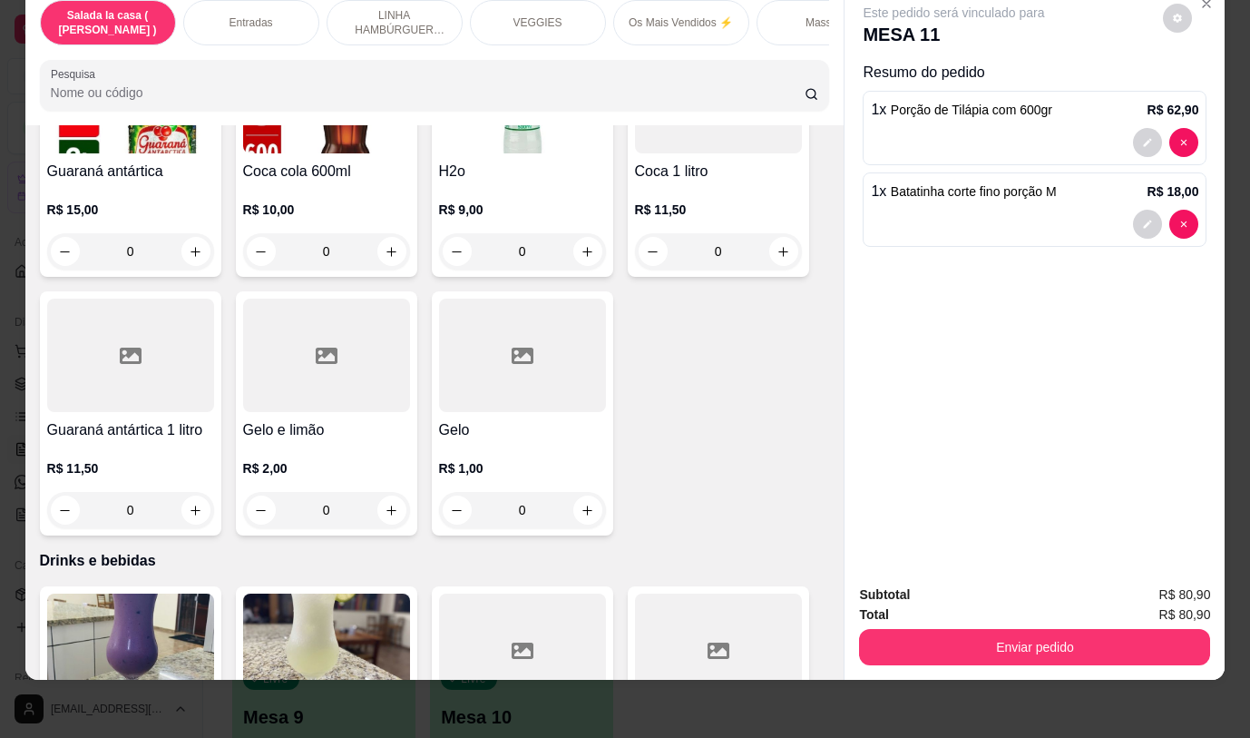
scroll to position [8347, 0]
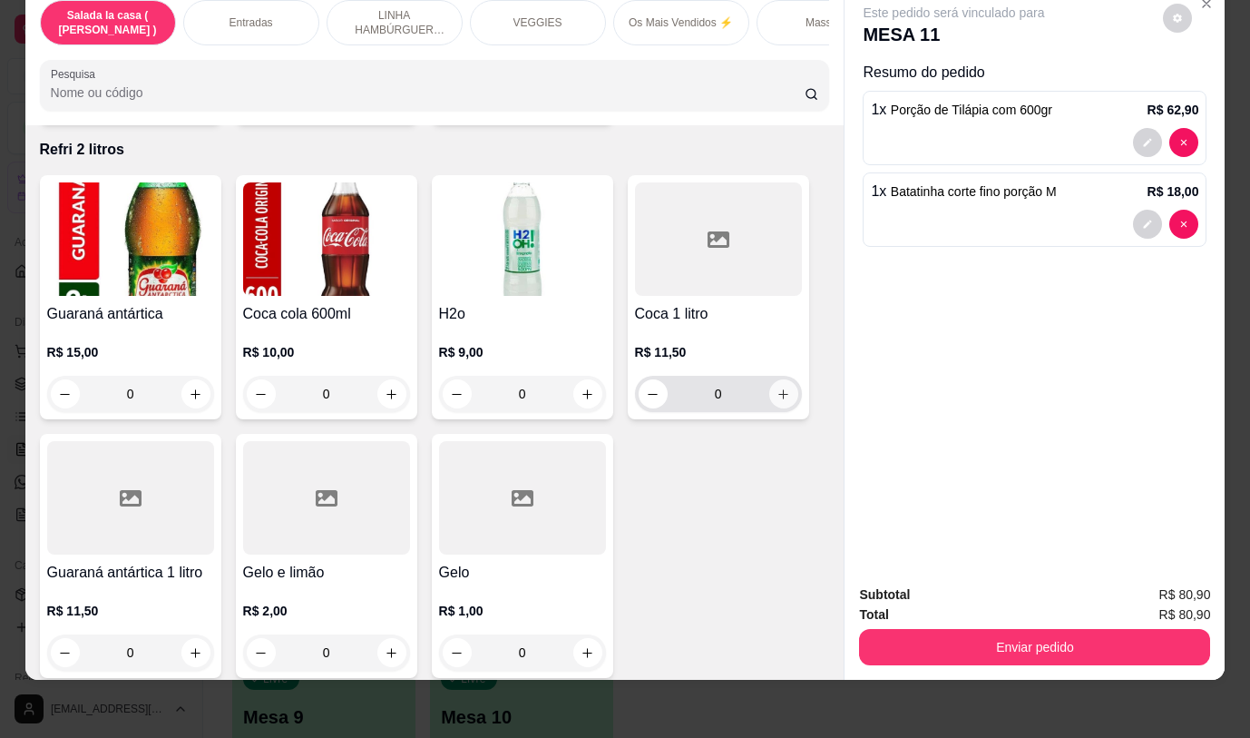
click at [779, 380] on button "increase-product-quantity" at bounding box center [783, 393] width 29 height 29
type input "1"
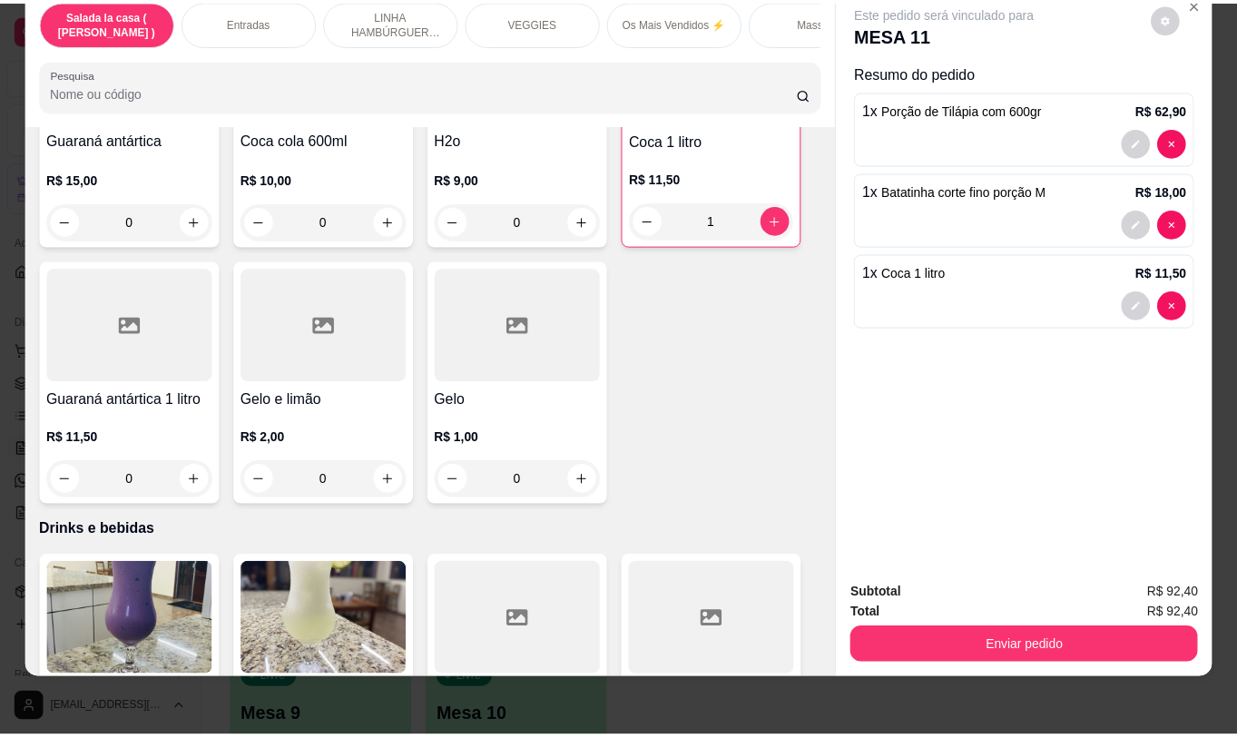
scroll to position [8528, 0]
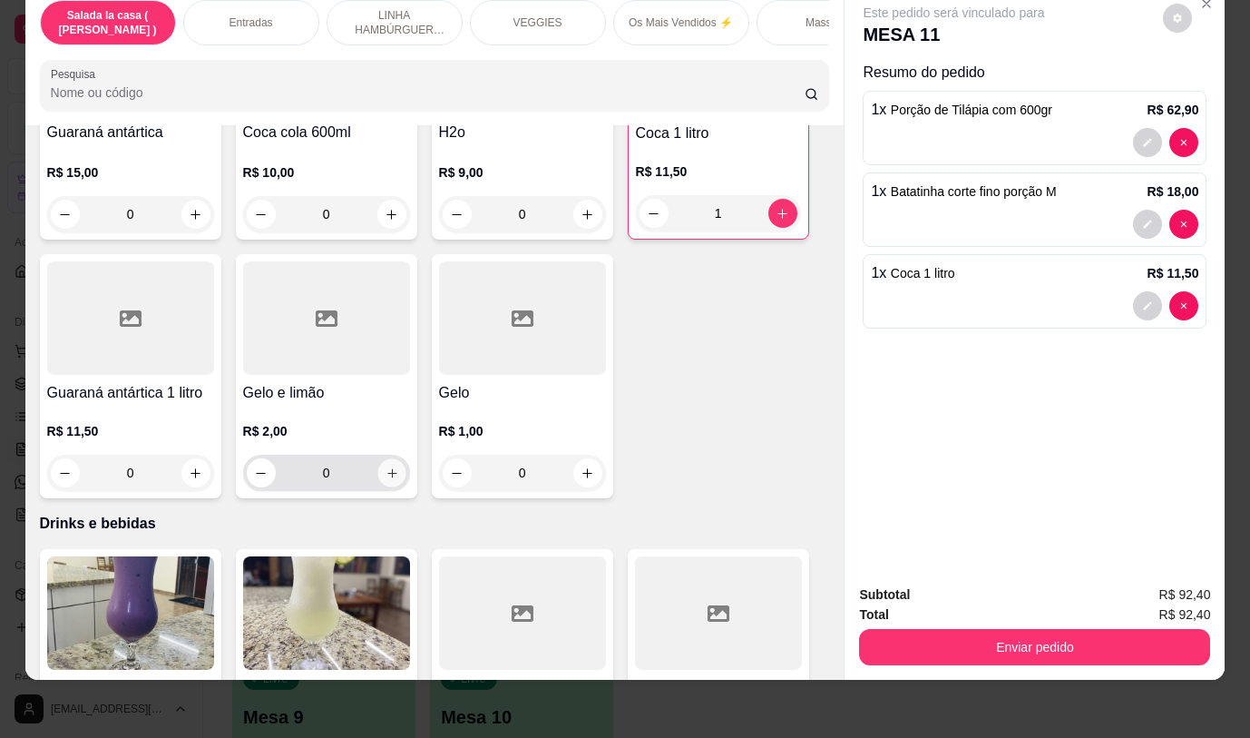
click at [385, 466] on icon "increase-product-quantity" at bounding box center [392, 473] width 14 height 14
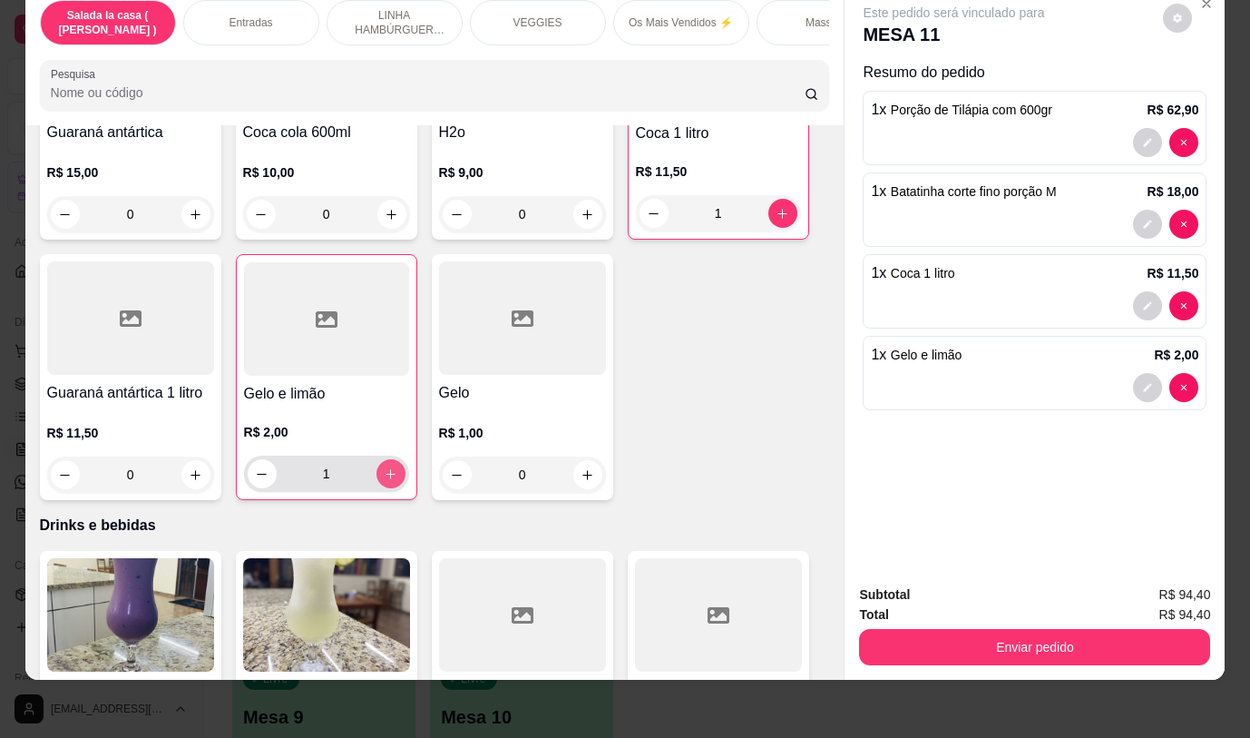
click at [383, 459] on button "increase-product-quantity" at bounding box center [391, 473] width 29 height 29
click at [383, 460] on button "increase-product-quantity" at bounding box center [391, 474] width 28 height 28
type input "3"
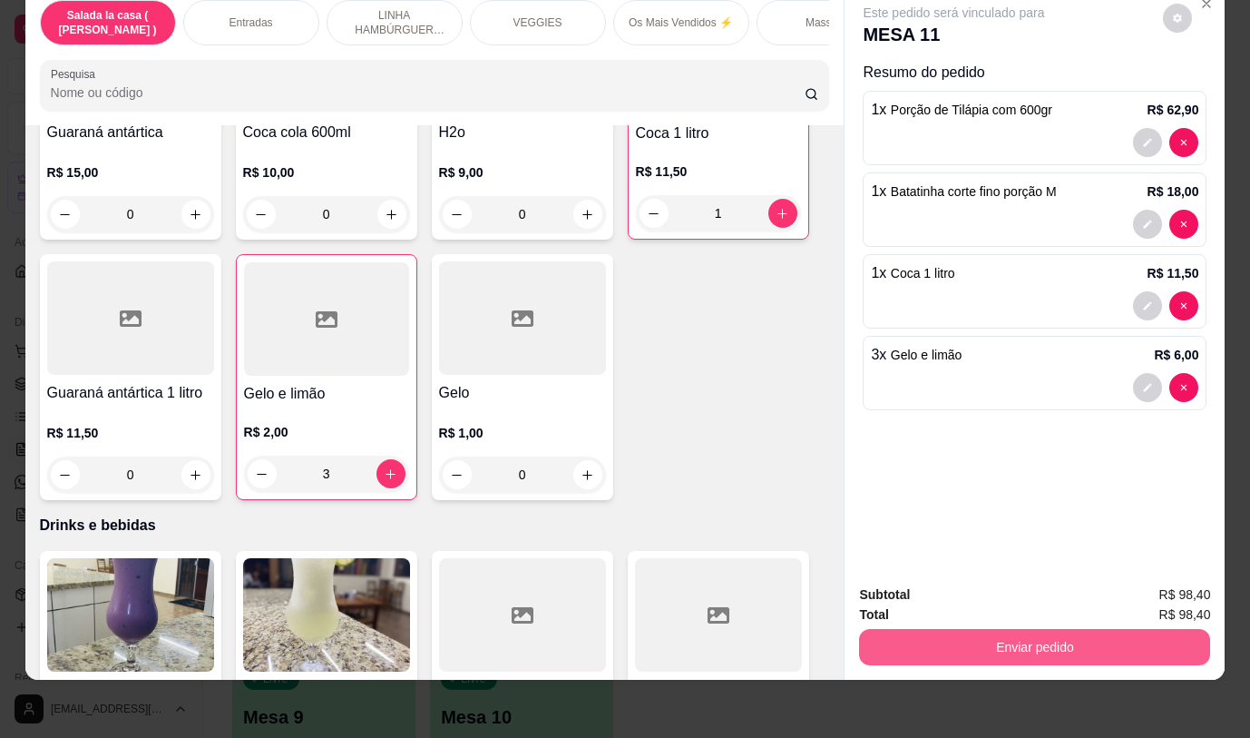
click at [999, 638] on button "Enviar pedido" at bounding box center [1034, 647] width 351 height 36
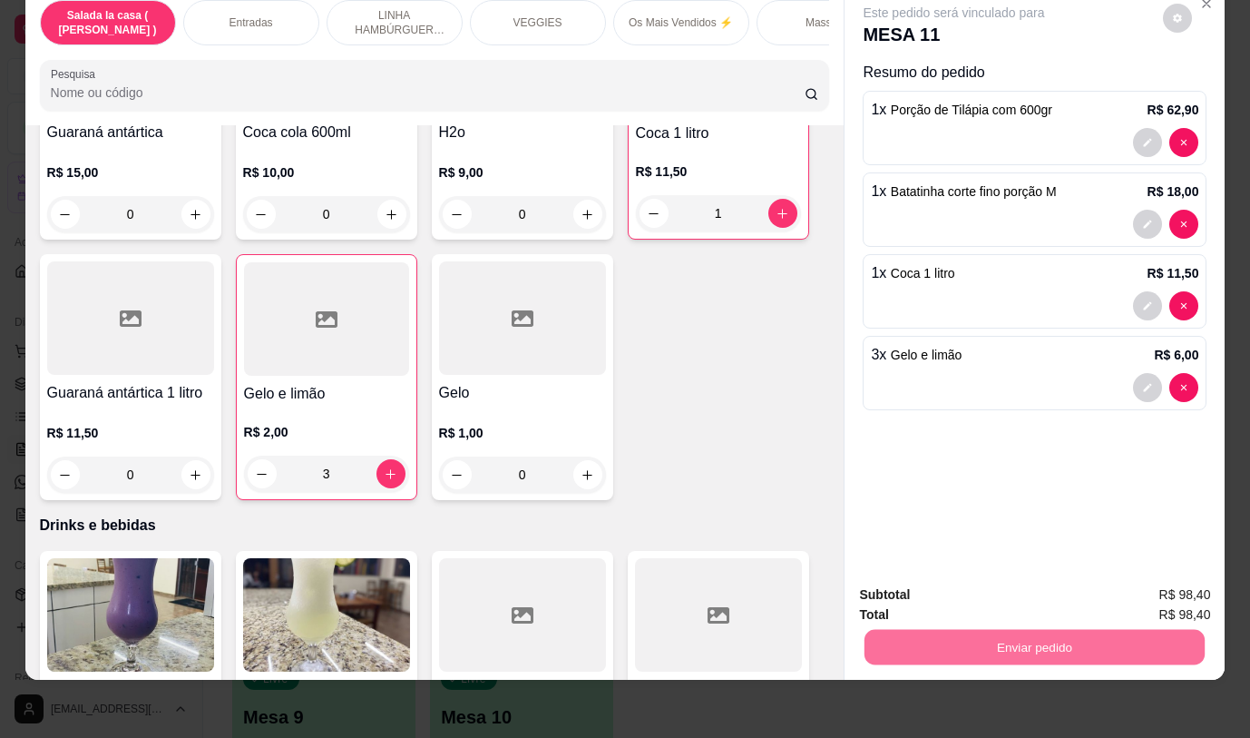
click at [1000, 584] on button "Não registrar e enviar pedido" at bounding box center [975, 589] width 189 height 34
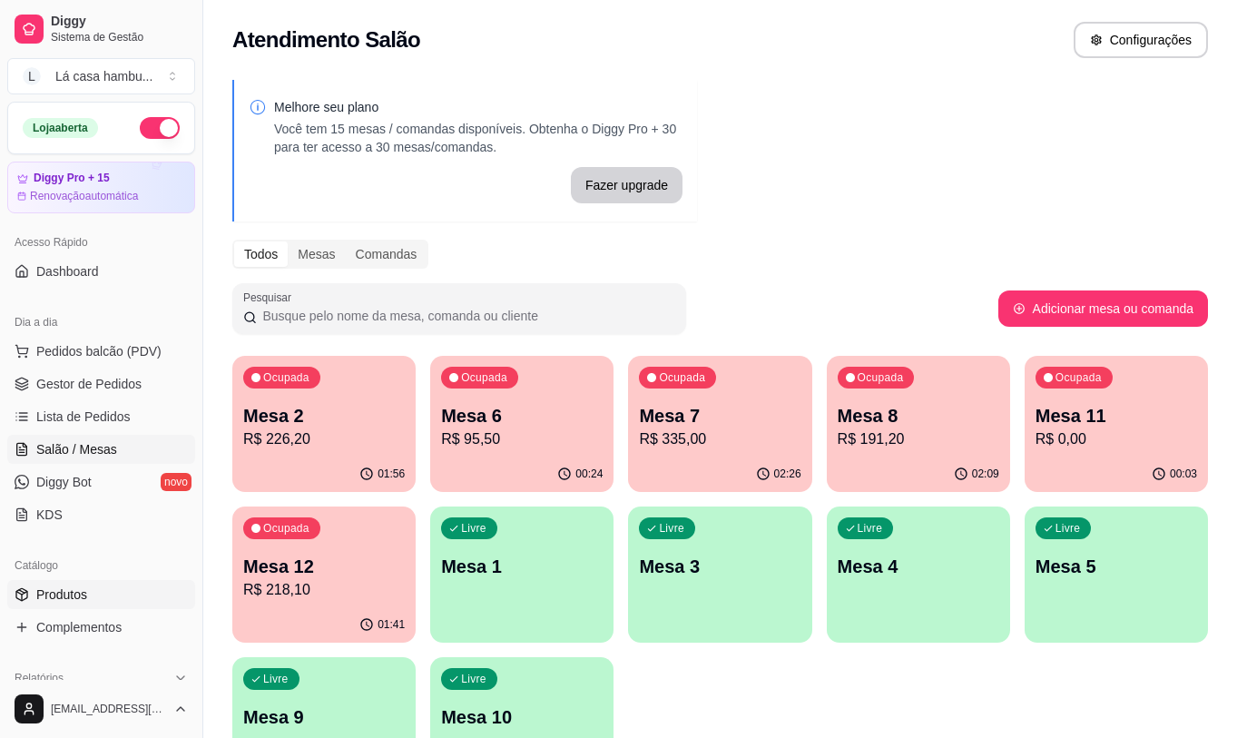
click at [112, 601] on link "Produtos" at bounding box center [101, 594] width 188 height 29
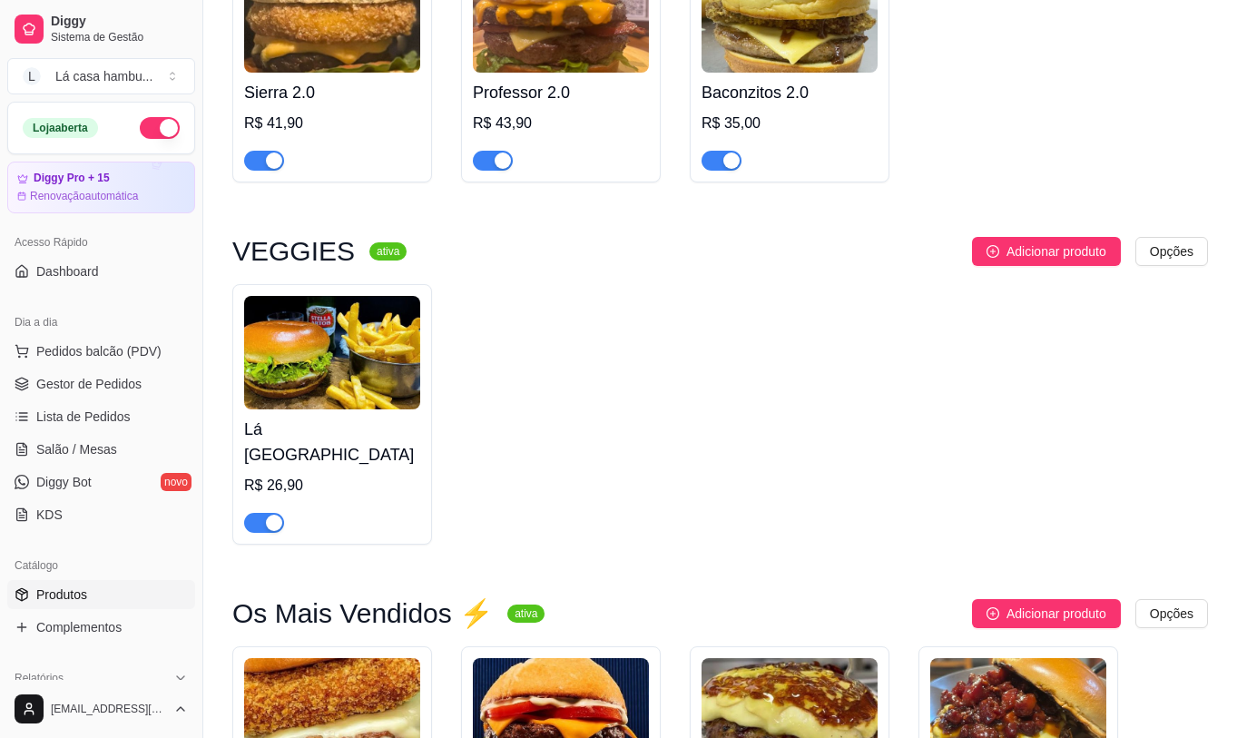
scroll to position [3357, 0]
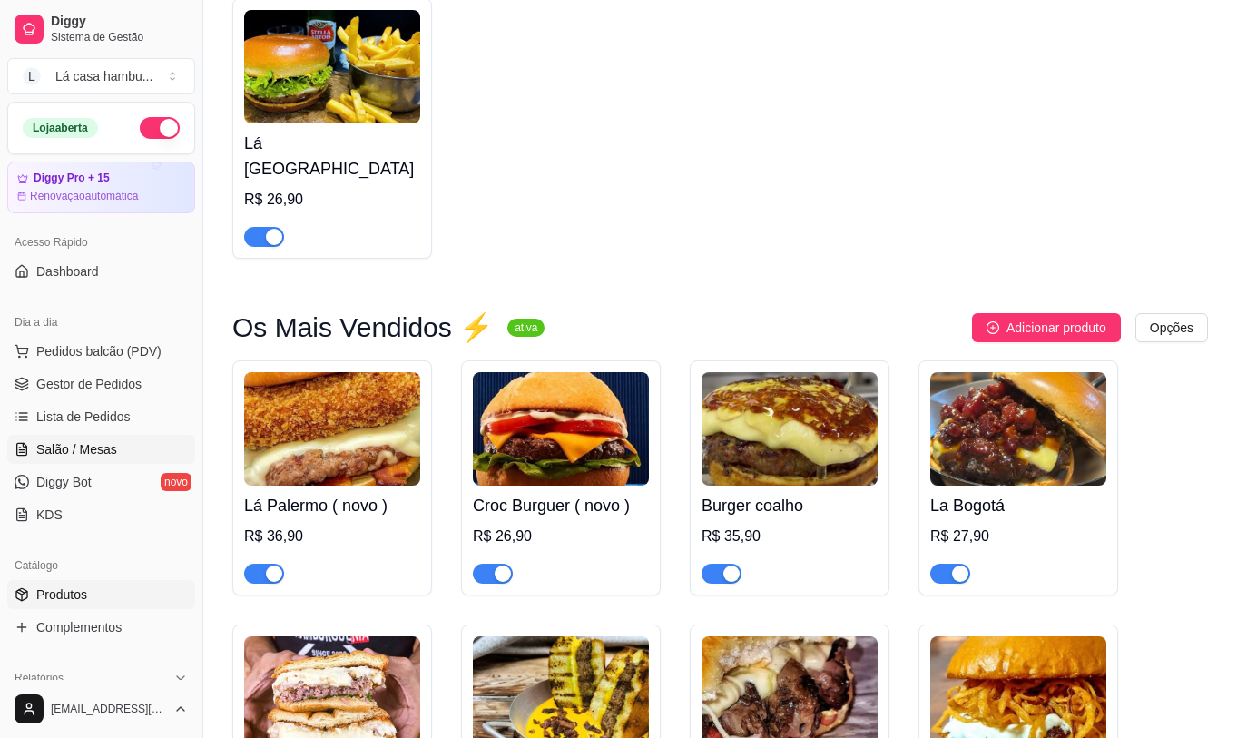
drag, startPoint x: 87, startPoint y: 451, endPoint x: 97, endPoint y: 452, distance: 10.0
click at [87, 450] on span "Salão / Mesas" at bounding box center [76, 449] width 81 height 18
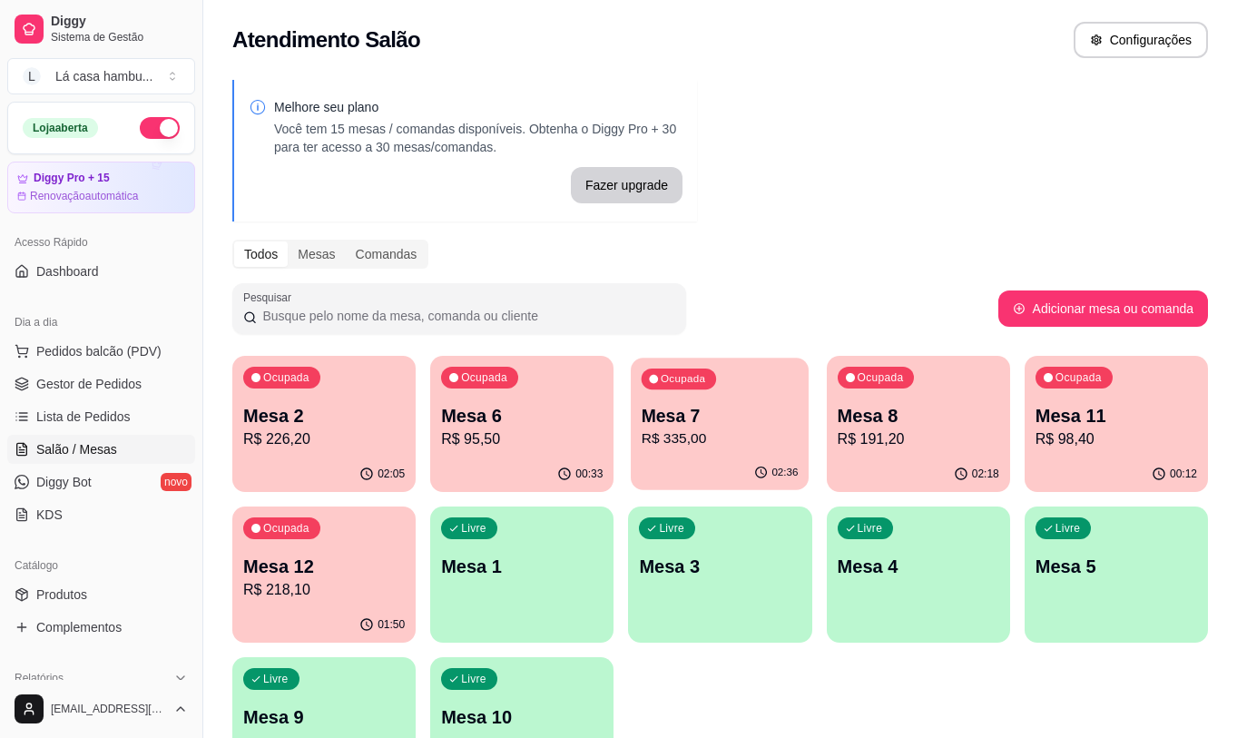
click at [746, 440] on p "R$ 335,00" at bounding box center [719, 438] width 157 height 21
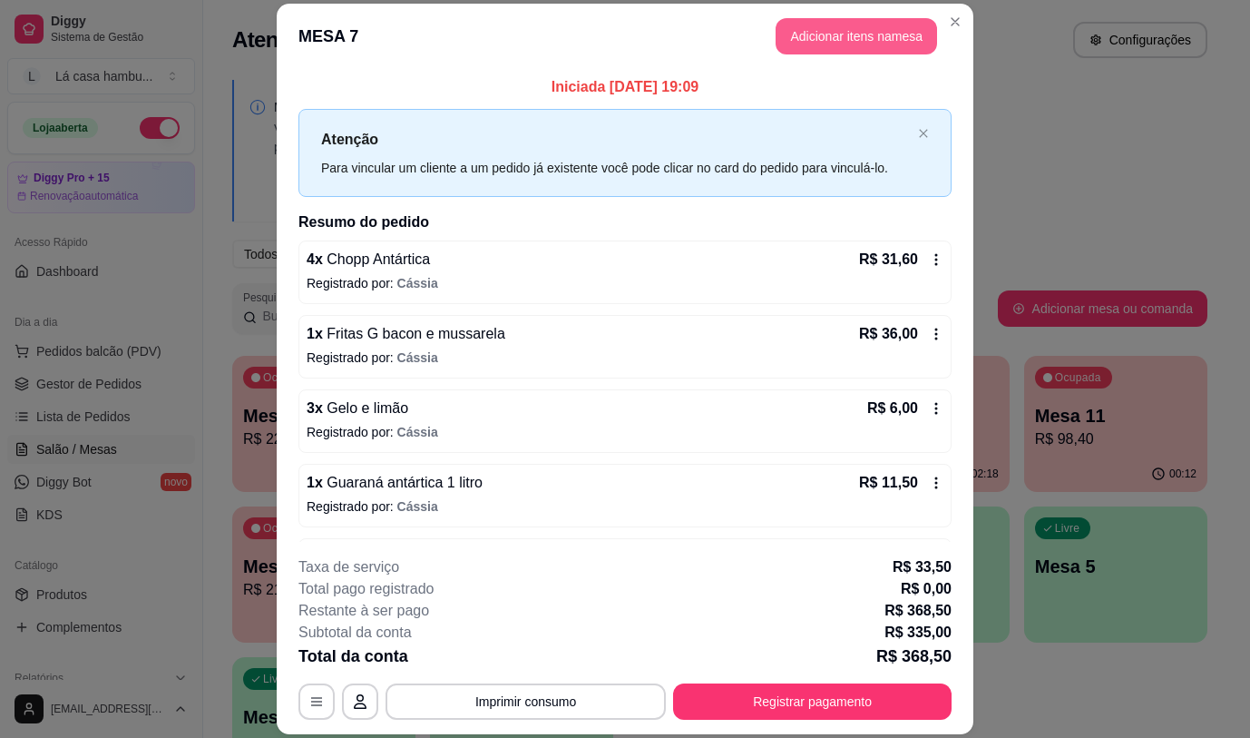
click at [875, 42] on button "Adicionar itens na mesa" at bounding box center [856, 36] width 161 height 36
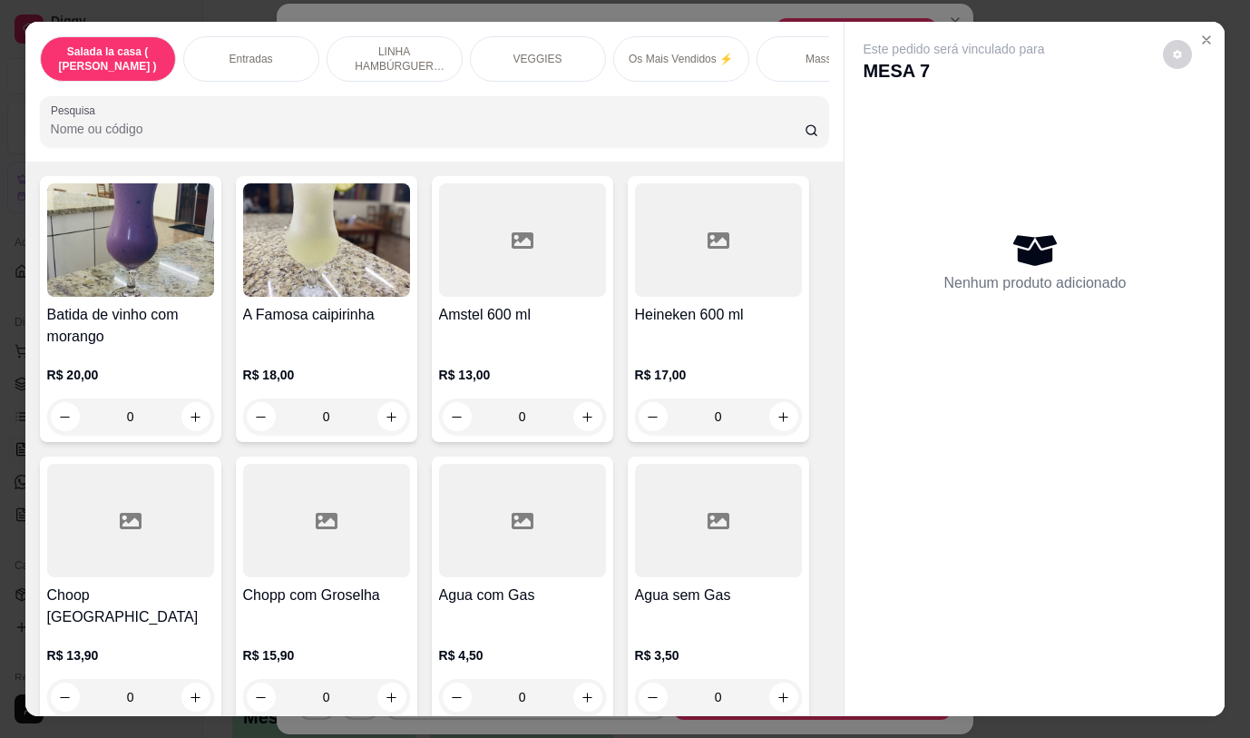
scroll to position [8968, 0]
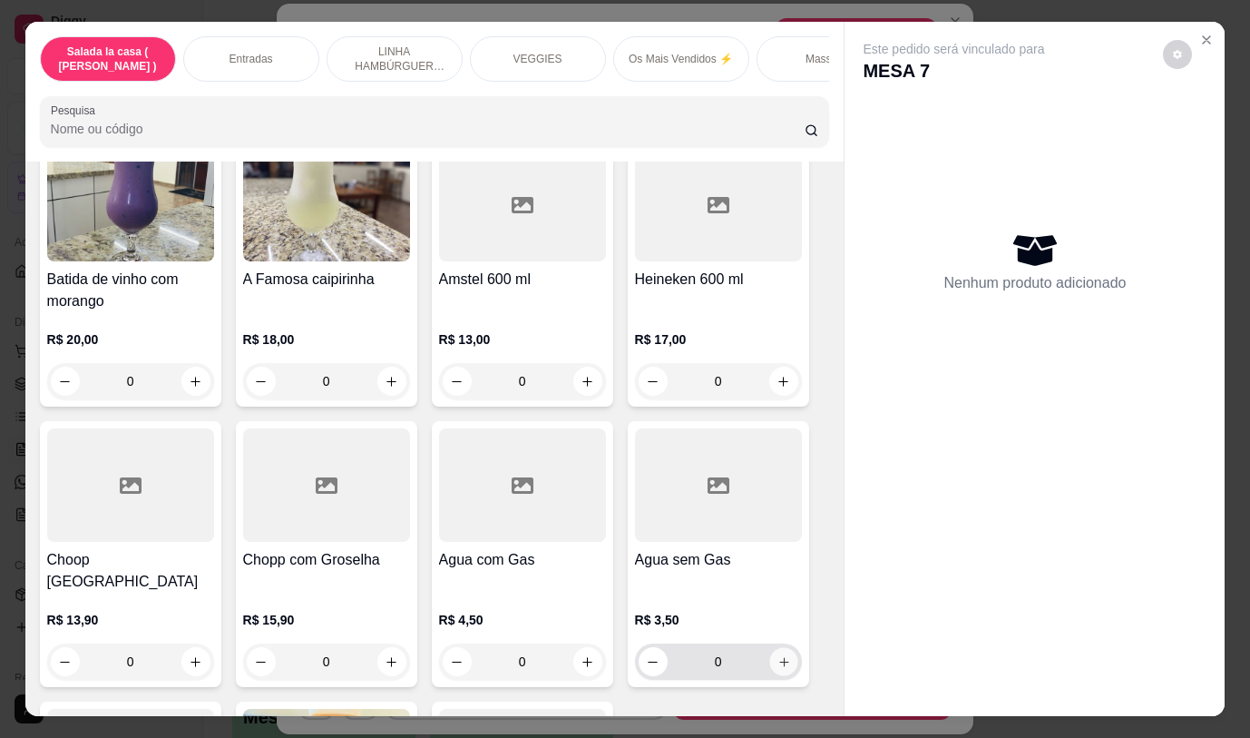
click at [777, 655] on icon "increase-product-quantity" at bounding box center [784, 662] width 14 height 14
type input "1"
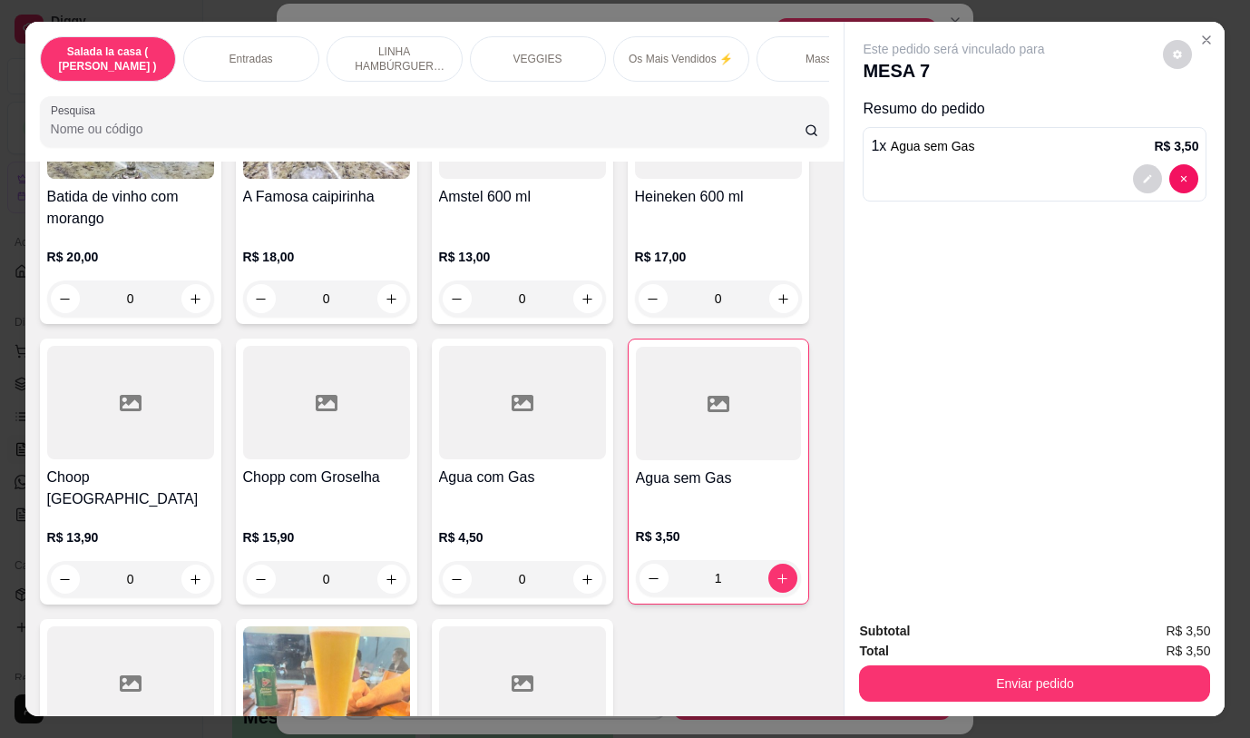
scroll to position [9184, 0]
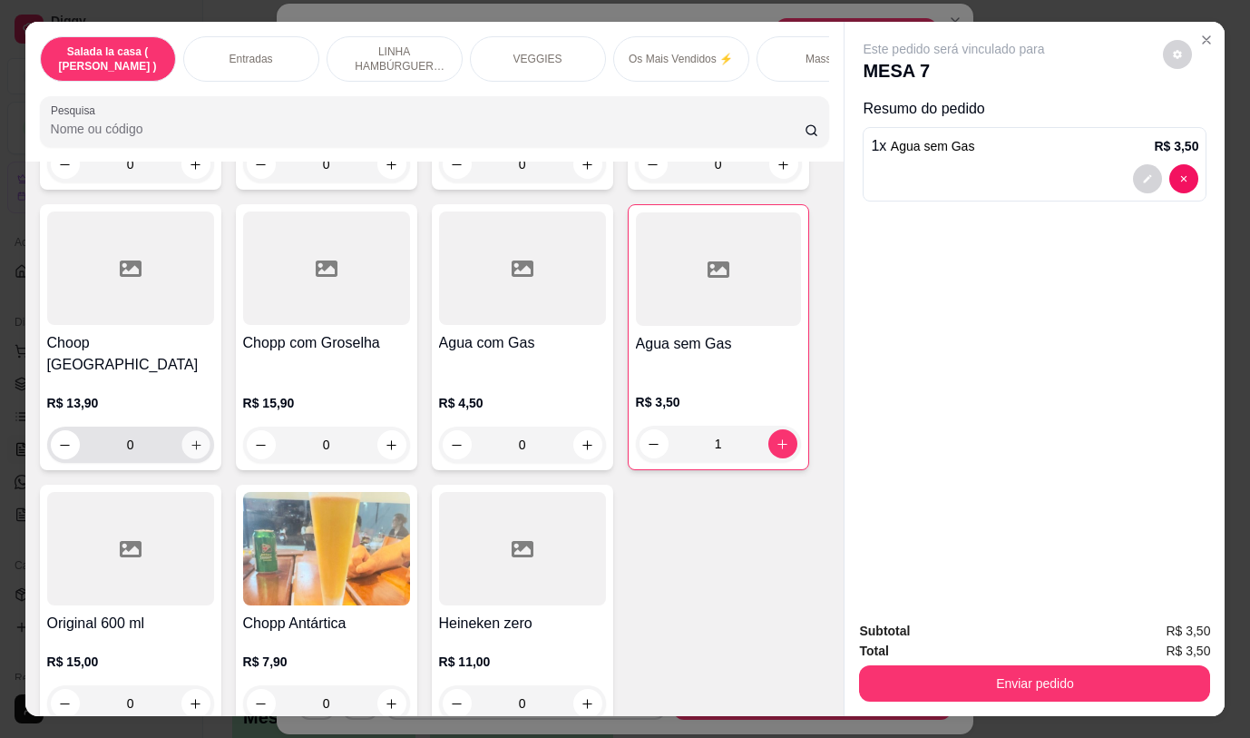
click at [189, 438] on icon "increase-product-quantity" at bounding box center [196, 445] width 14 height 14
type input "1"
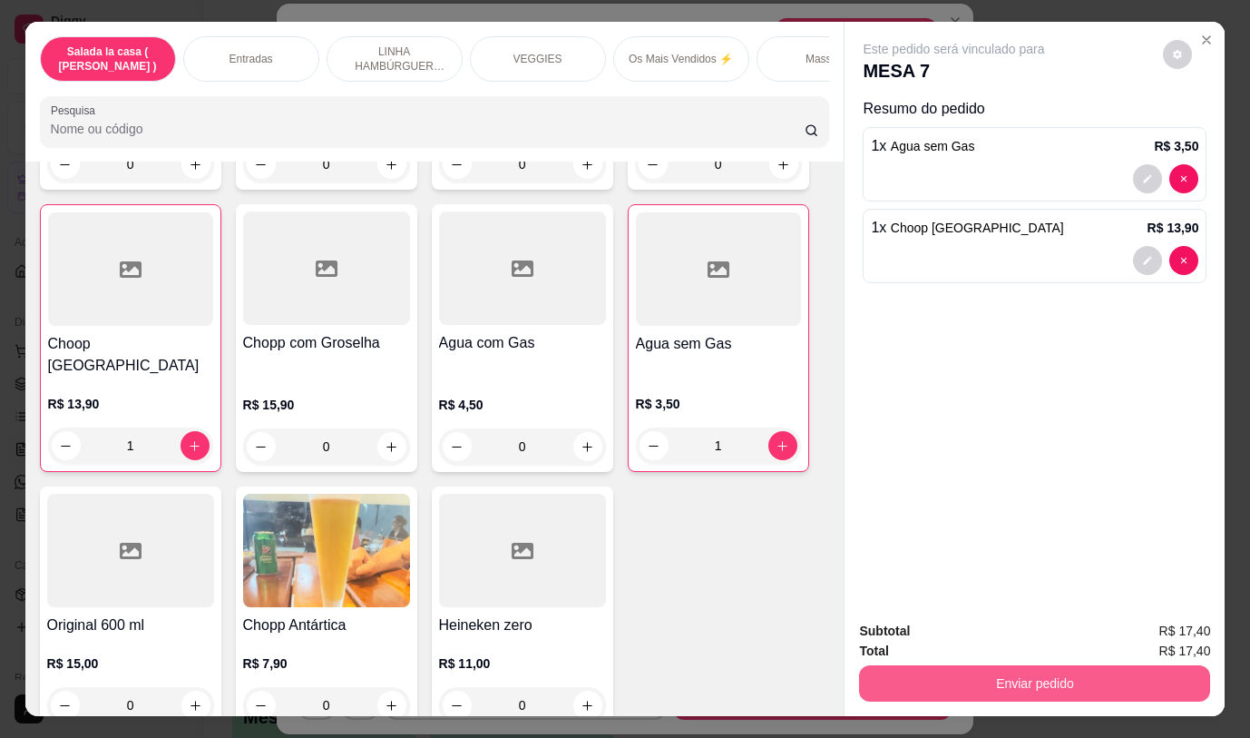
click at [1050, 667] on button "Enviar pedido" at bounding box center [1034, 683] width 351 height 36
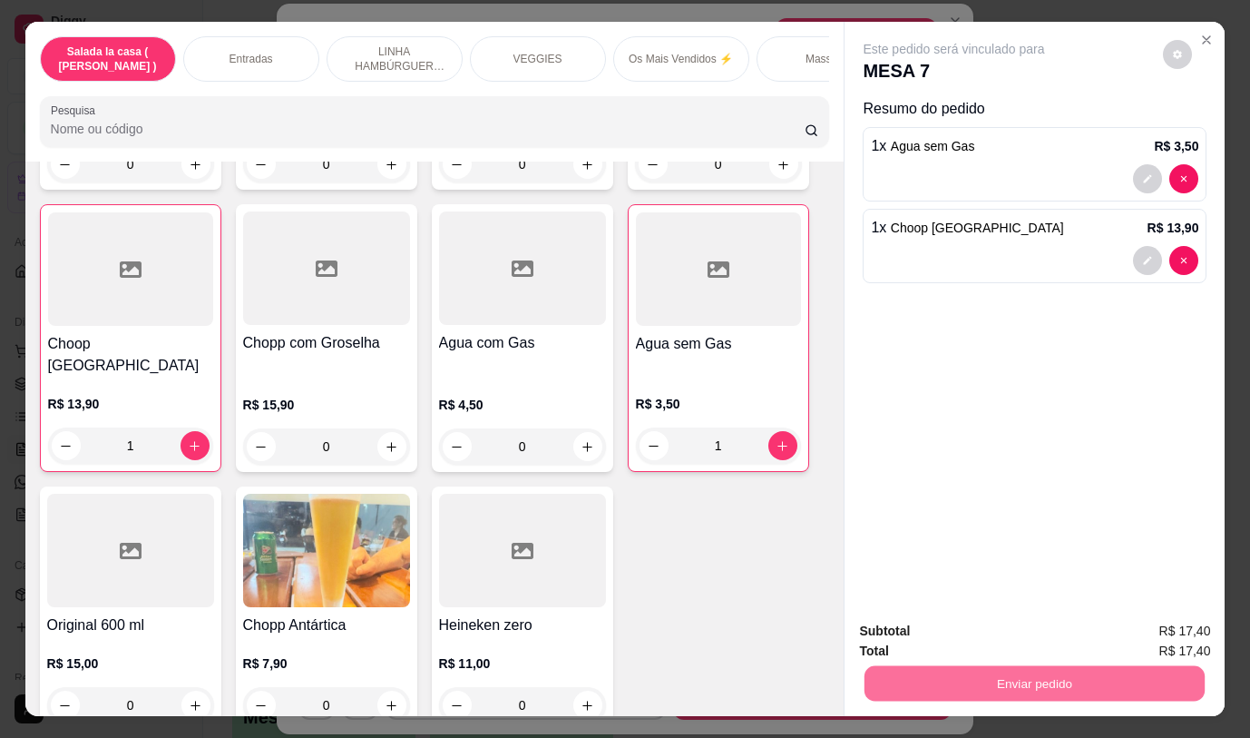
click at [970, 639] on button "Não registrar e enviar pedido" at bounding box center [975, 631] width 189 height 34
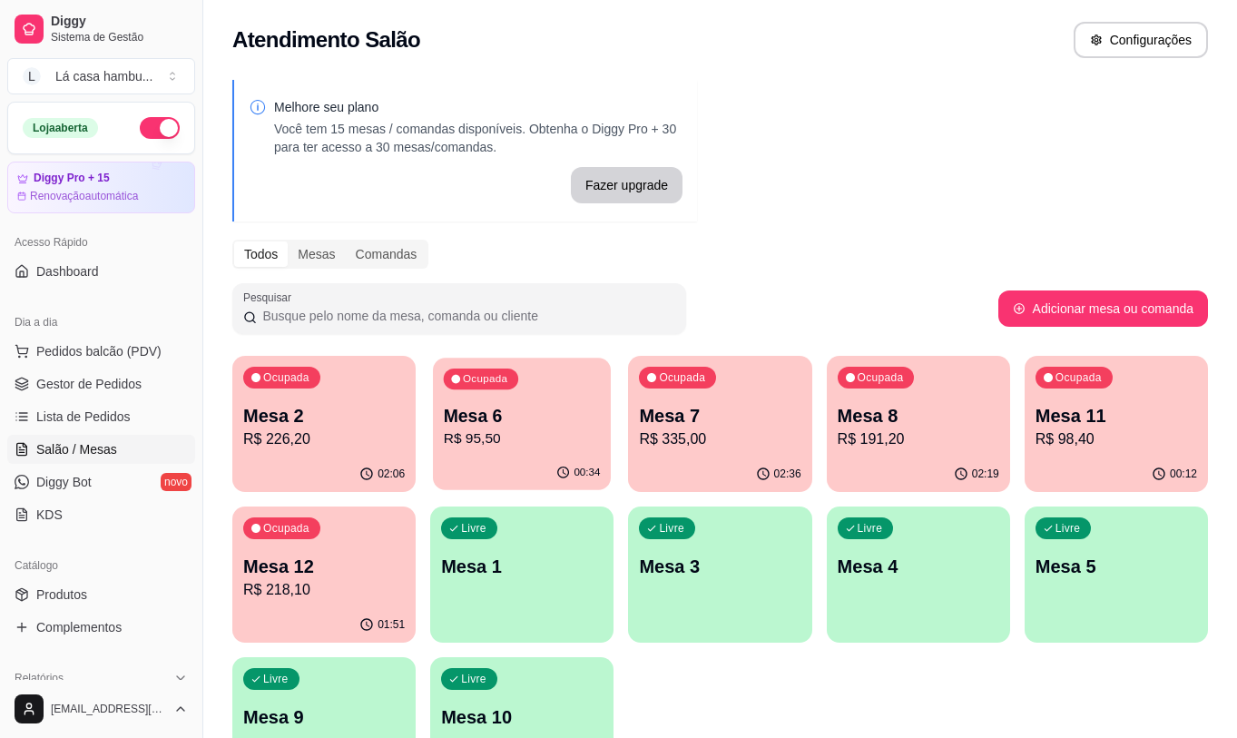
click at [512, 416] on p "Mesa 6" at bounding box center [522, 416] width 157 height 24
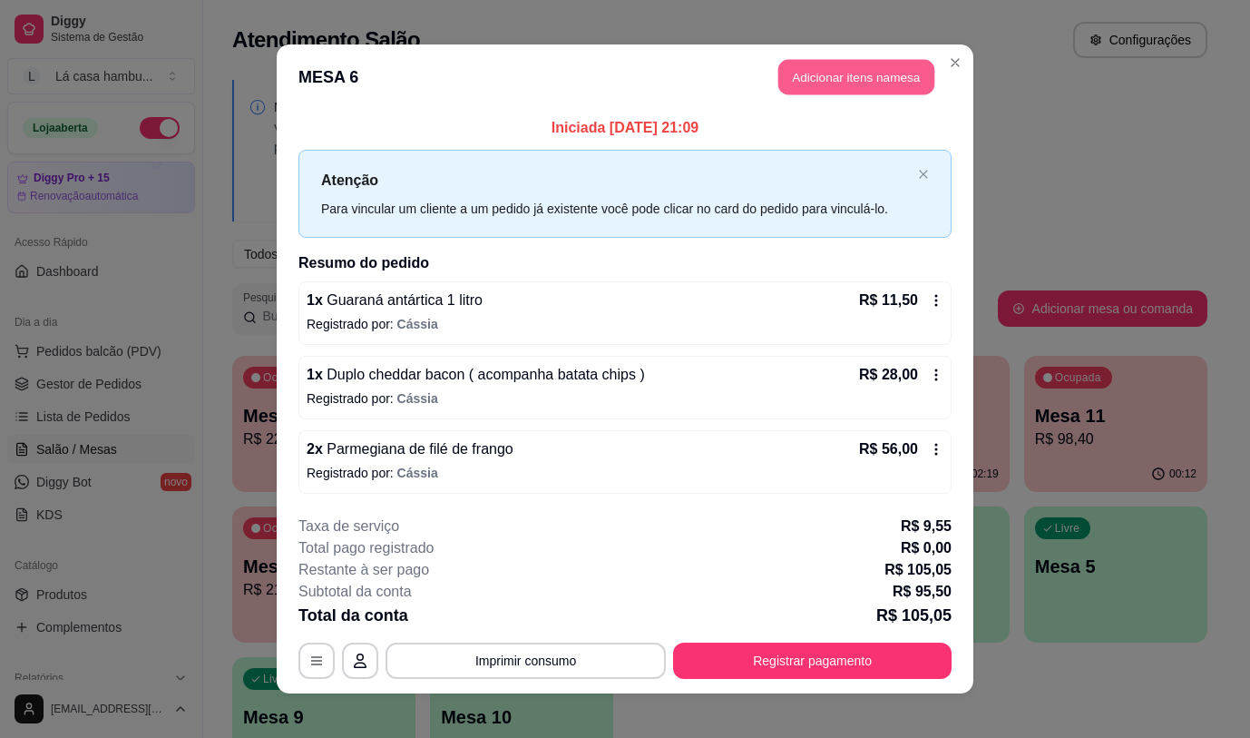
click at [836, 76] on button "Adicionar itens na mesa" at bounding box center [856, 77] width 156 height 35
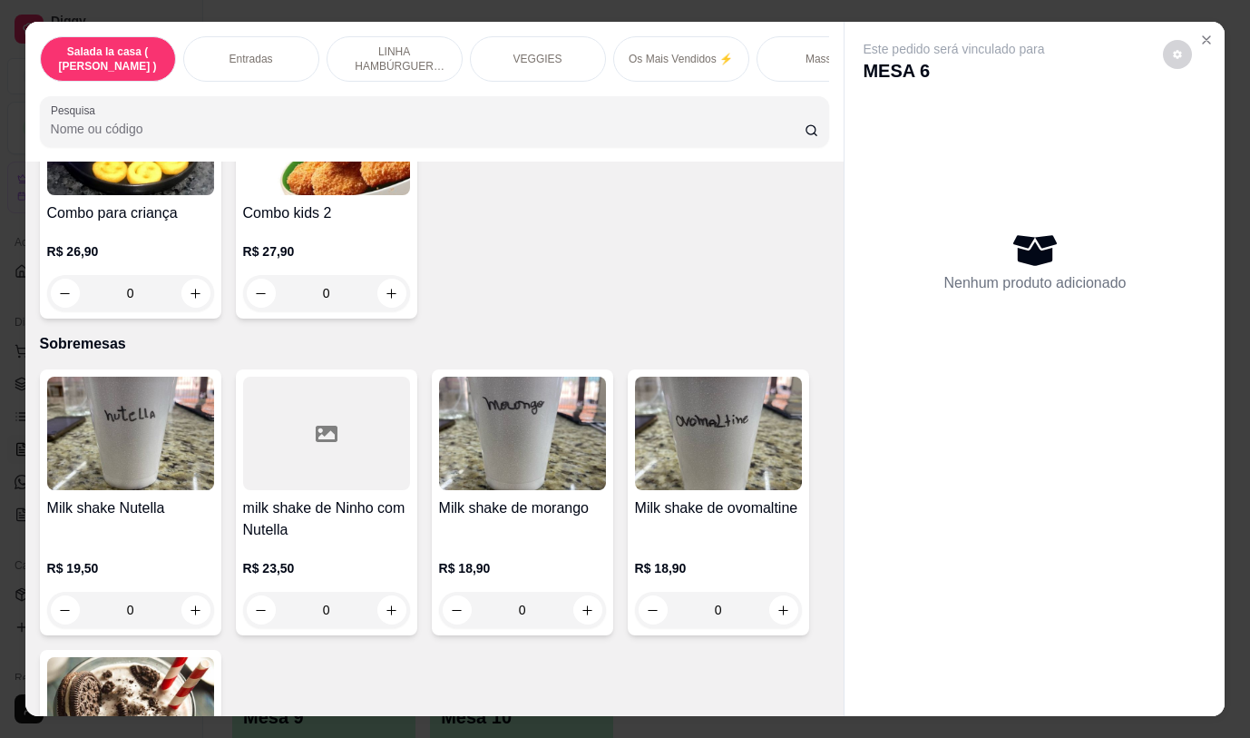
scroll to position [5534, 0]
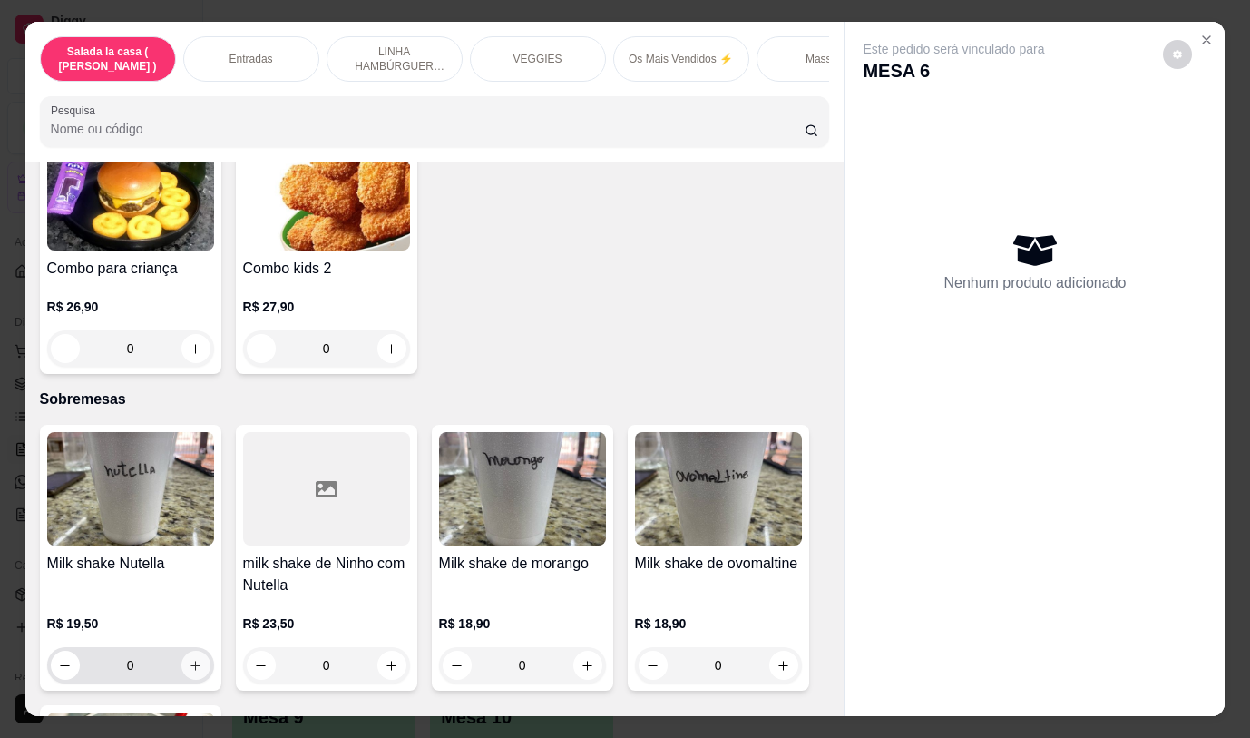
click at [194, 659] on icon "increase-product-quantity" at bounding box center [196, 666] width 14 height 14
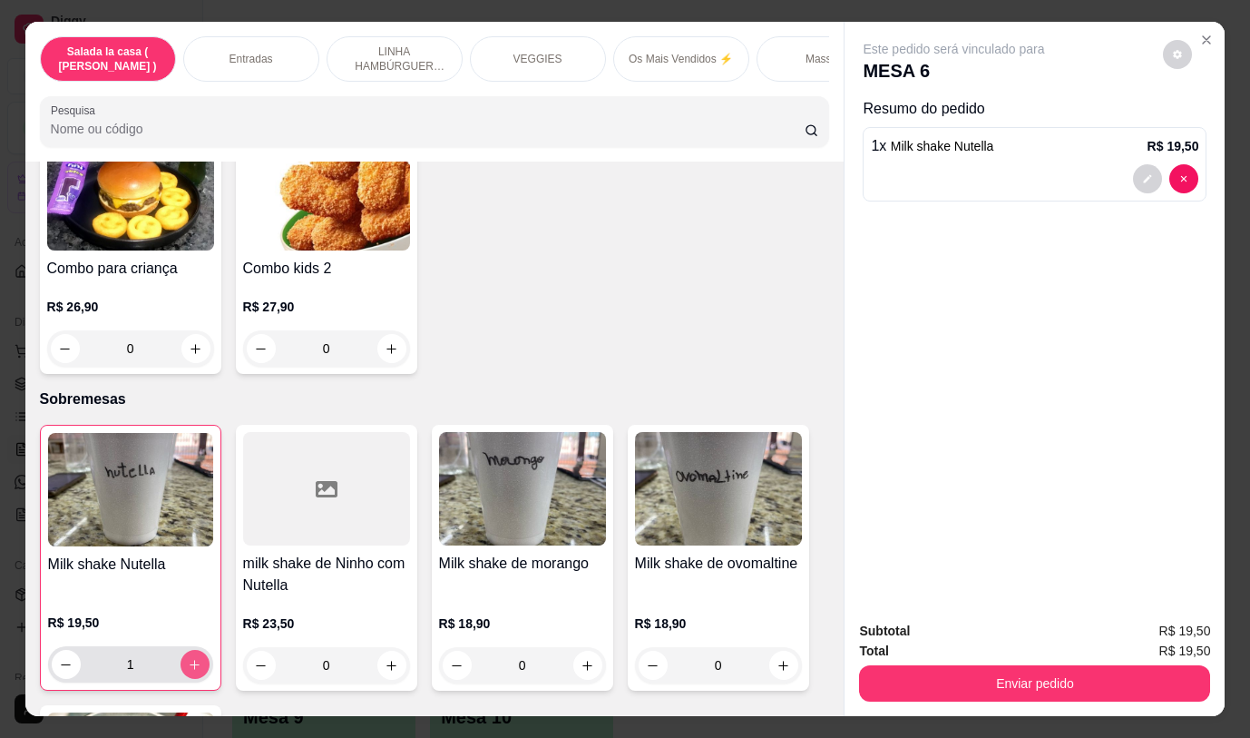
type input "1"
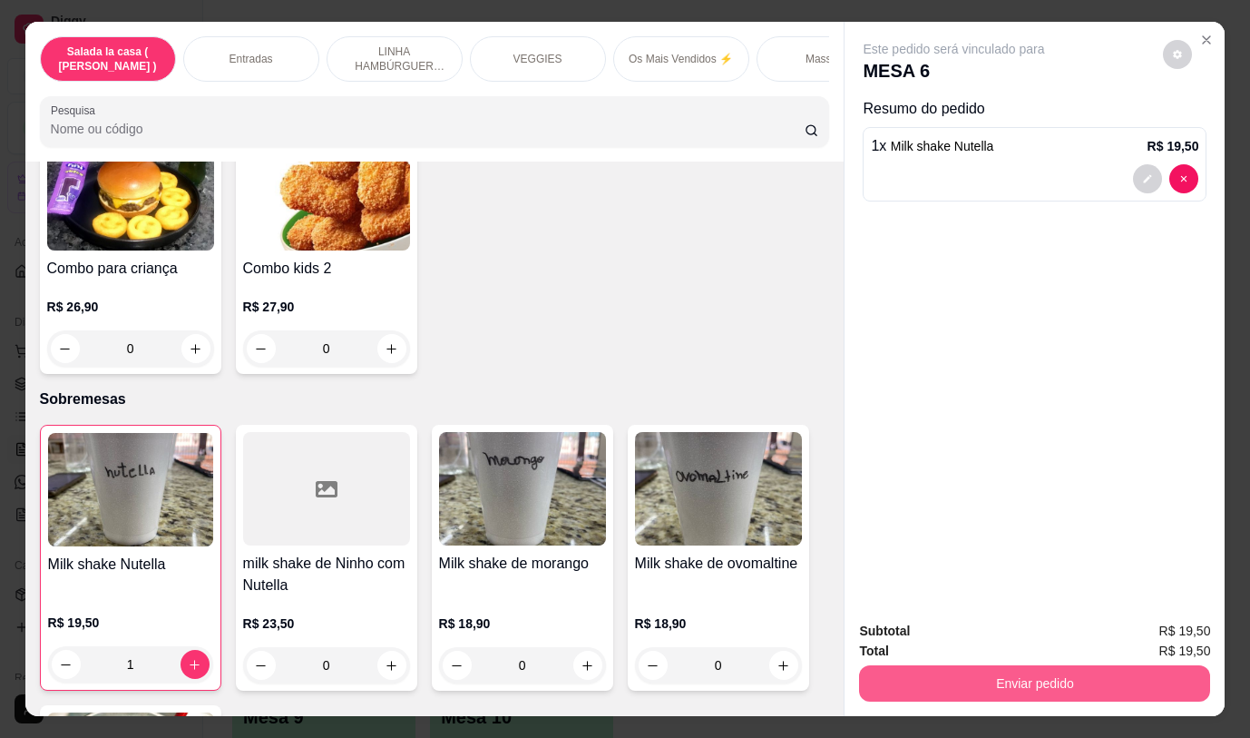
click at [967, 681] on button "Enviar pedido" at bounding box center [1034, 683] width 351 height 36
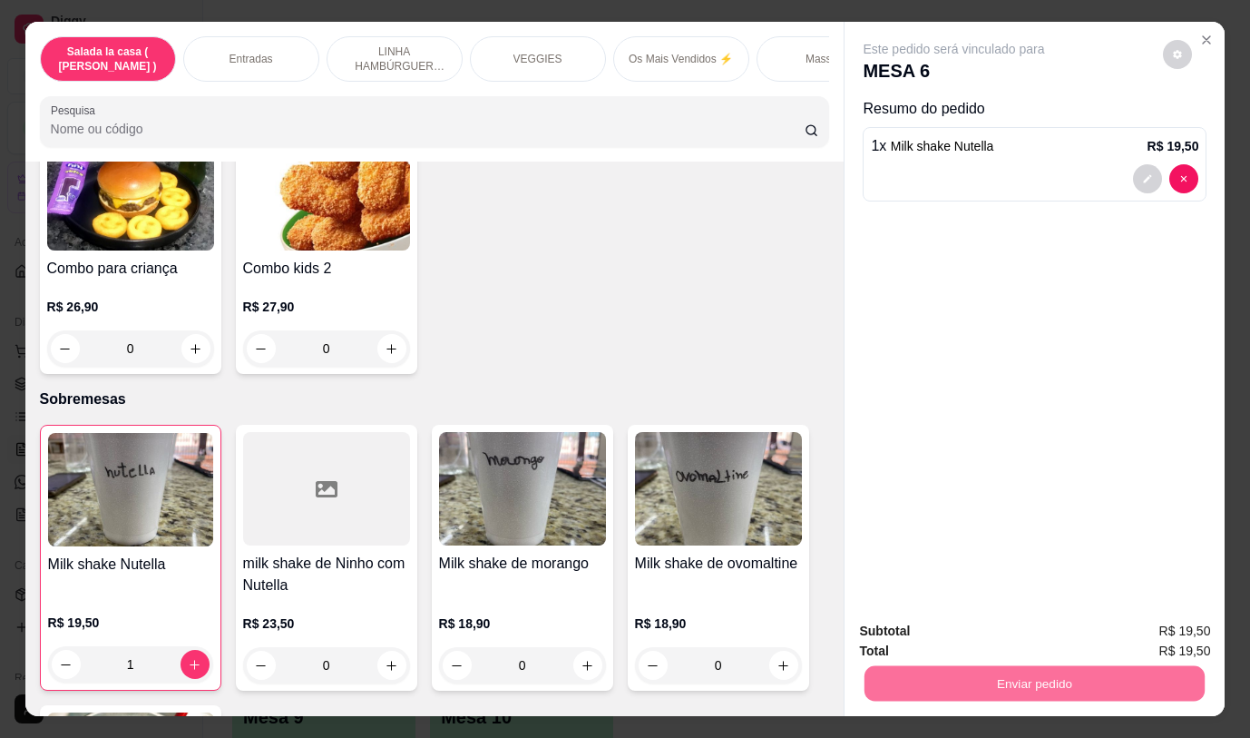
click at [954, 632] on button "Não registrar e enviar pedido" at bounding box center [975, 631] width 189 height 34
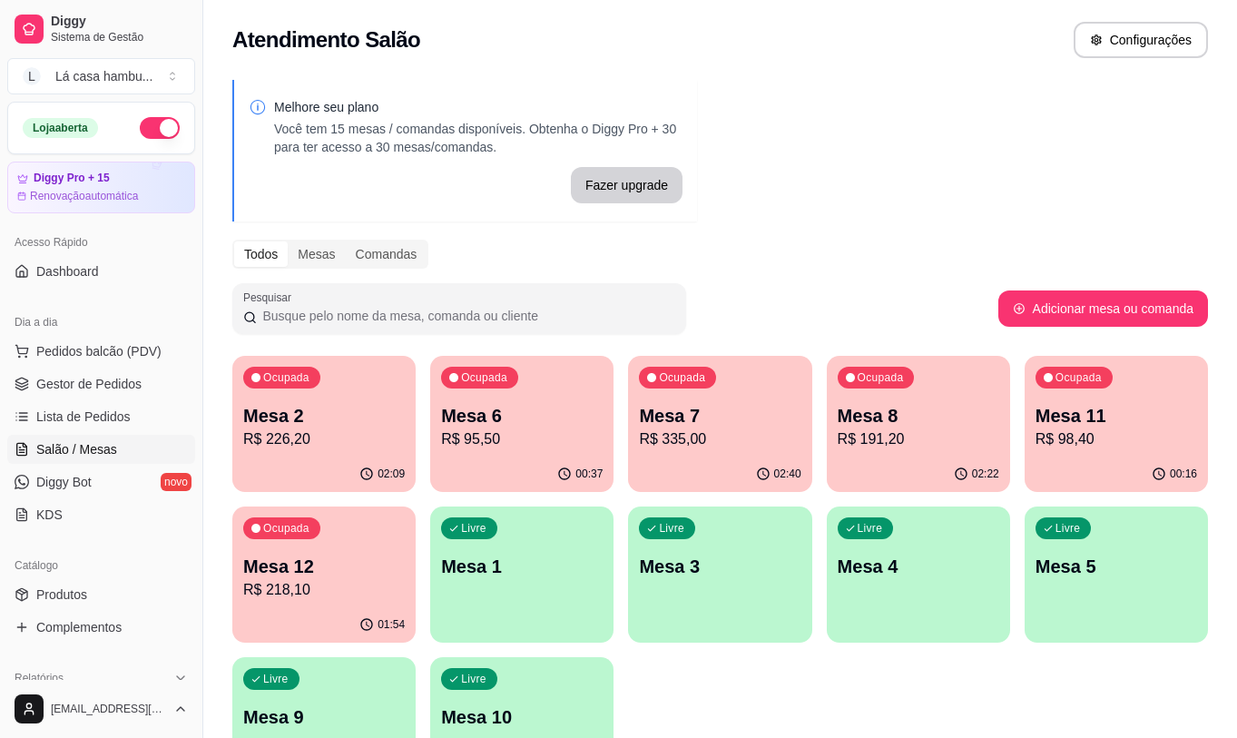
click at [919, 404] on p "Mesa 8" at bounding box center [917, 415] width 161 height 25
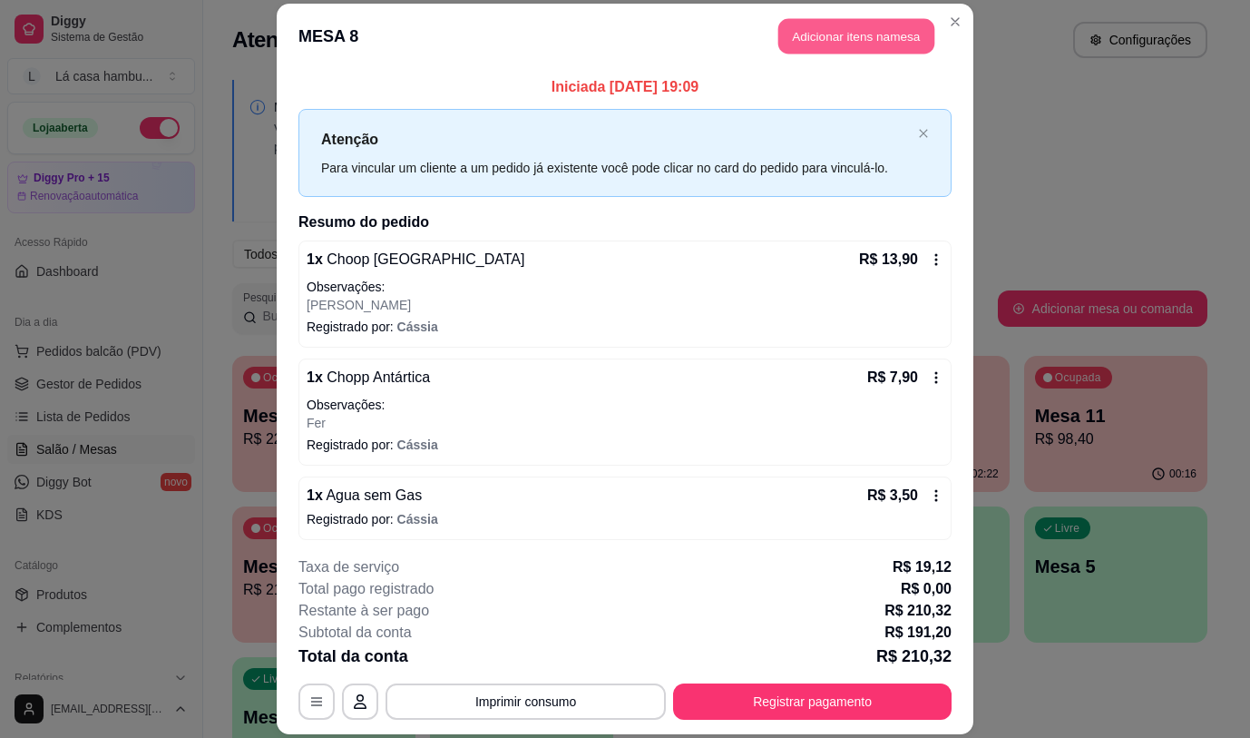
click at [901, 24] on button "Adicionar itens na mesa" at bounding box center [856, 36] width 156 height 35
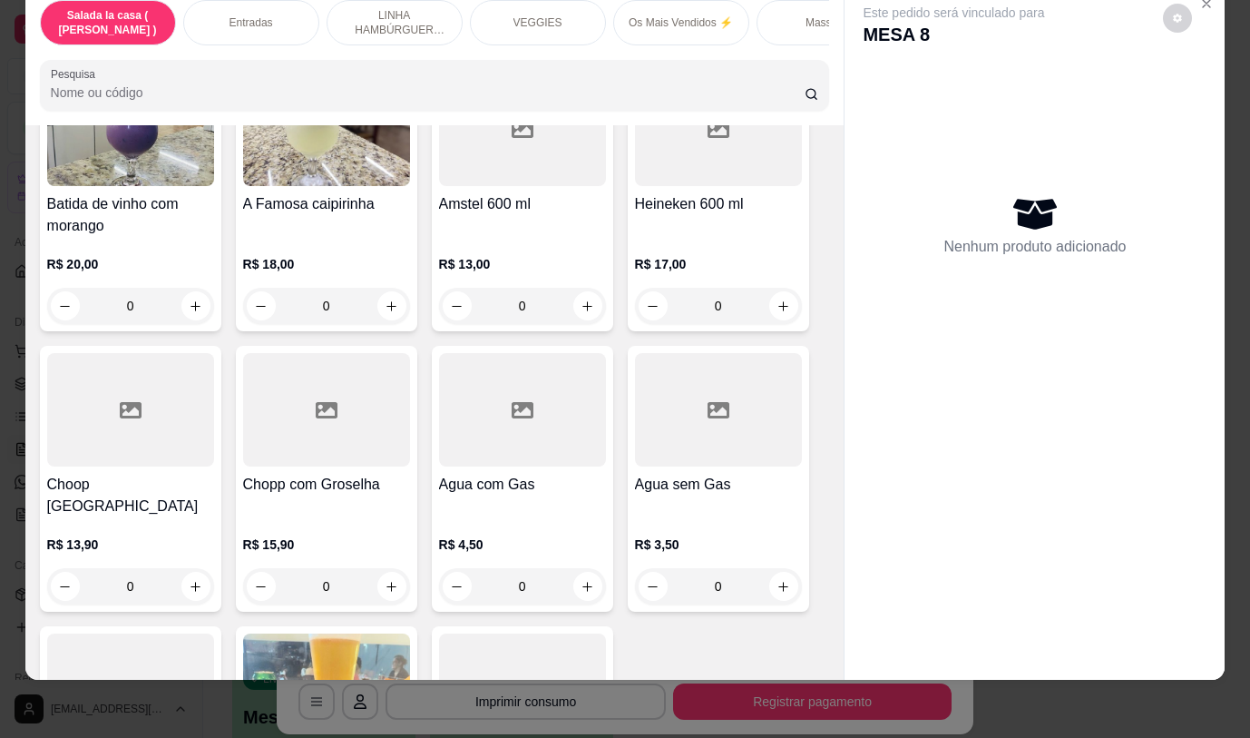
scroll to position [9183, 0]
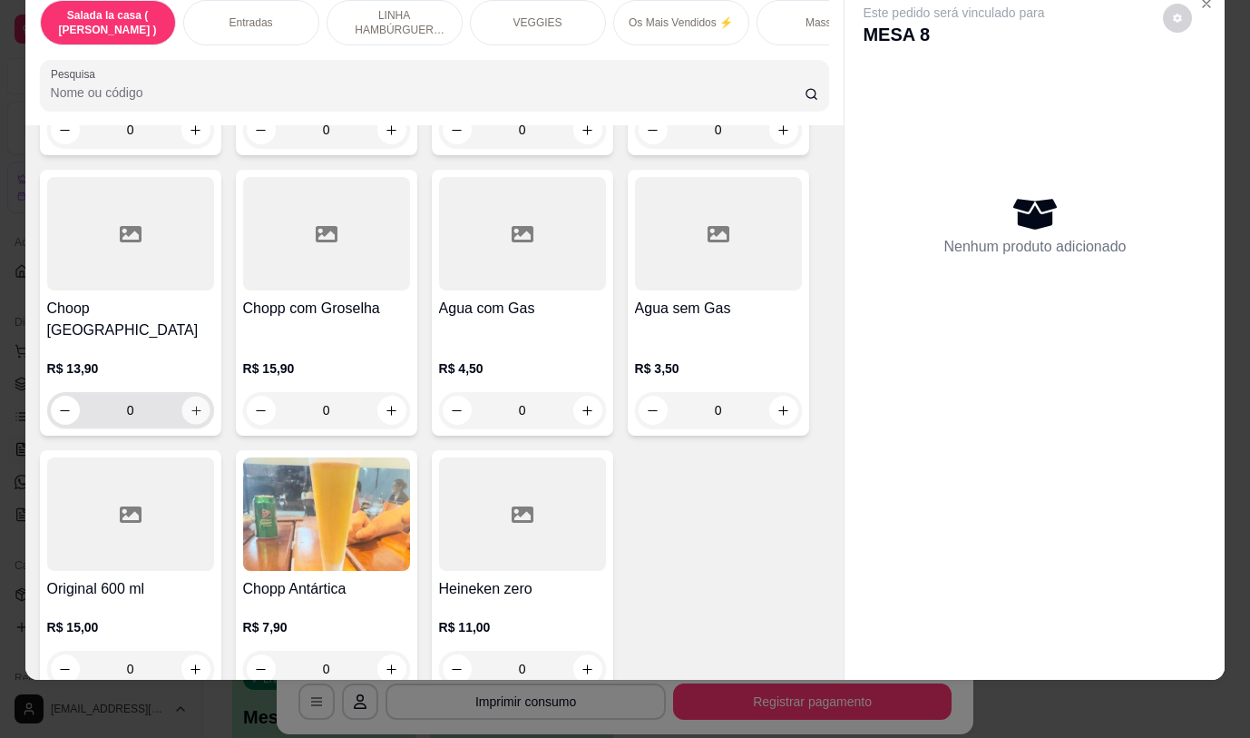
click at [189, 404] on icon "increase-product-quantity" at bounding box center [196, 411] width 14 height 14
type input "1"
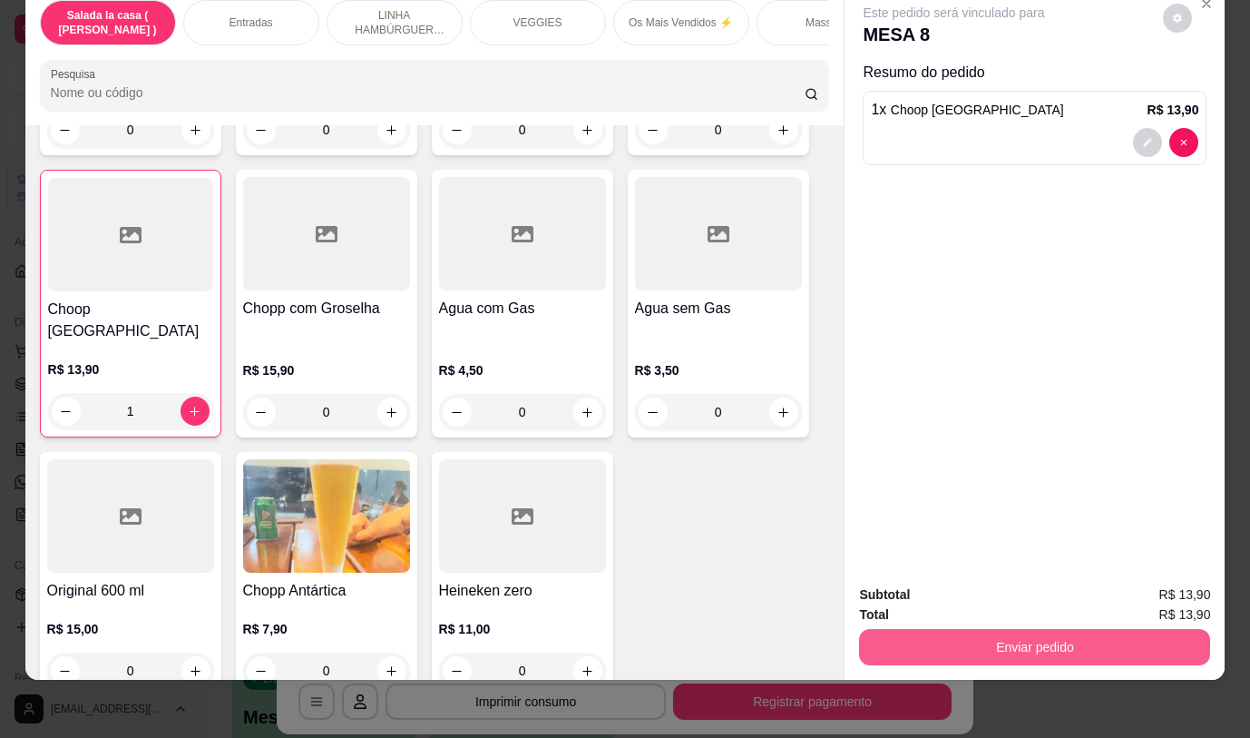
click at [954, 629] on button "Enviar pedido" at bounding box center [1034, 647] width 351 height 36
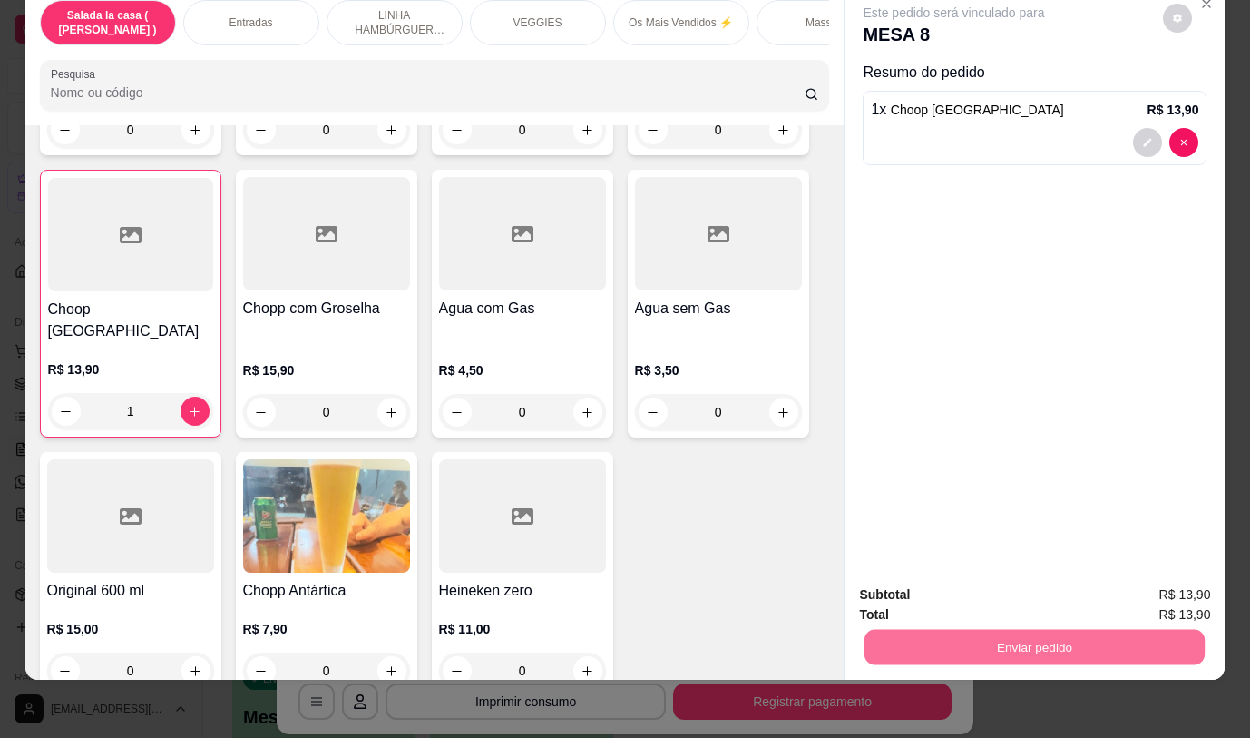
click at [956, 592] on button "Não registrar e enviar pedido" at bounding box center [975, 589] width 189 height 34
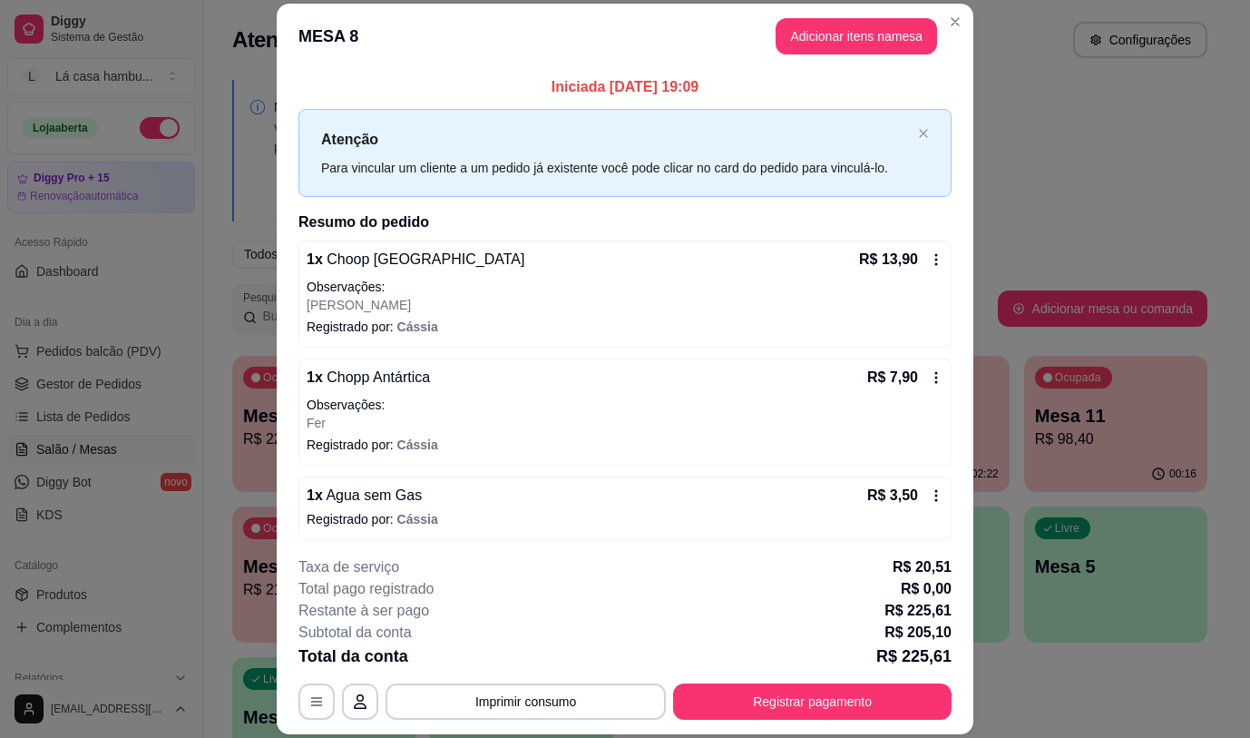
drag, startPoint x: 950, startPoint y: 491, endPoint x: 592, endPoint y: 696, distance: 412.9
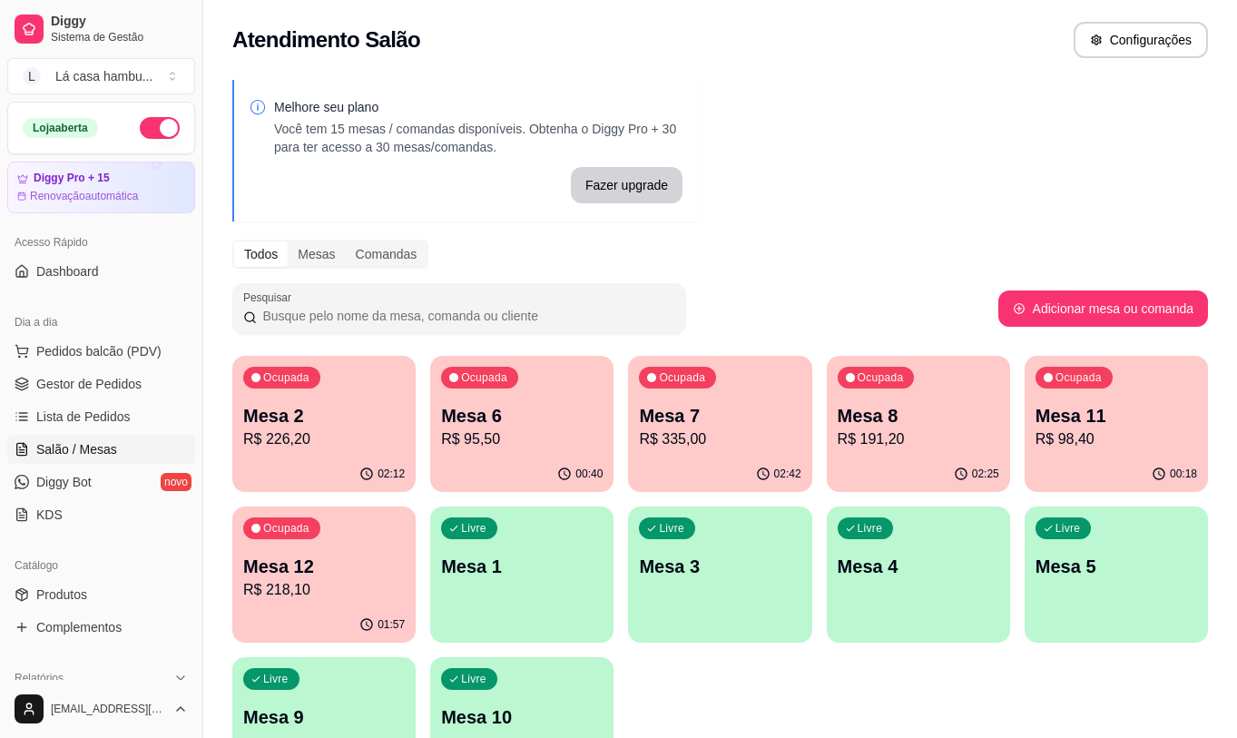
click at [361, 592] on p "R$ 218,10" at bounding box center [323, 590] width 161 height 22
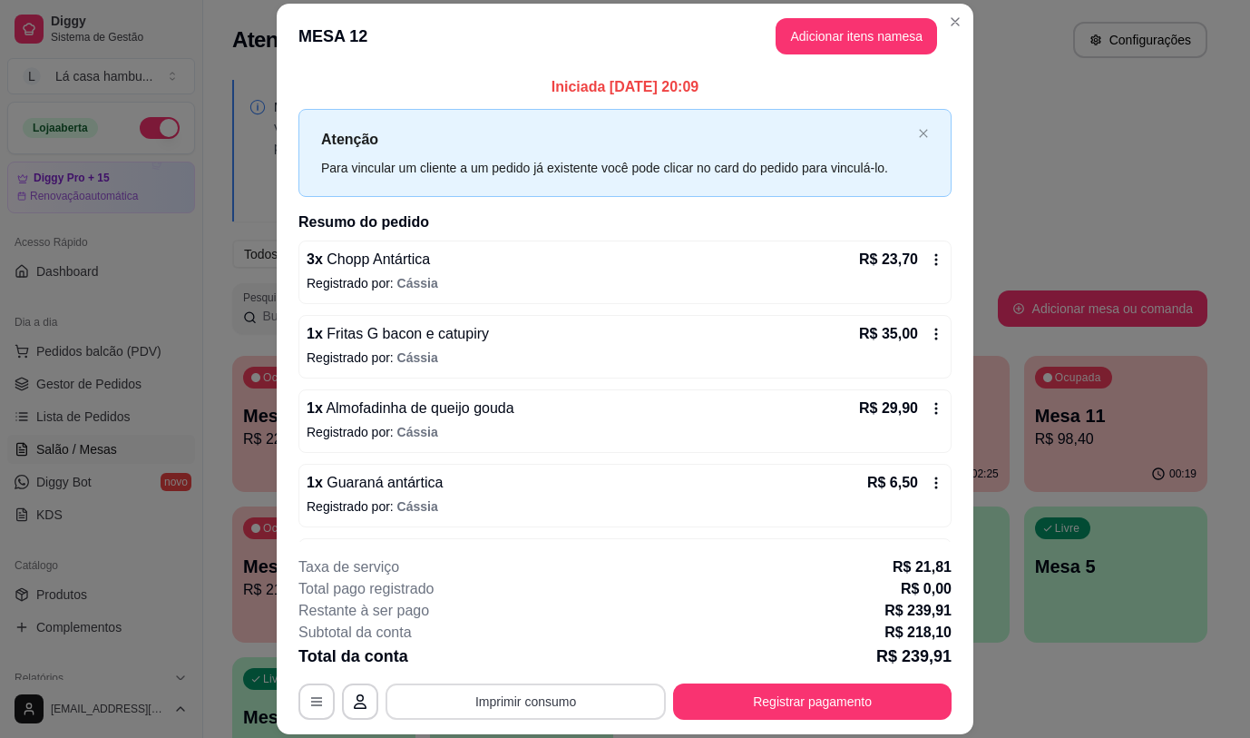
click at [595, 700] on button "Imprimir consumo" at bounding box center [526, 701] width 280 height 36
click at [542, 662] on button "IMPRESSORA" at bounding box center [525, 659] width 132 height 29
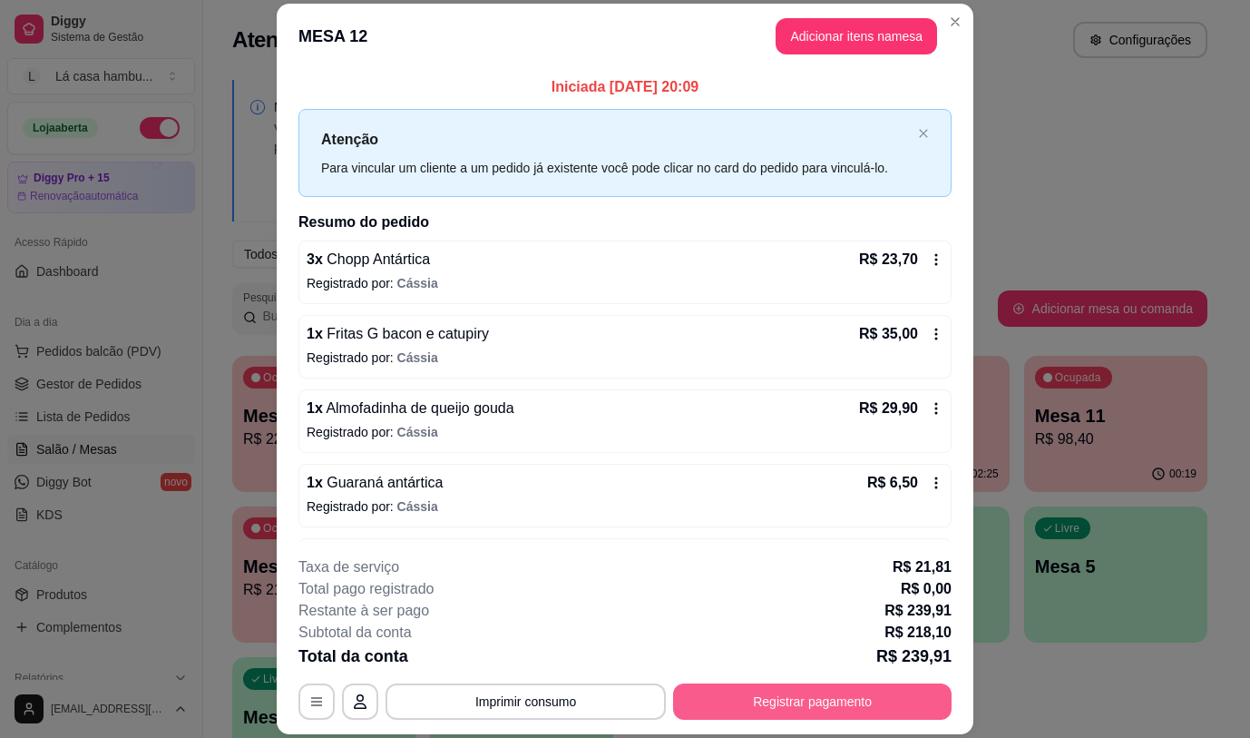
click at [772, 694] on button "Registrar pagamento" at bounding box center [812, 701] width 279 height 36
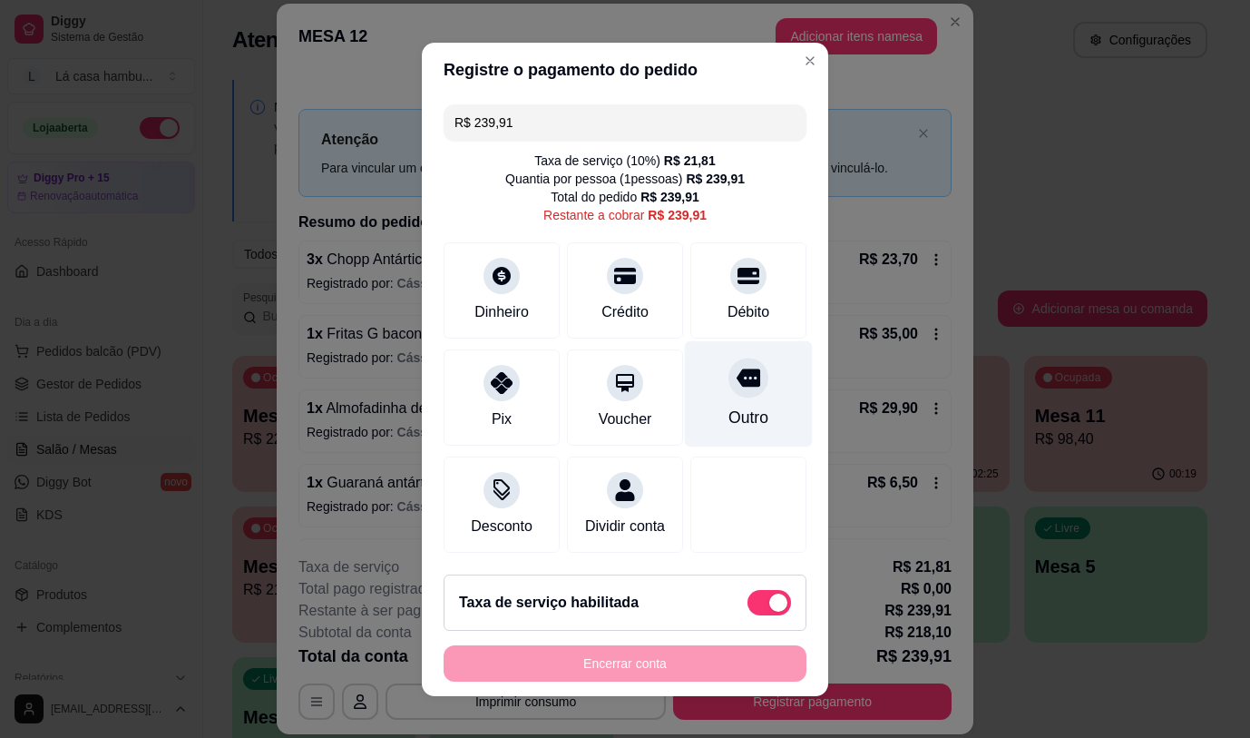
click at [737, 380] on icon at bounding box center [749, 377] width 24 height 18
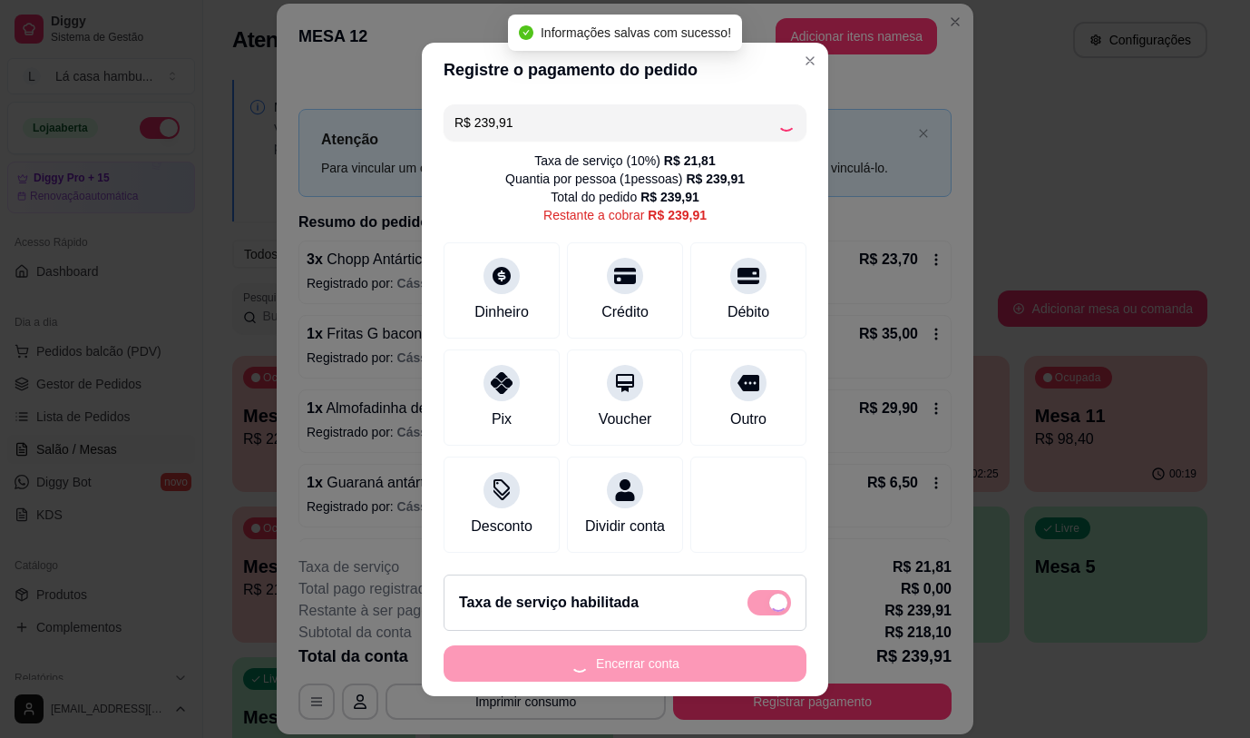
type input "R$ 0,00"
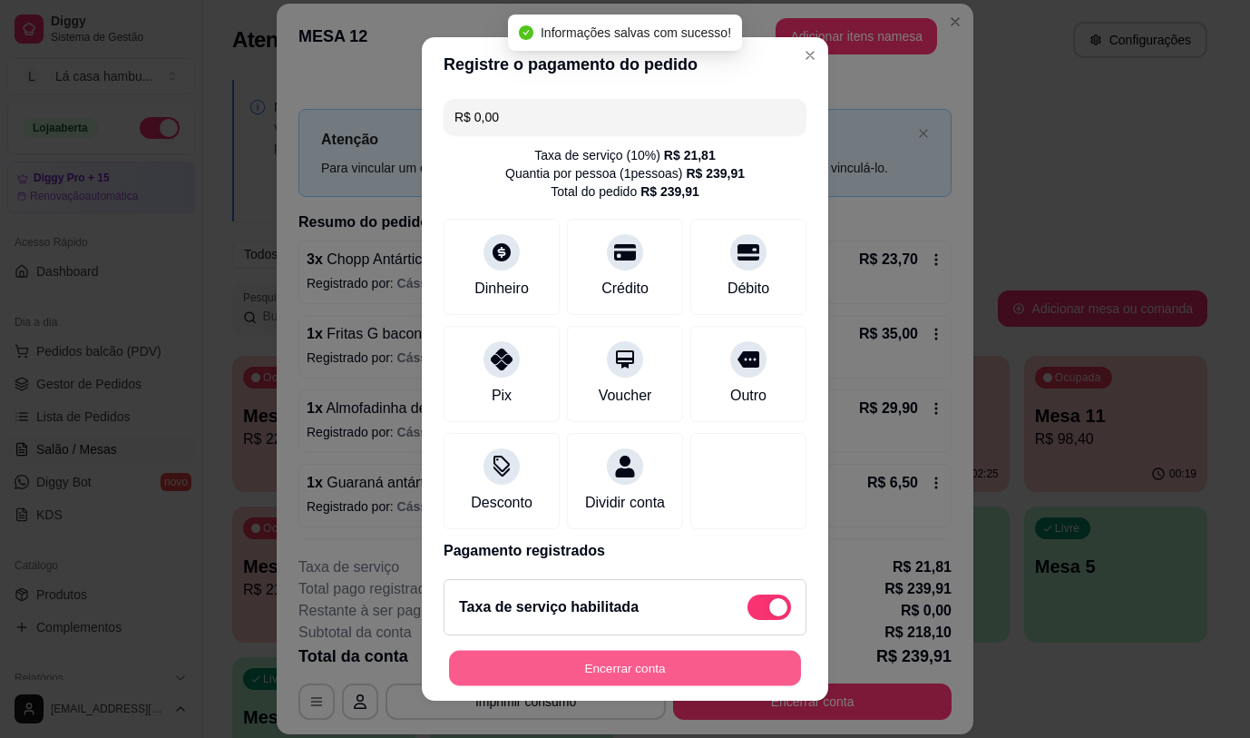
click at [667, 675] on button "Encerrar conta" at bounding box center [625, 668] width 352 height 35
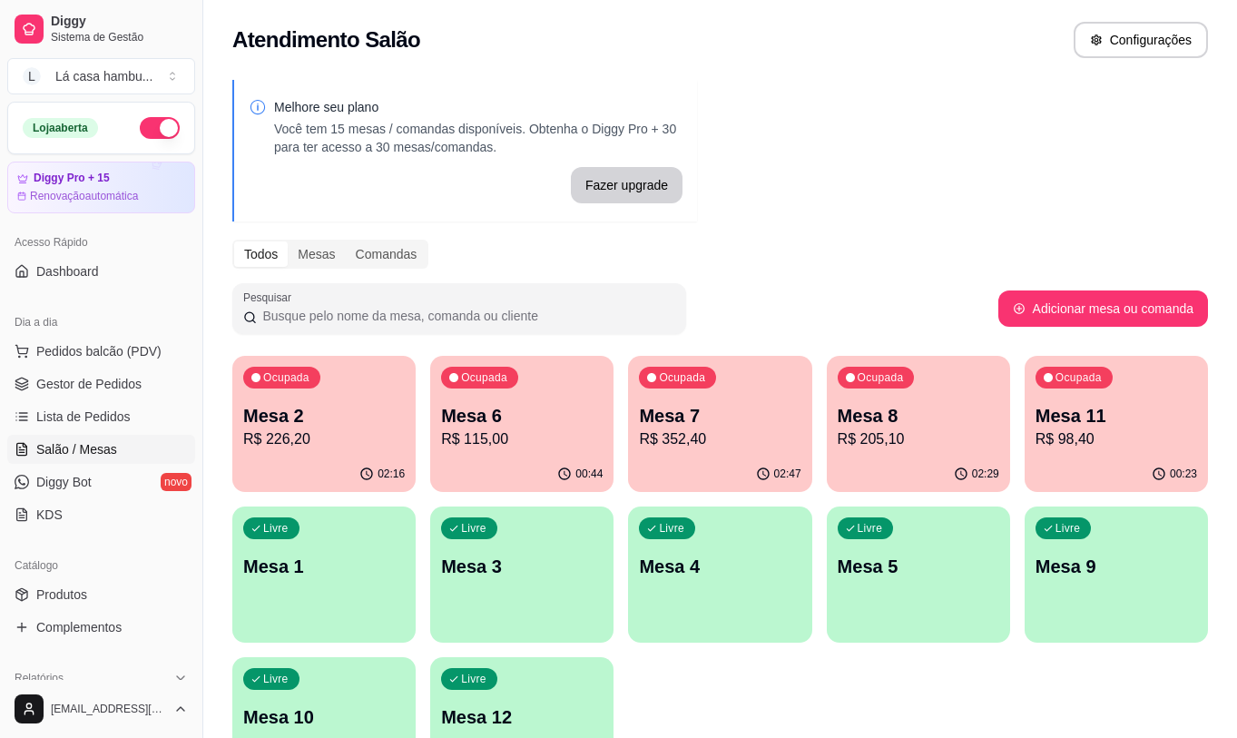
click at [582, 431] on p "R$ 115,00" at bounding box center [521, 439] width 161 height 22
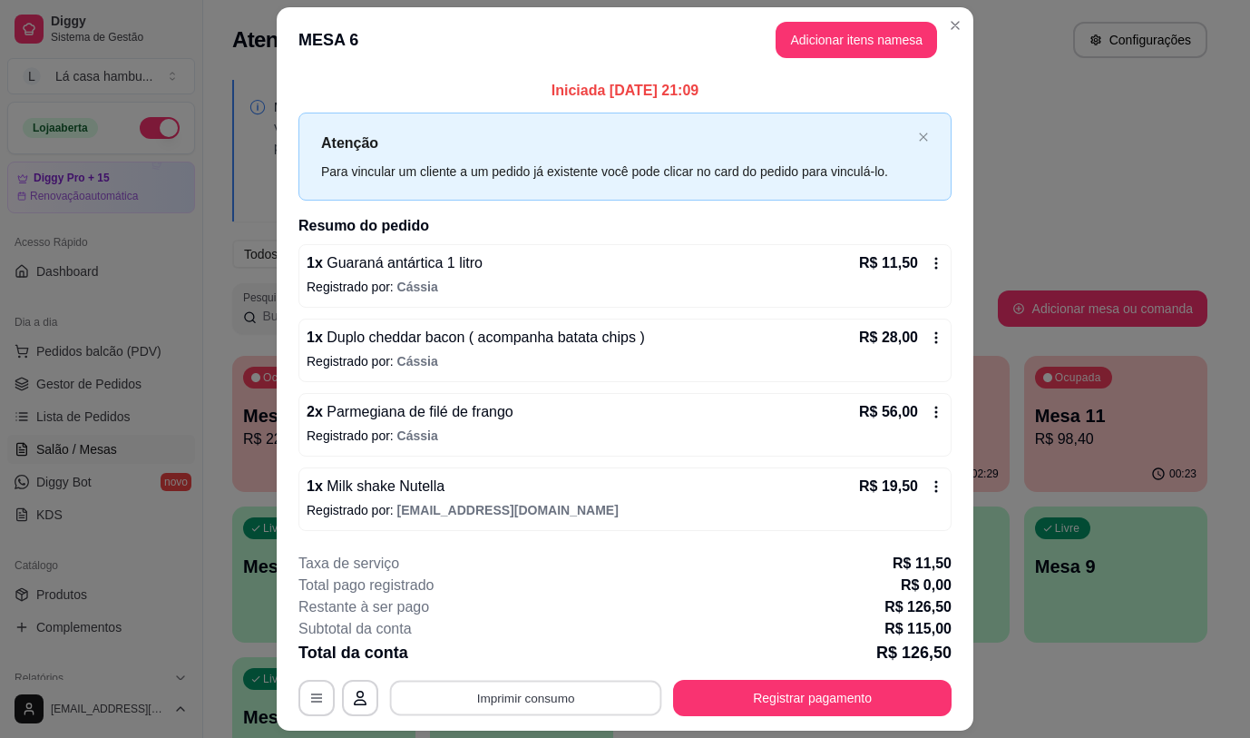
click at [601, 706] on button "Imprimir consumo" at bounding box center [526, 697] width 272 height 35
click at [554, 652] on button "IMPRESSORA" at bounding box center [525, 655] width 132 height 29
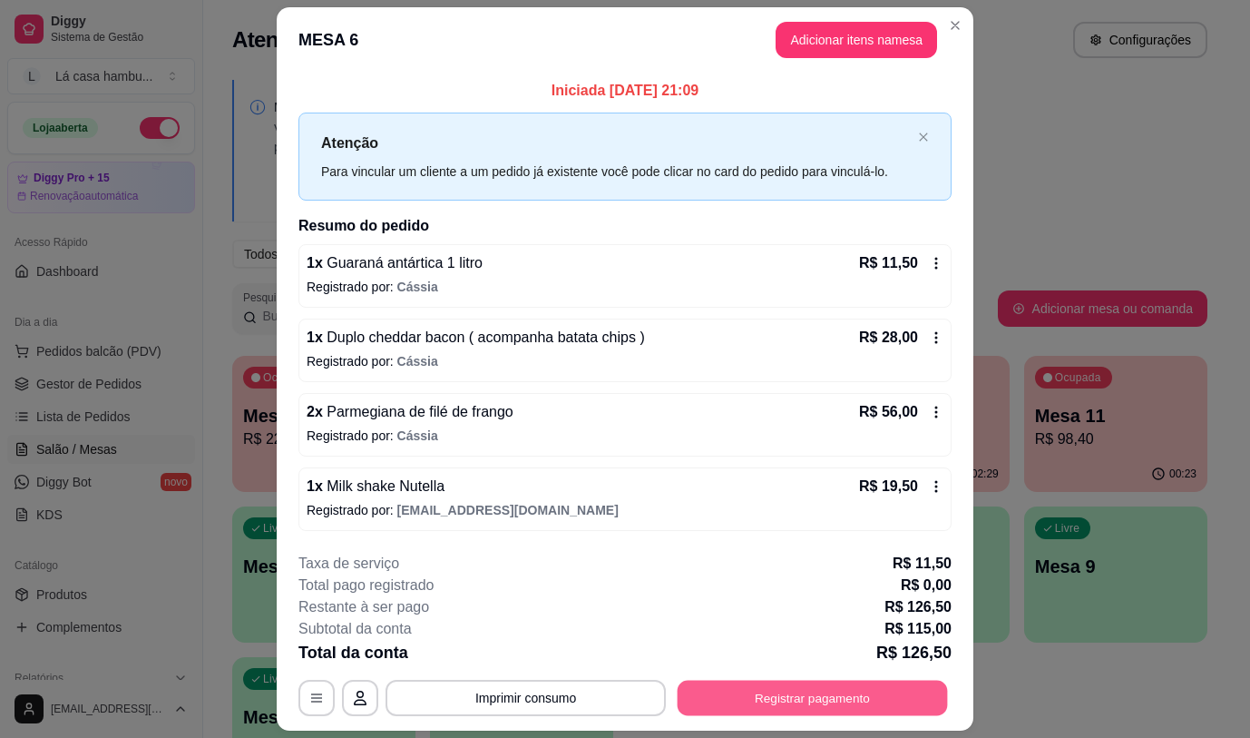
click at [866, 694] on button "Registrar pagamento" at bounding box center [813, 697] width 270 height 35
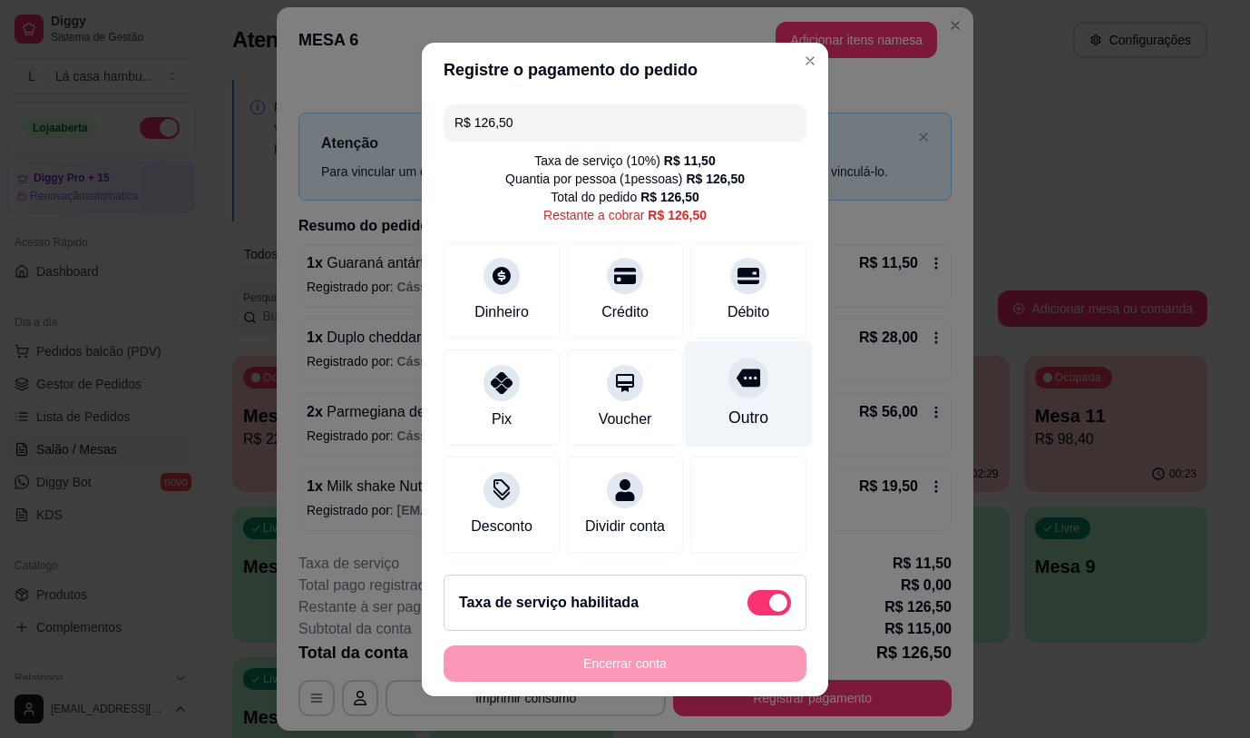
click at [737, 378] on icon at bounding box center [749, 378] width 24 height 24
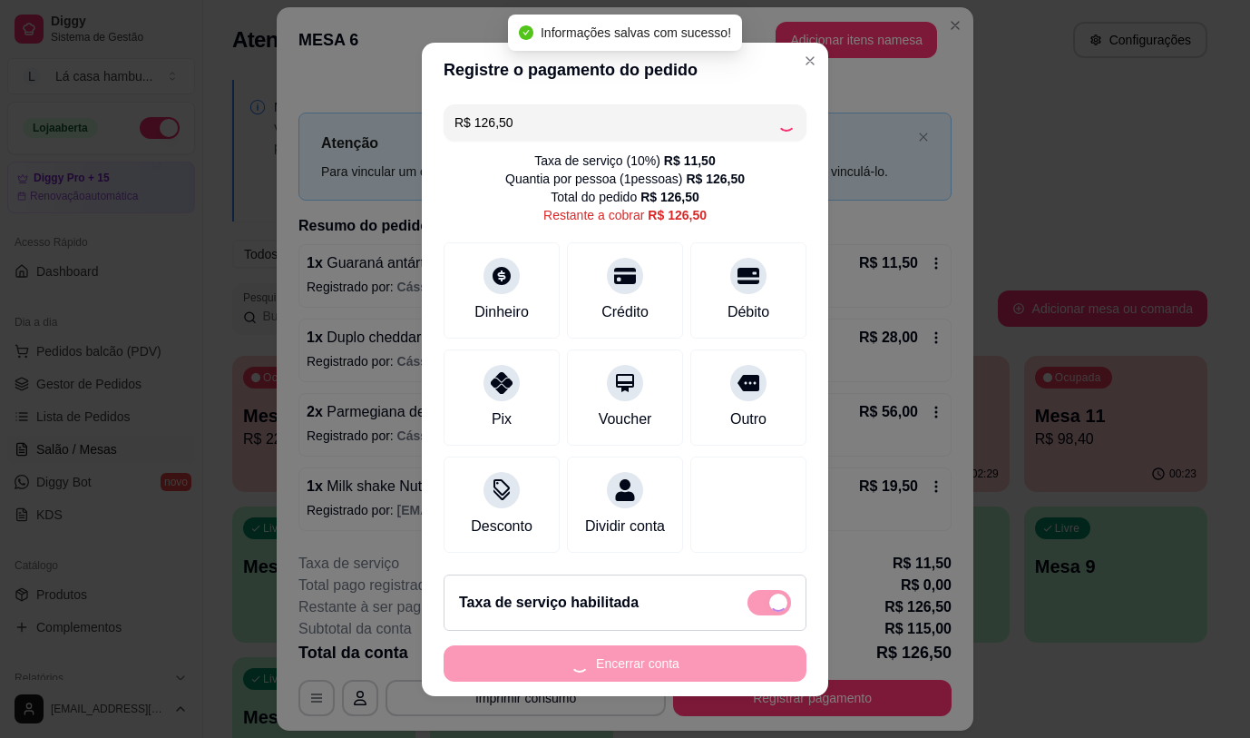
type input "R$ 0,00"
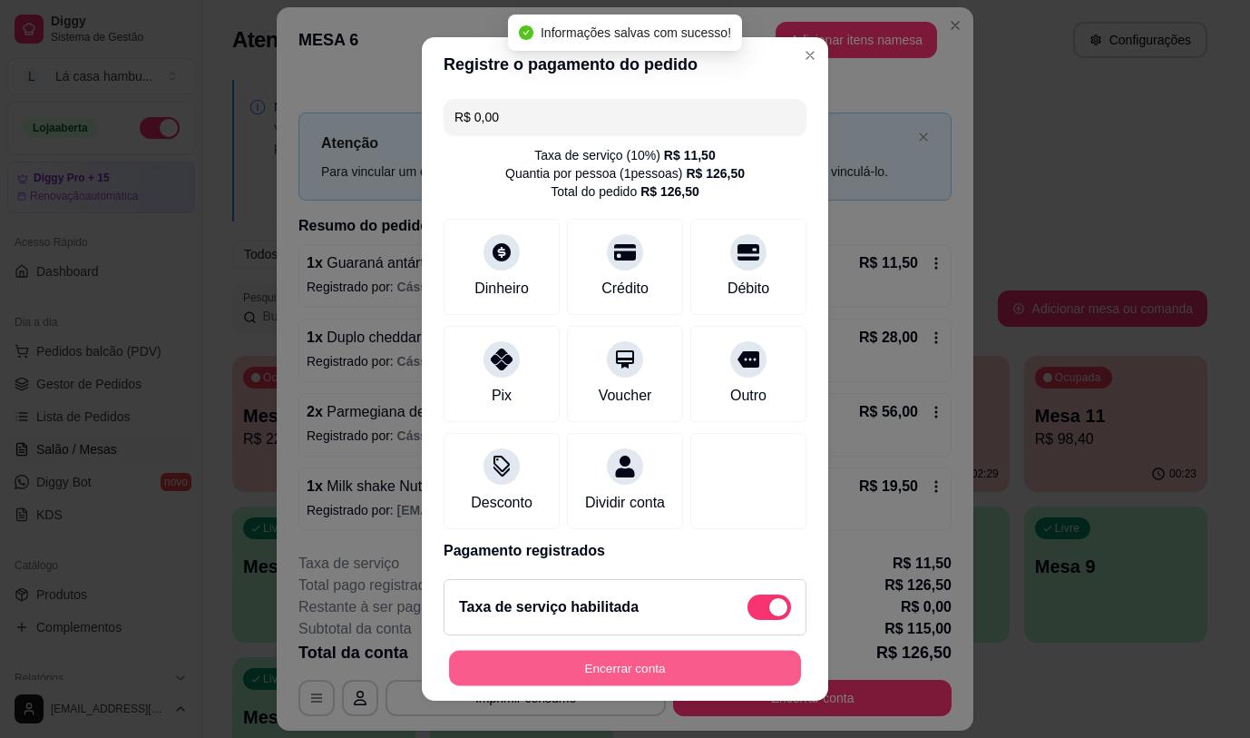
click at [623, 667] on button "Encerrar conta" at bounding box center [625, 668] width 352 height 35
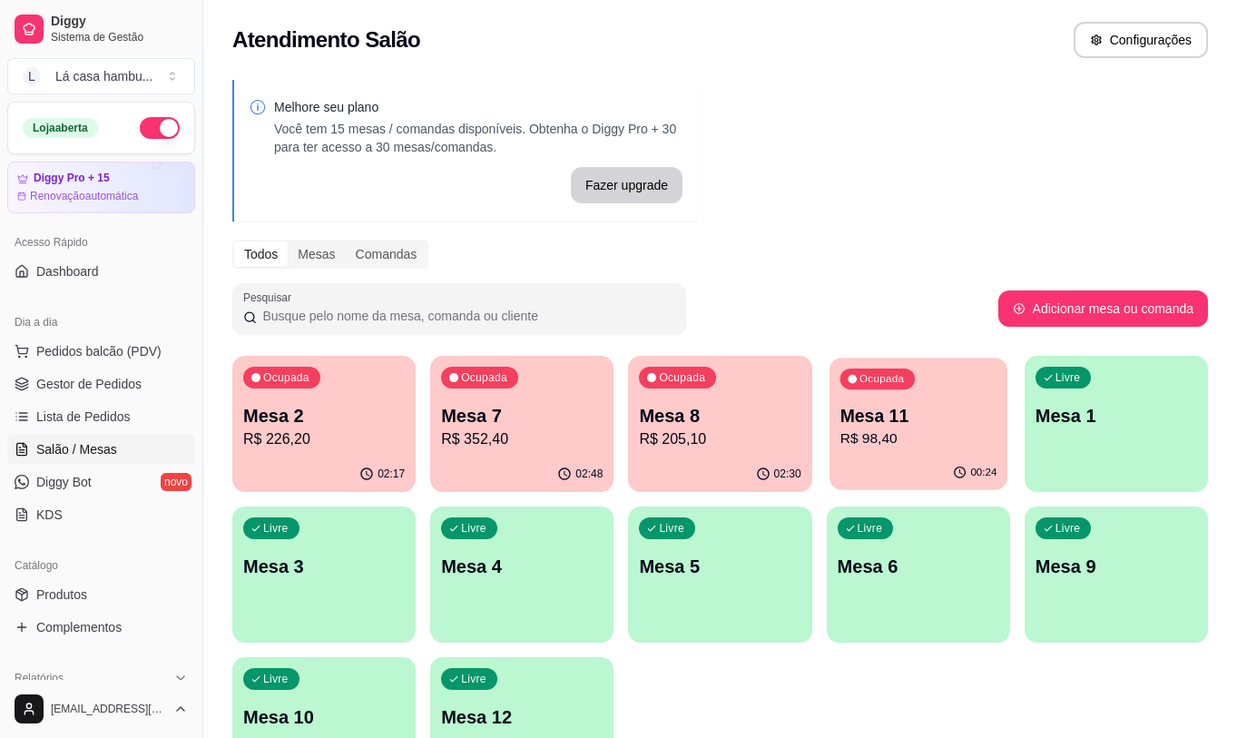
click at [925, 427] on div "Mesa 11 R$ 98,40" at bounding box center [917, 426] width 157 height 45
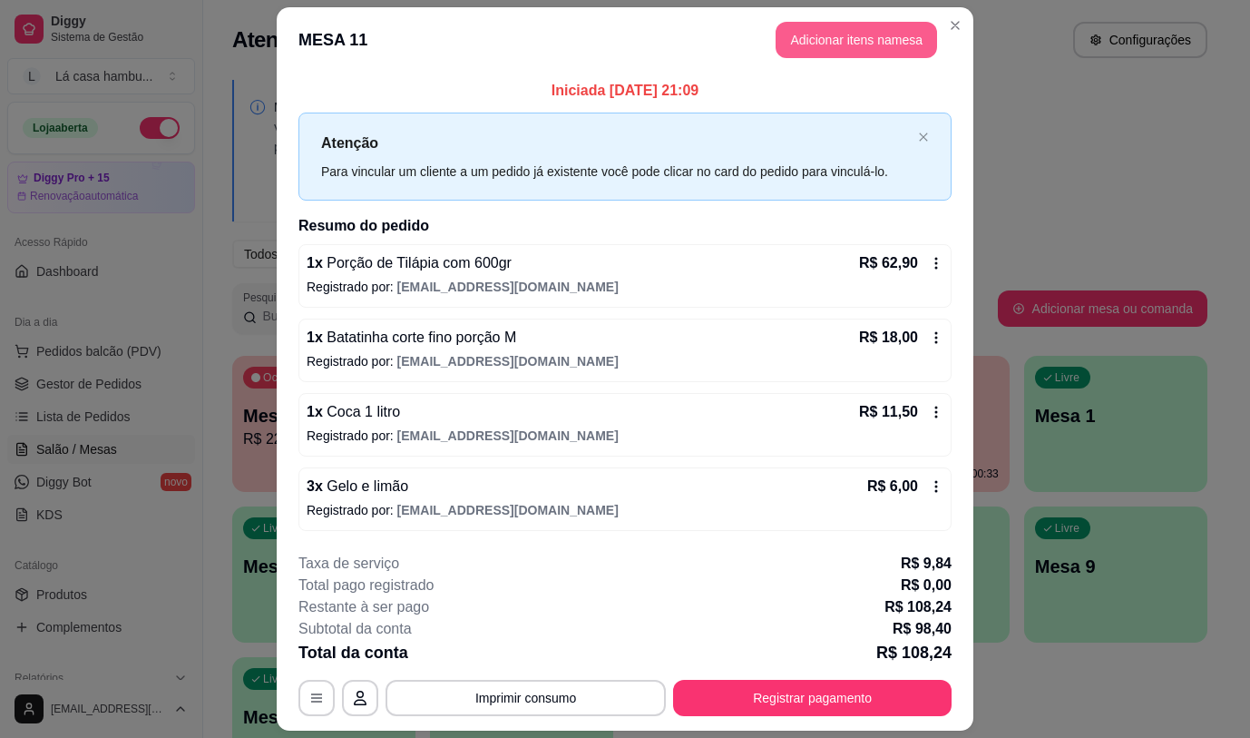
click at [861, 38] on button "Adicionar itens na mesa" at bounding box center [856, 40] width 161 height 36
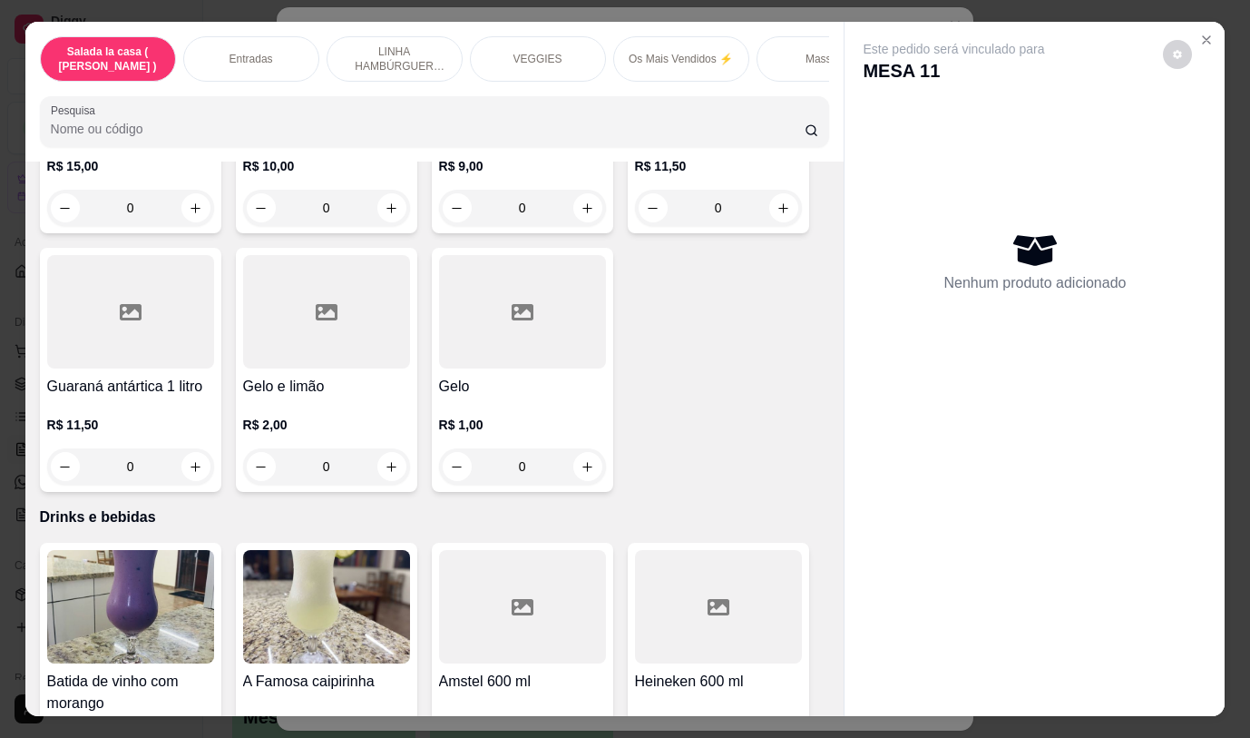
scroll to position [8548, 0]
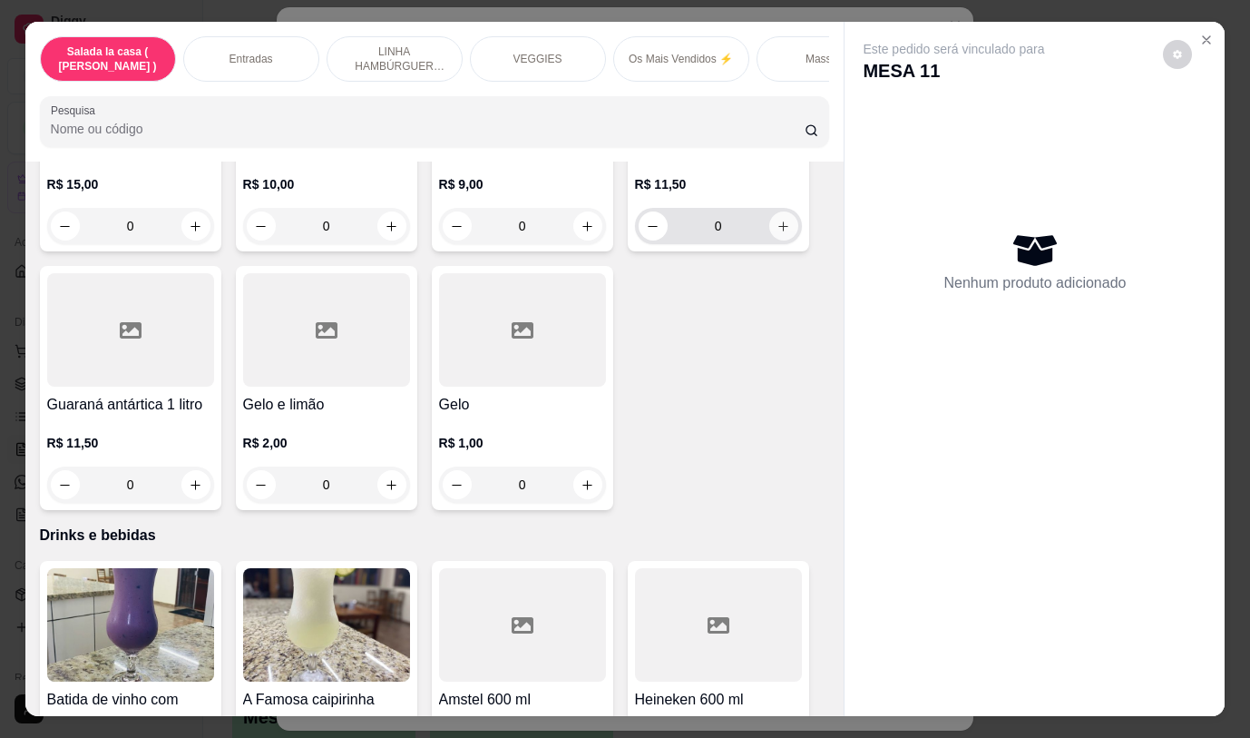
click at [777, 220] on icon "increase-product-quantity" at bounding box center [784, 227] width 14 height 14
type input "1"
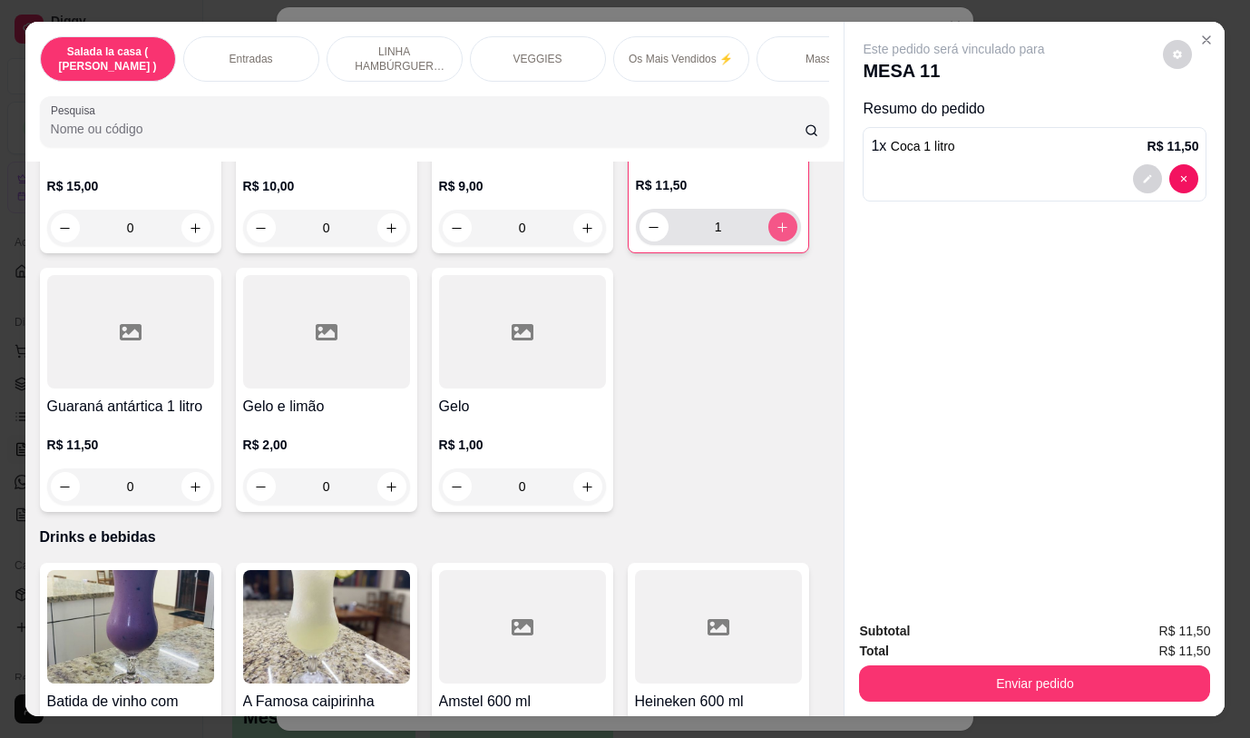
scroll to position [8549, 0]
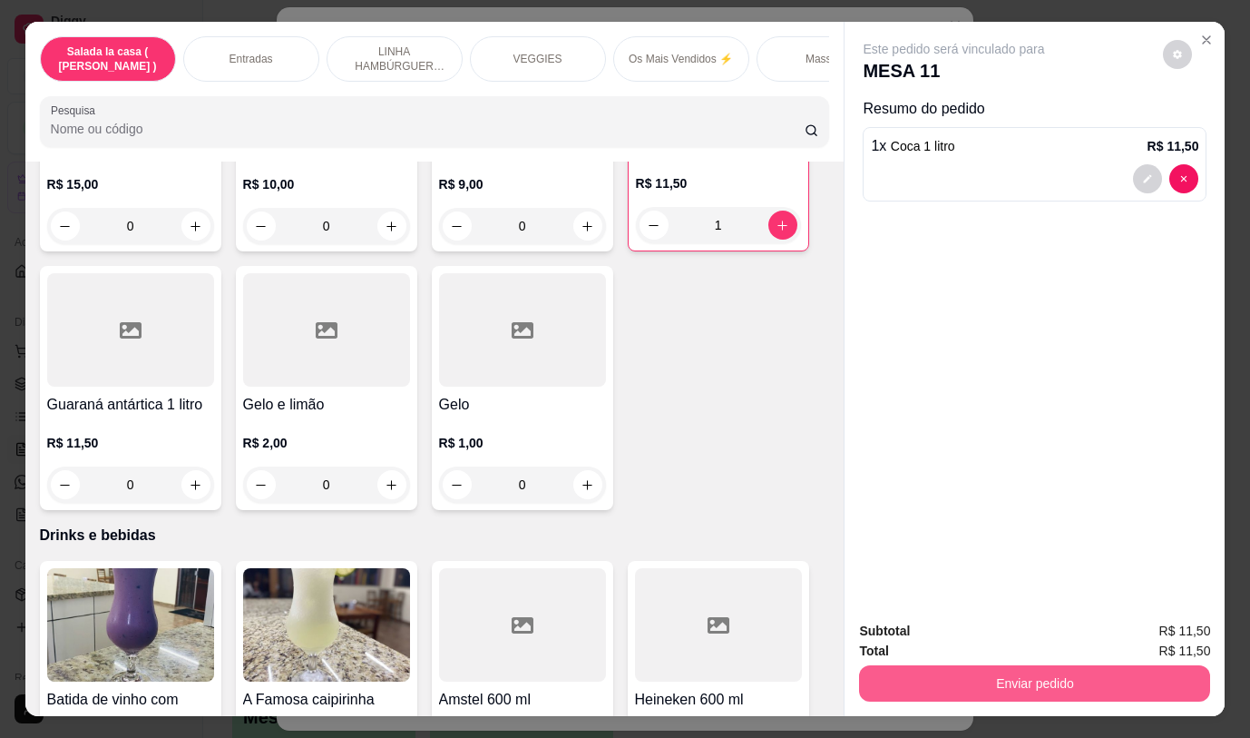
click at [1013, 677] on button "Enviar pedido" at bounding box center [1034, 683] width 351 height 36
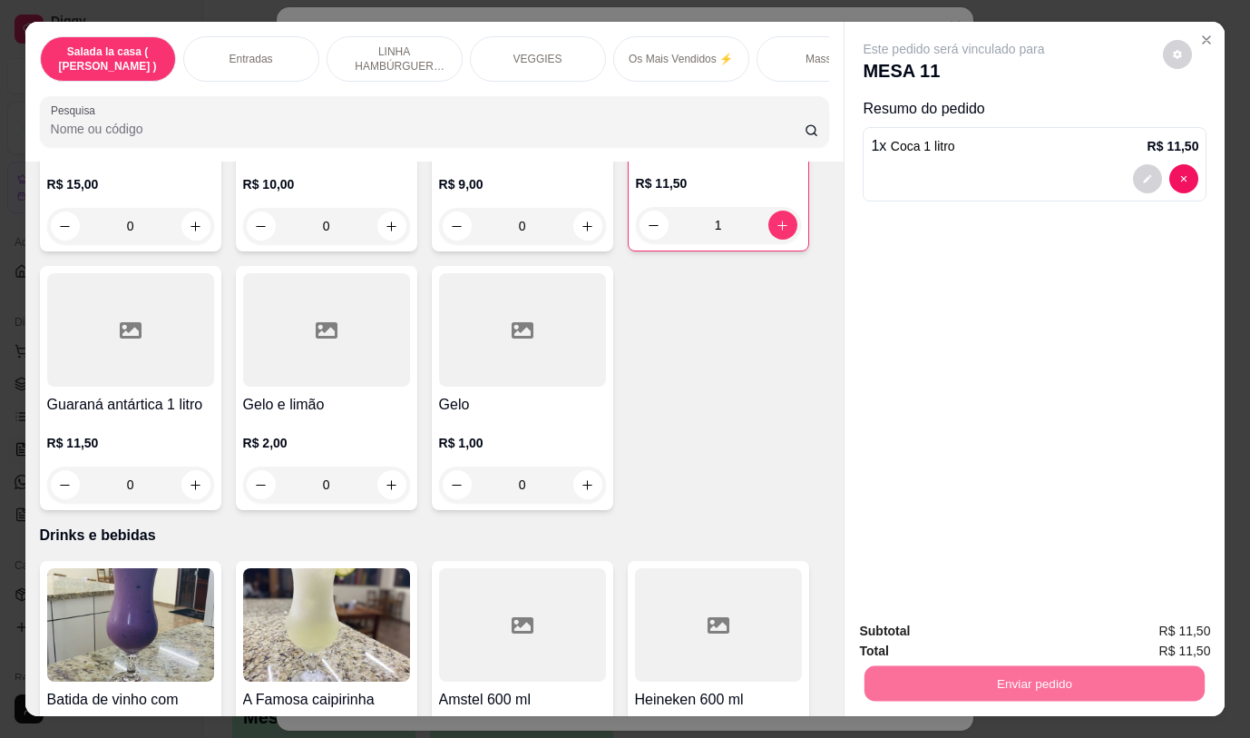
click at [973, 638] on button "Não registrar e enviar pedido" at bounding box center [975, 631] width 183 height 34
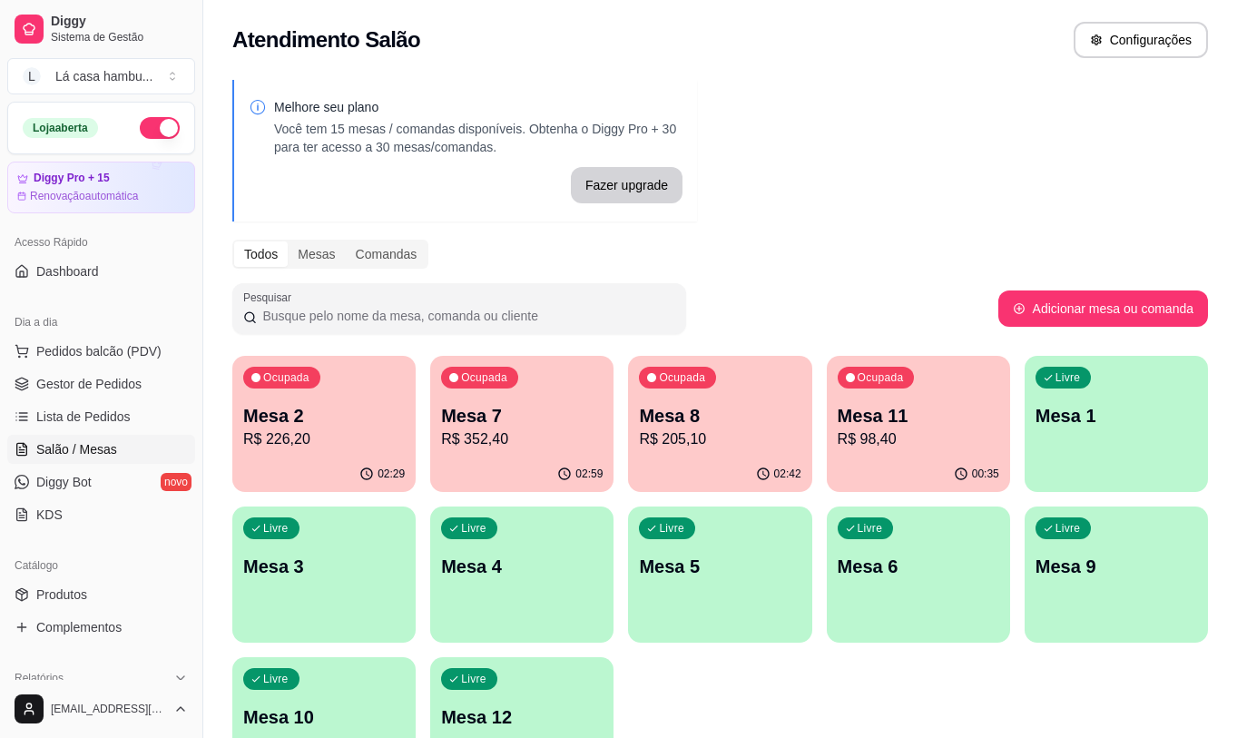
click at [534, 441] on p "R$ 352,40" at bounding box center [521, 439] width 161 height 22
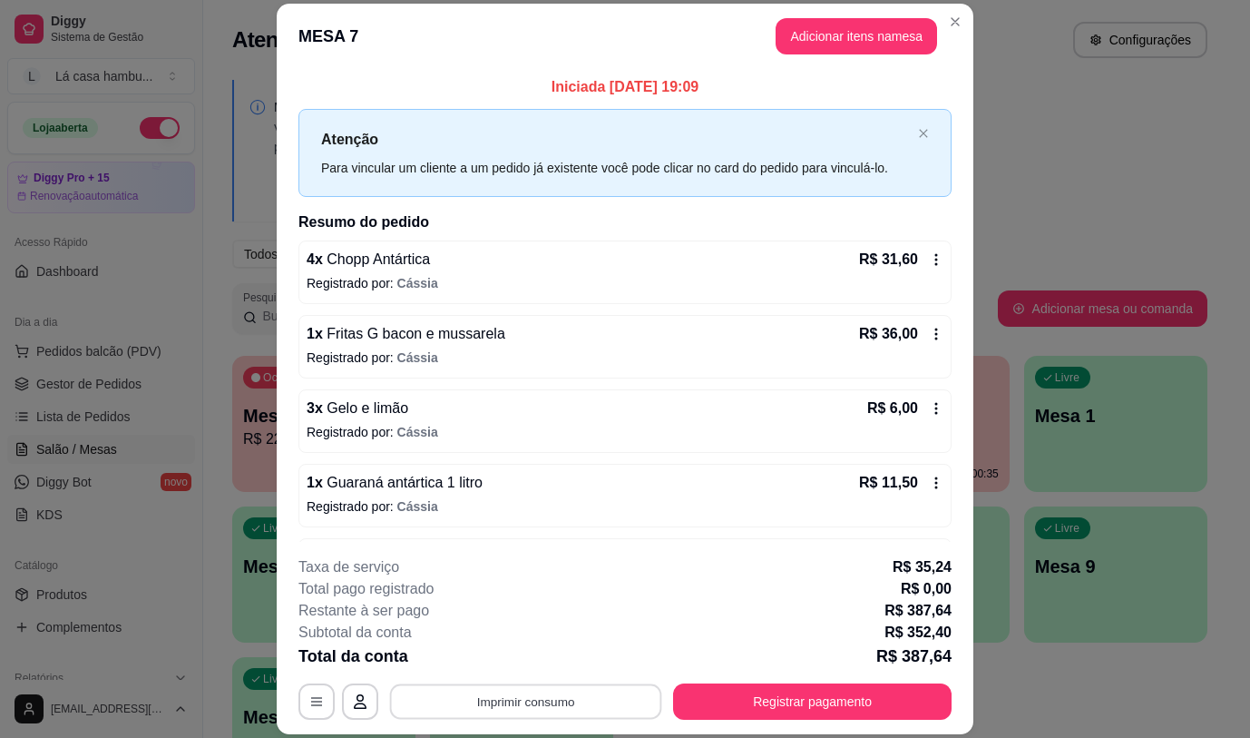
click at [585, 701] on button "Imprimir consumo" at bounding box center [526, 701] width 272 height 35
click at [527, 659] on button "IMPRESSORA" at bounding box center [525, 659] width 132 height 29
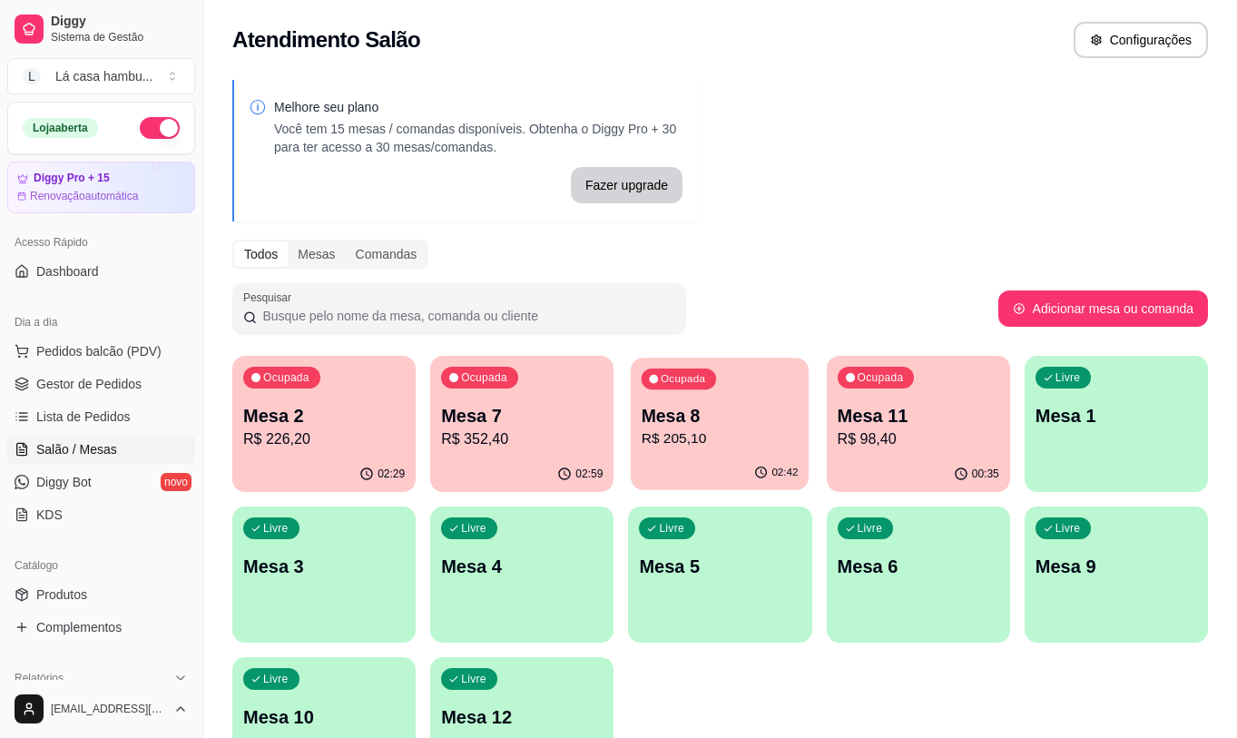
click at [757, 413] on p "Mesa 8" at bounding box center [719, 416] width 157 height 24
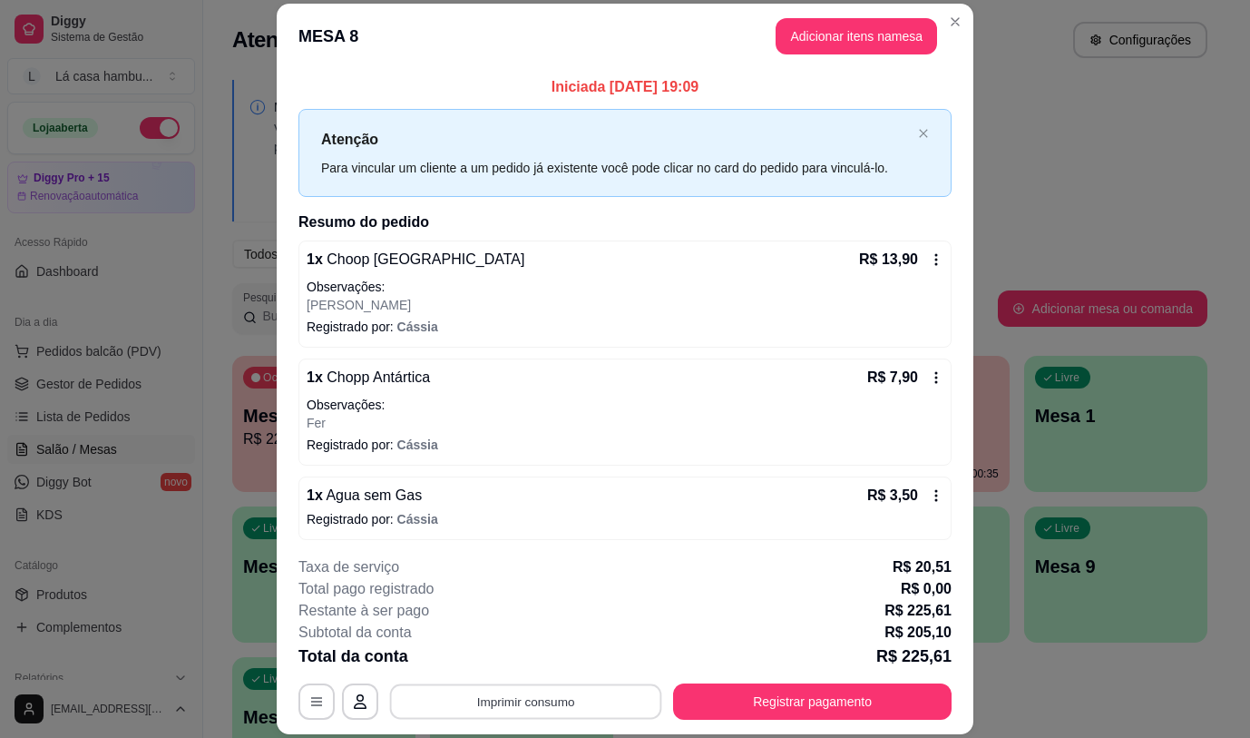
click at [539, 690] on button "Imprimir consumo" at bounding box center [526, 701] width 272 height 35
click at [537, 661] on button "IMPRESSORA" at bounding box center [525, 659] width 132 height 29
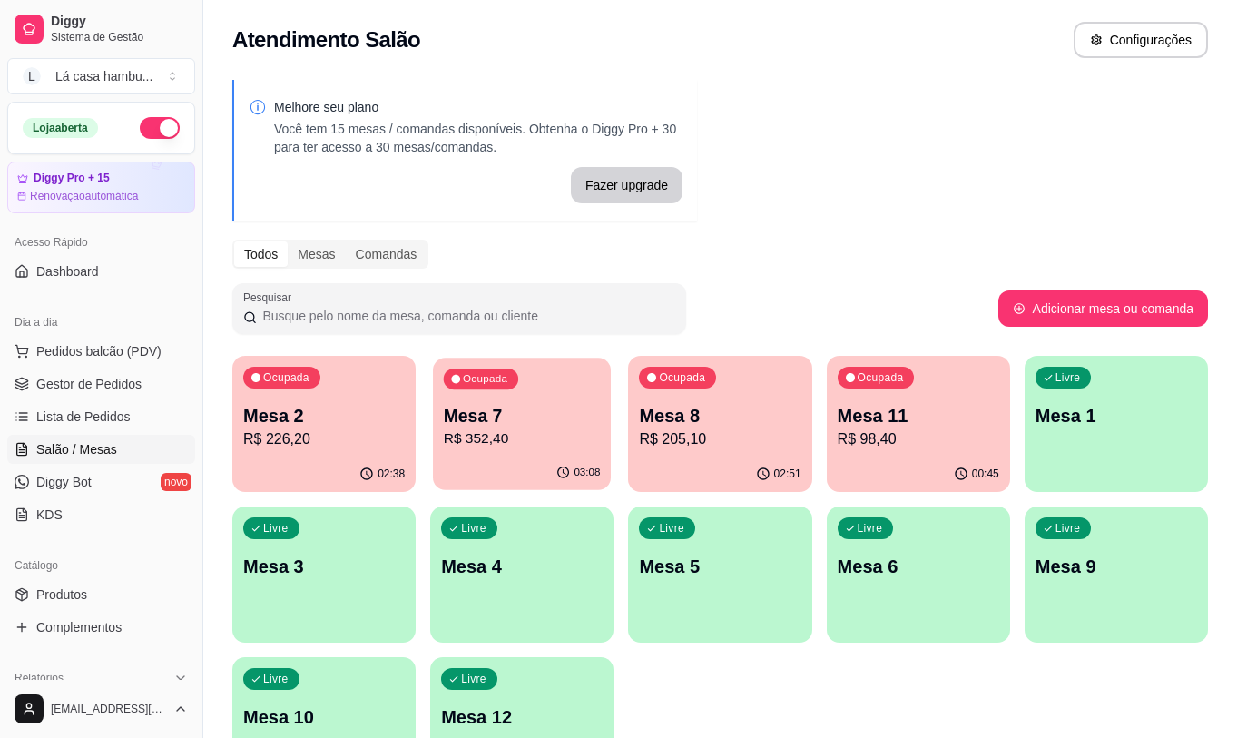
click at [526, 416] on p "Mesa 7" at bounding box center [522, 416] width 157 height 24
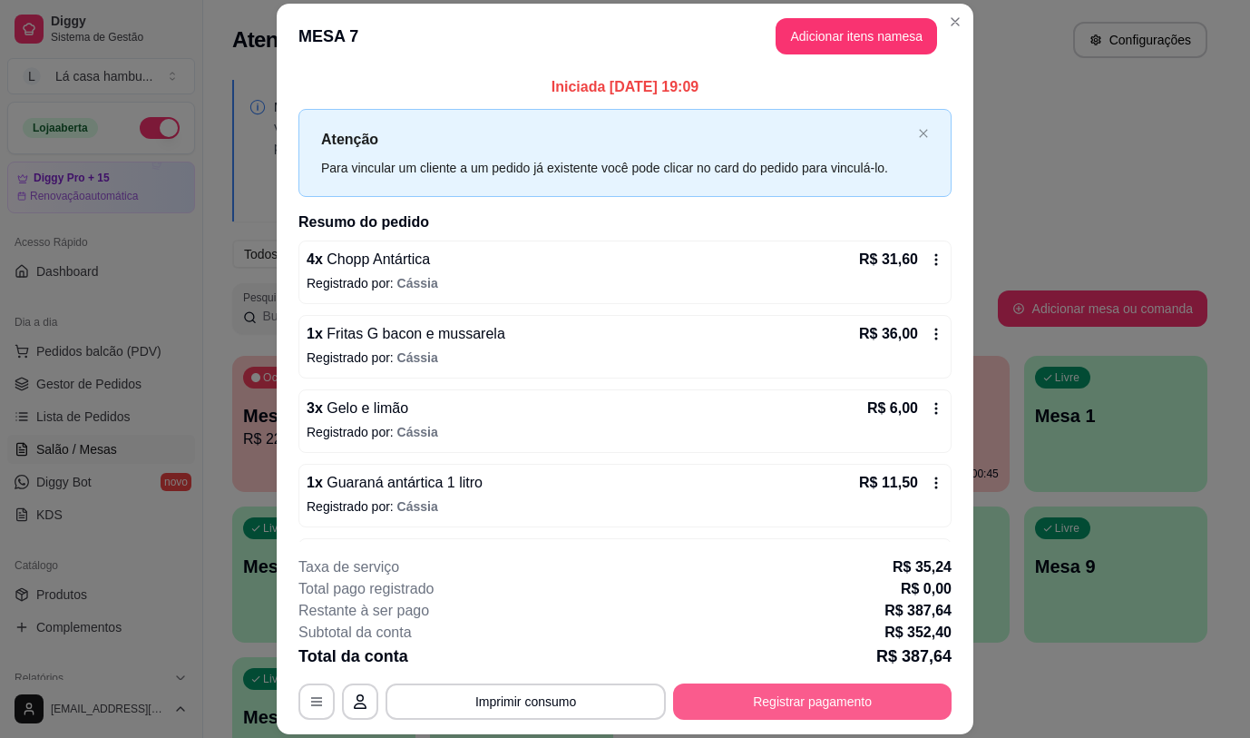
click at [815, 699] on button "Registrar pagamento" at bounding box center [812, 701] width 279 height 36
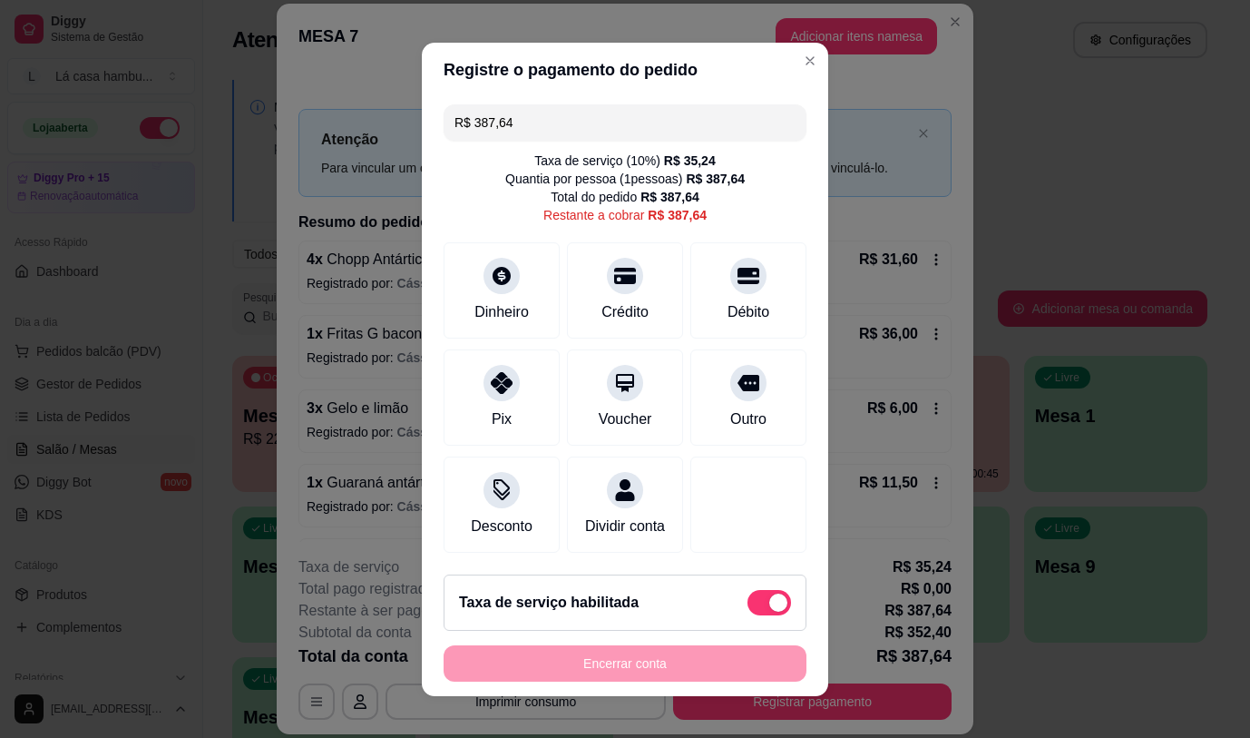
click at [719, 603] on div "Taxa de serviço habilitada" at bounding box center [625, 602] width 332 height 25
type input "R$ 352,40"
checkbox input "false"
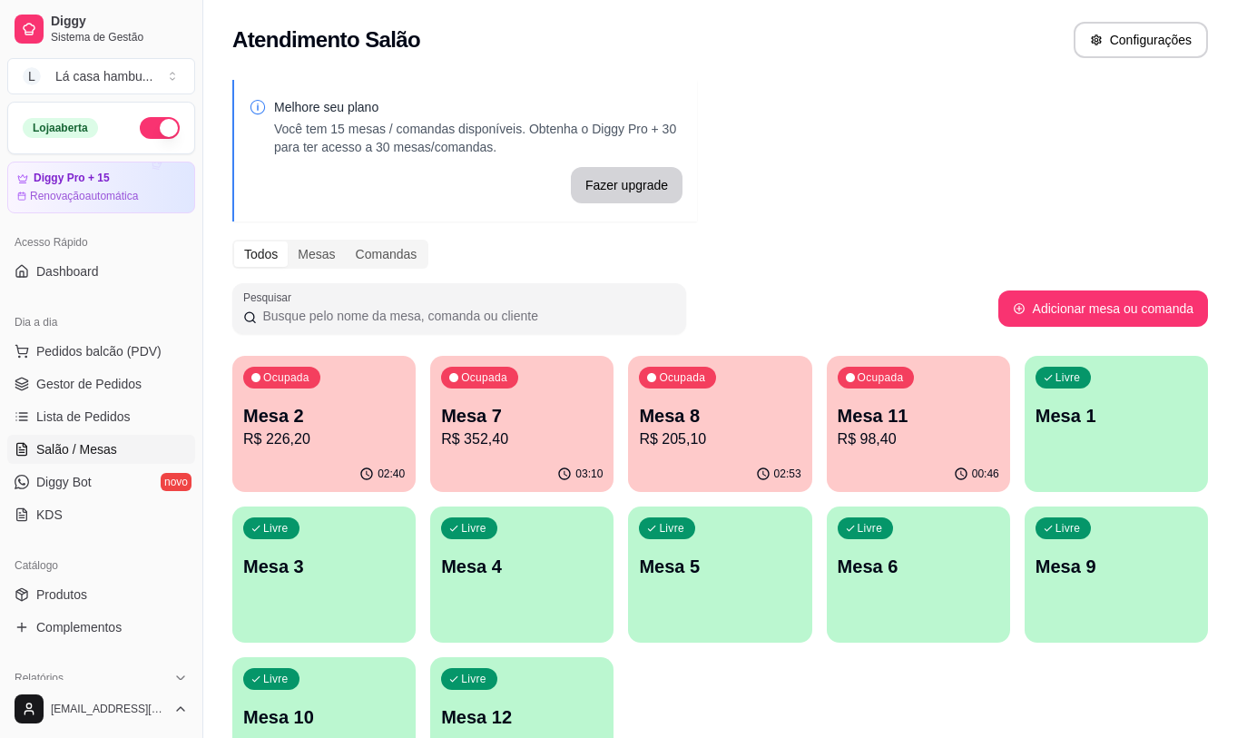
click at [922, 440] on p "R$ 98,40" at bounding box center [917, 439] width 161 height 22
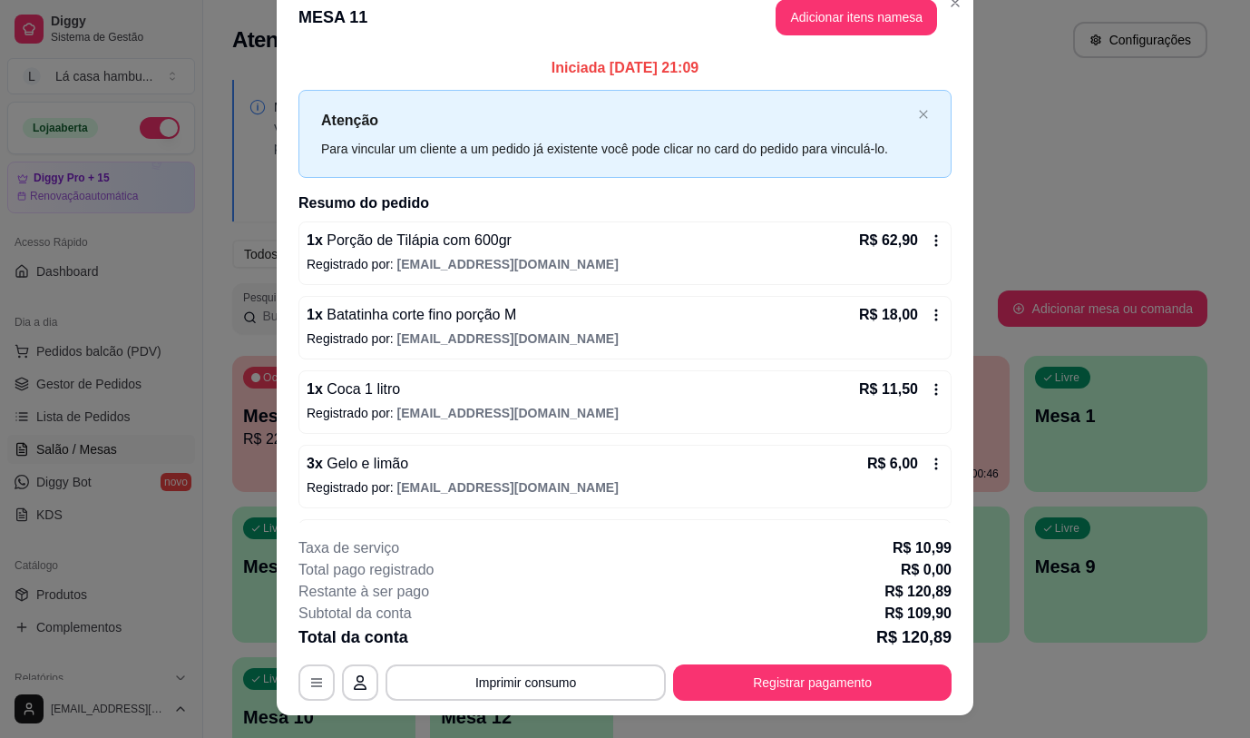
scroll to position [0, 0]
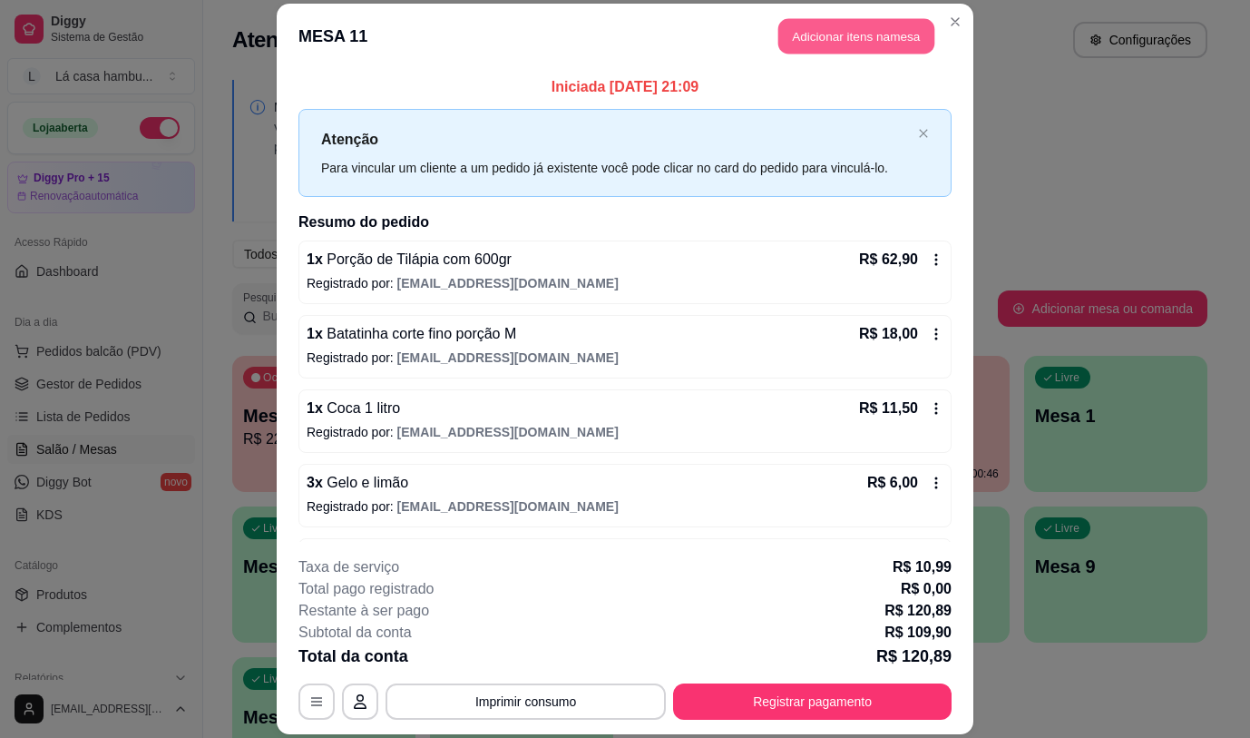
click at [846, 42] on button "Adicionar itens na mesa" at bounding box center [856, 36] width 156 height 35
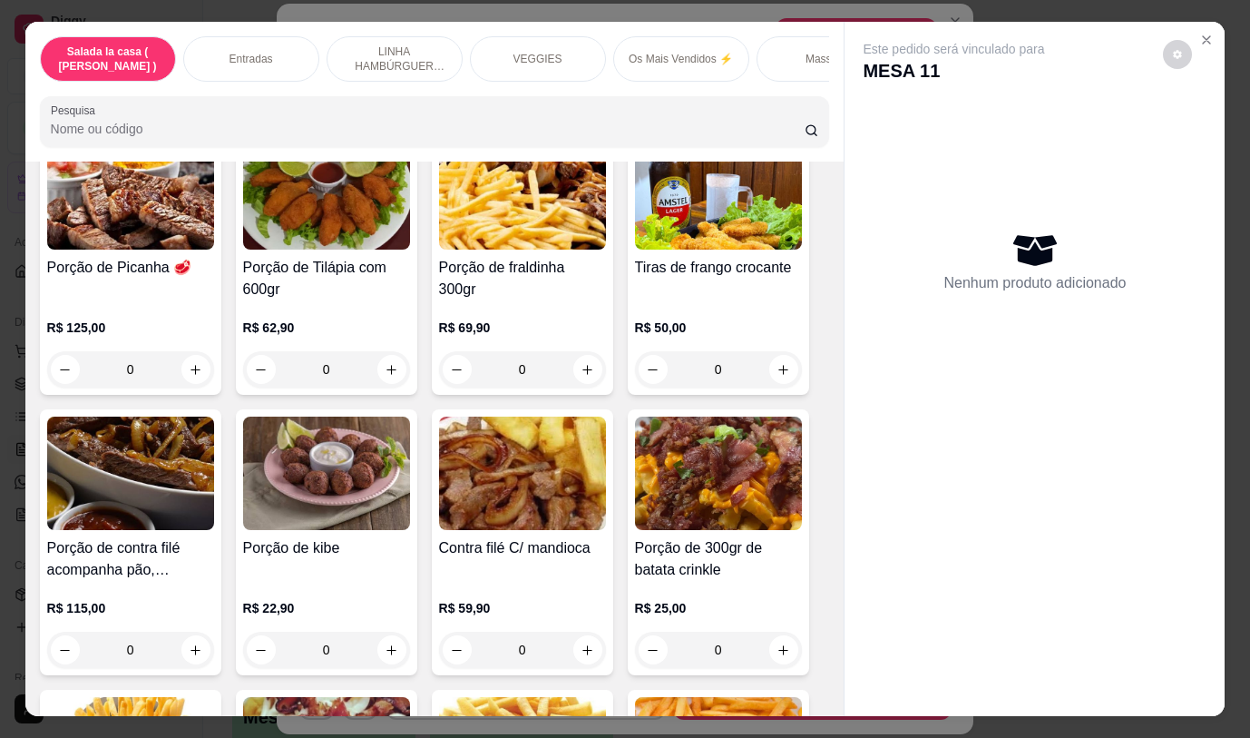
scroll to position [635, 0]
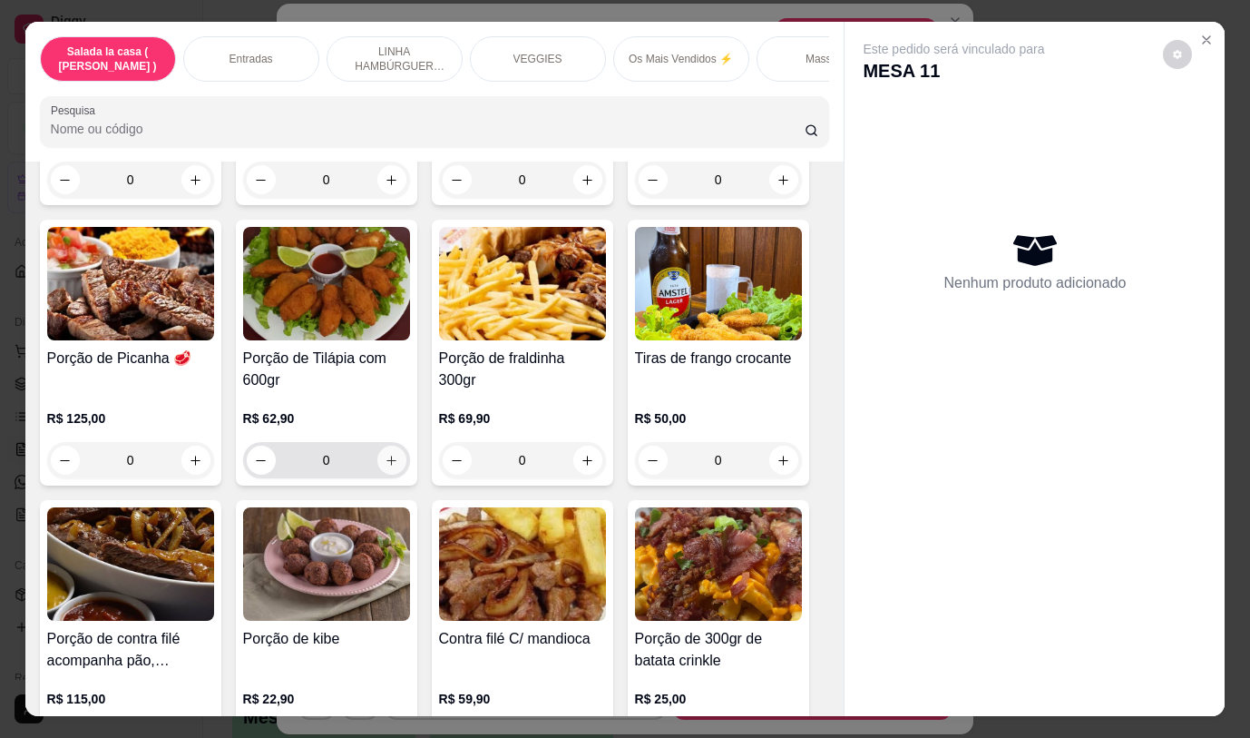
click at [386, 467] on icon "increase-product-quantity" at bounding box center [392, 461] width 14 height 14
type input "1"
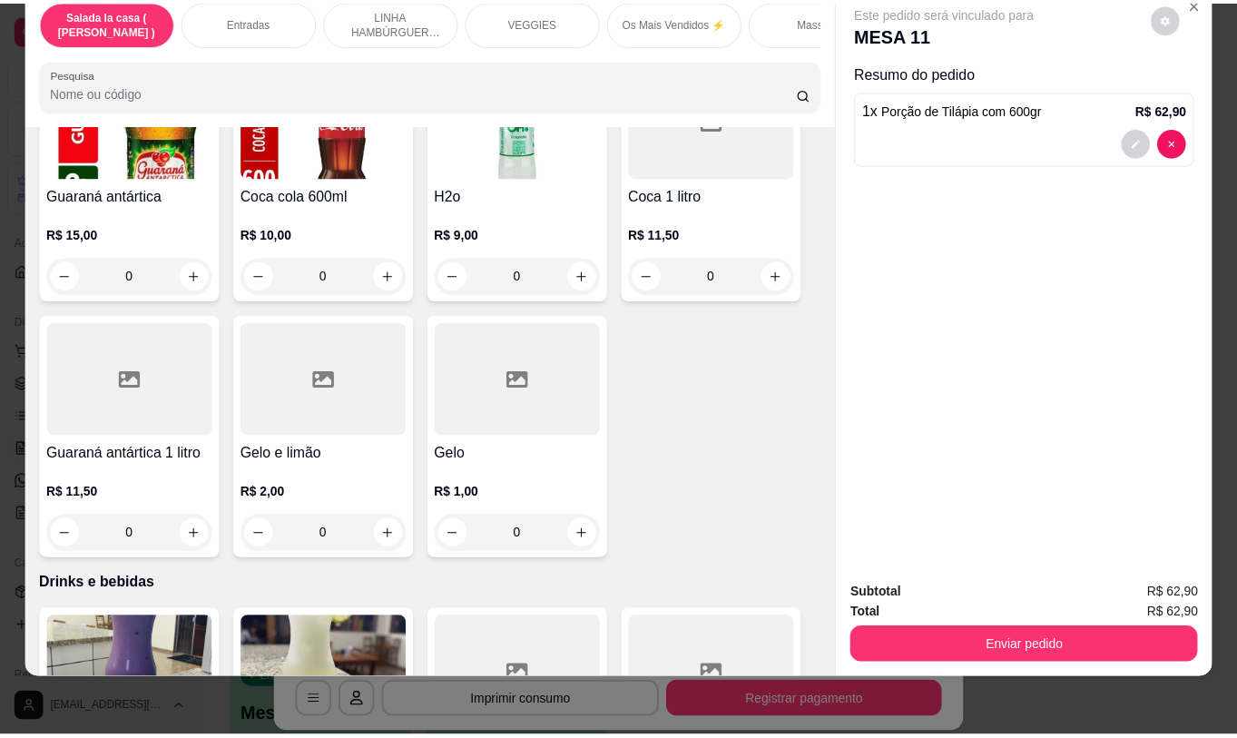
scroll to position [8459, 0]
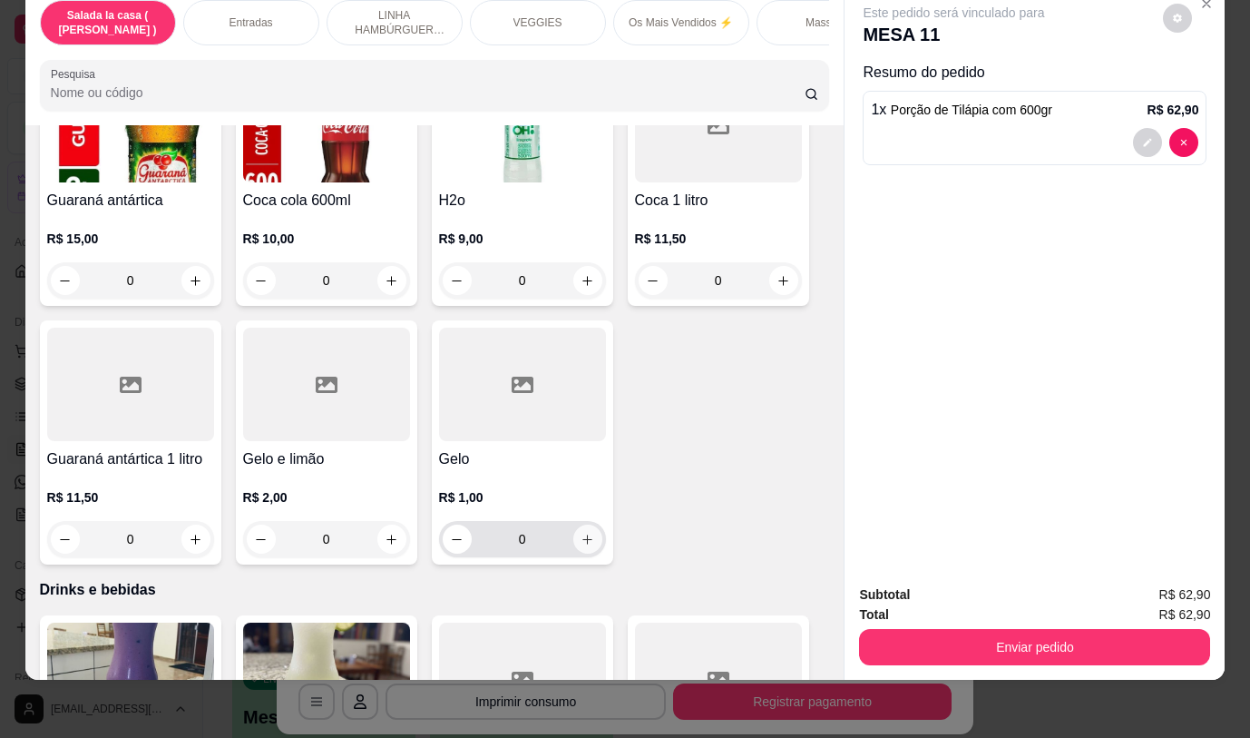
click at [582, 533] on icon "increase-product-quantity" at bounding box center [588, 540] width 14 height 14
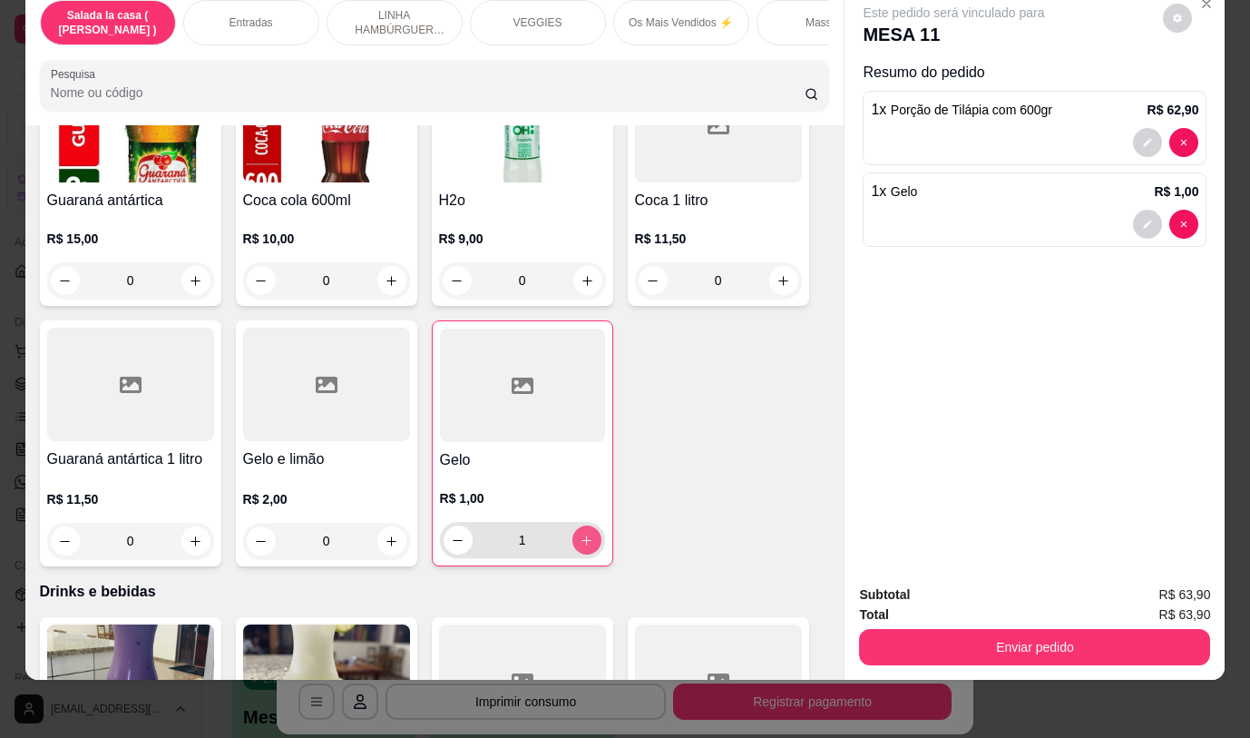
click at [582, 533] on icon "increase-product-quantity" at bounding box center [587, 540] width 14 height 14
type input "2"
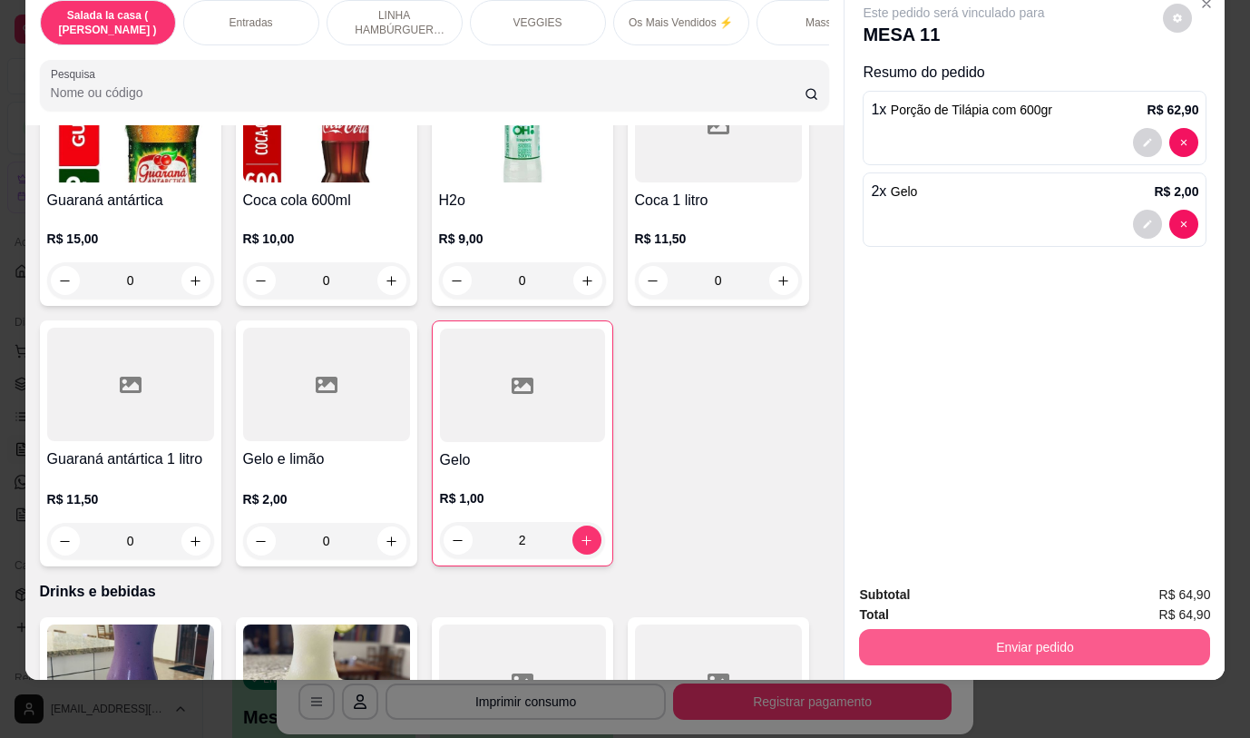
click at [993, 629] on button "Enviar pedido" at bounding box center [1034, 647] width 351 height 36
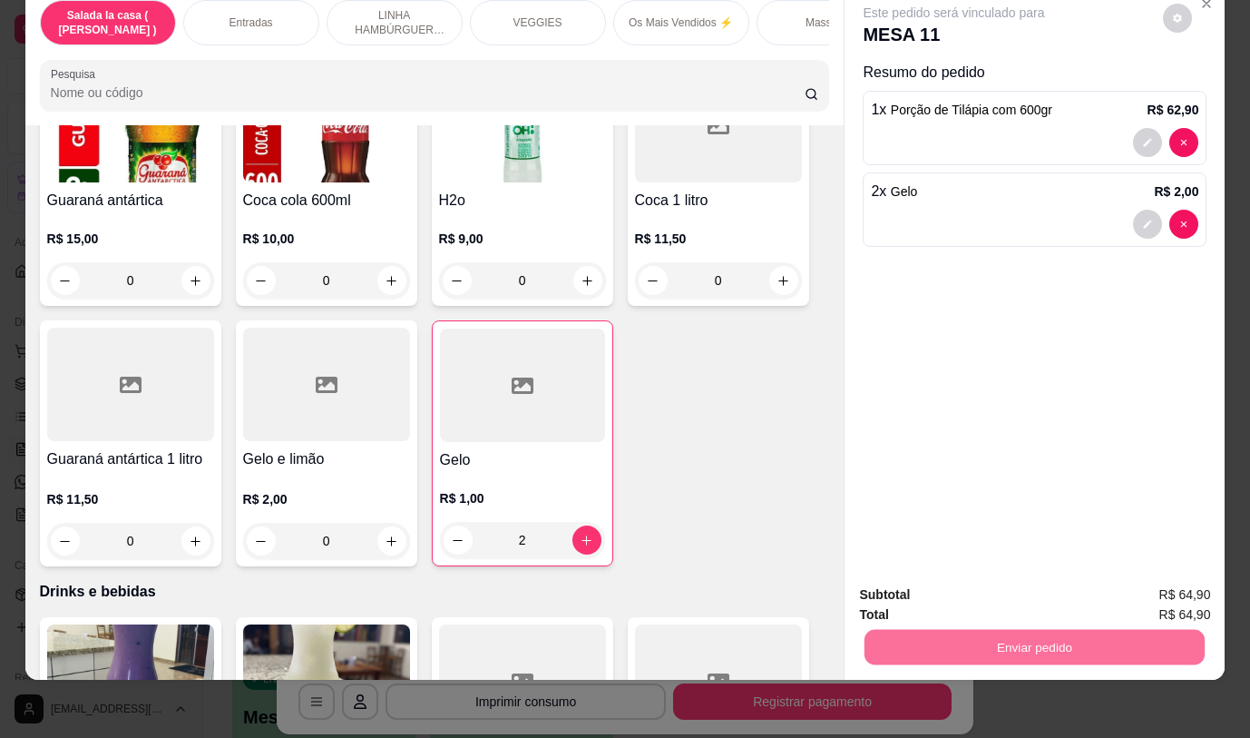
click at [1011, 587] on button "Não registrar e enviar pedido" at bounding box center [975, 589] width 183 height 34
